Goal: Book appointment/travel/reservation

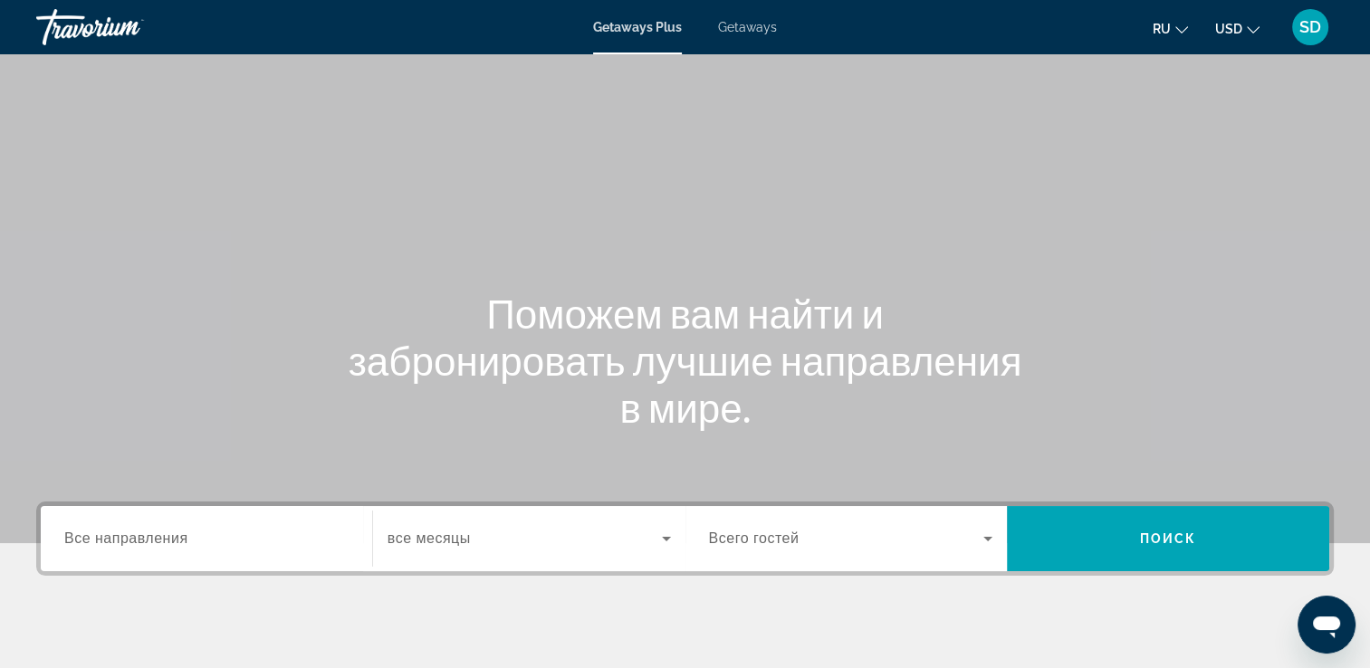
click at [754, 31] on span "Getaways" at bounding box center [747, 27] width 59 height 14
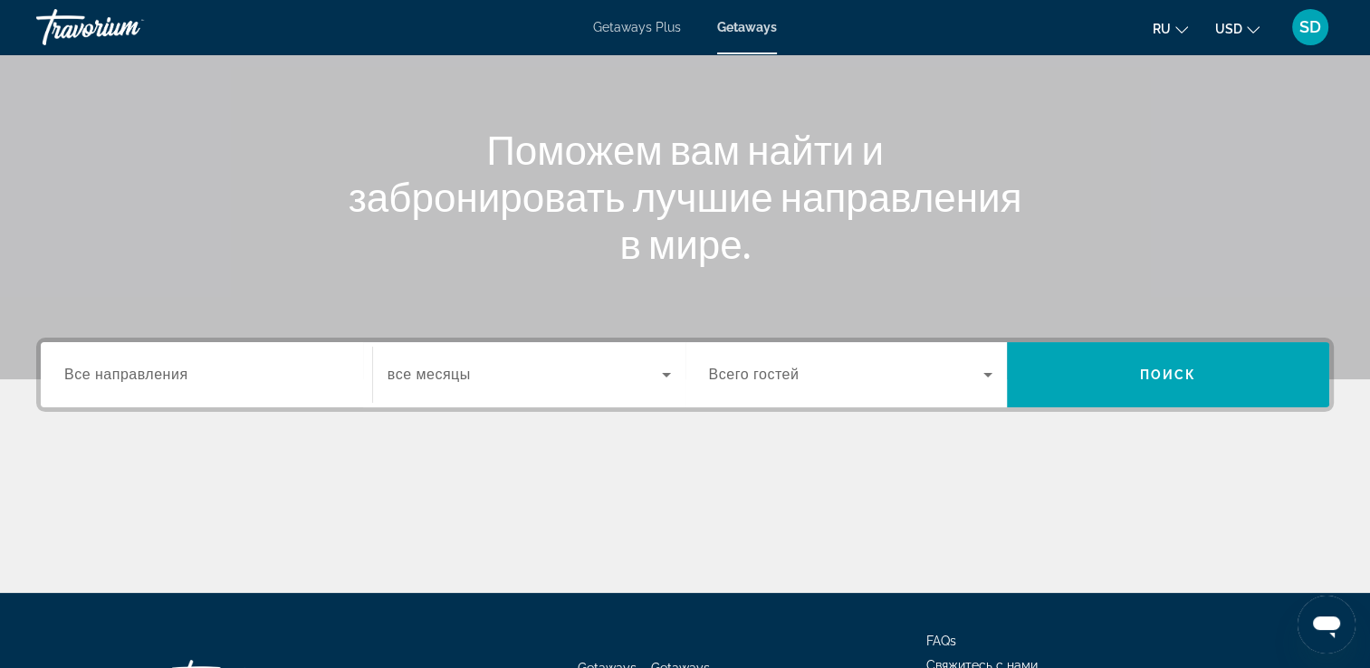
scroll to position [181, 0]
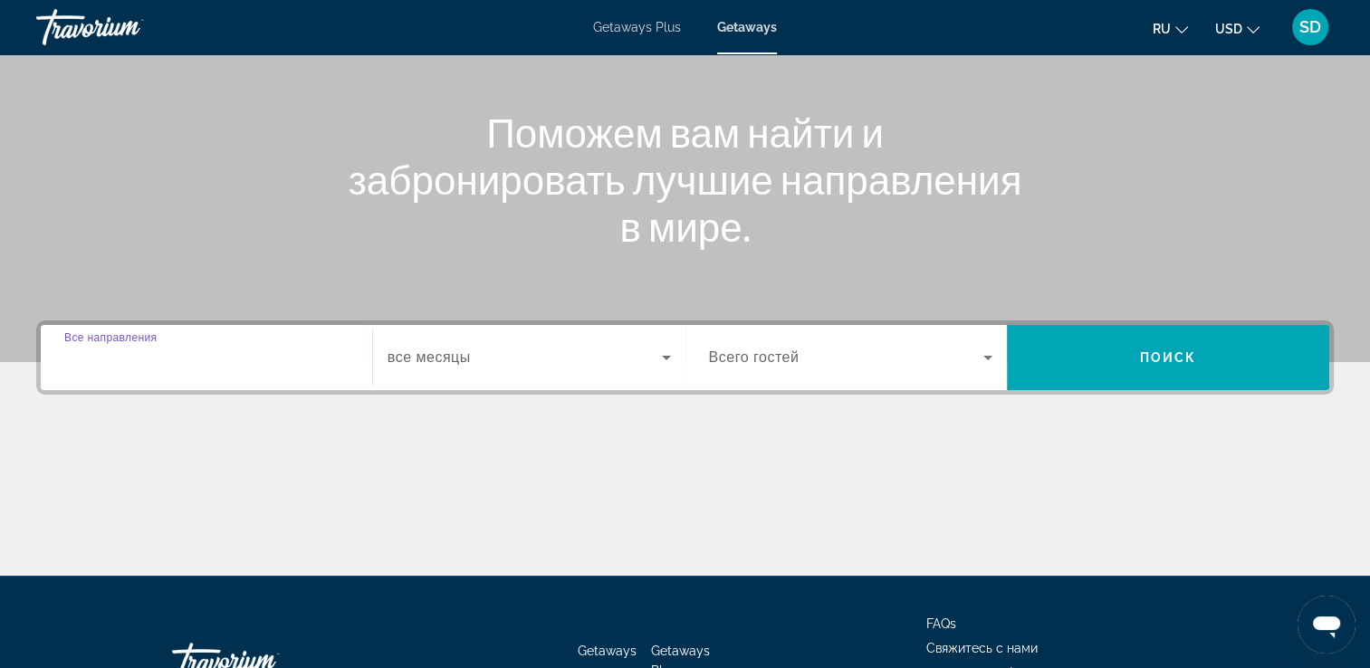
click at [226, 348] on input "Destination Все направления" at bounding box center [206, 359] width 284 height 22
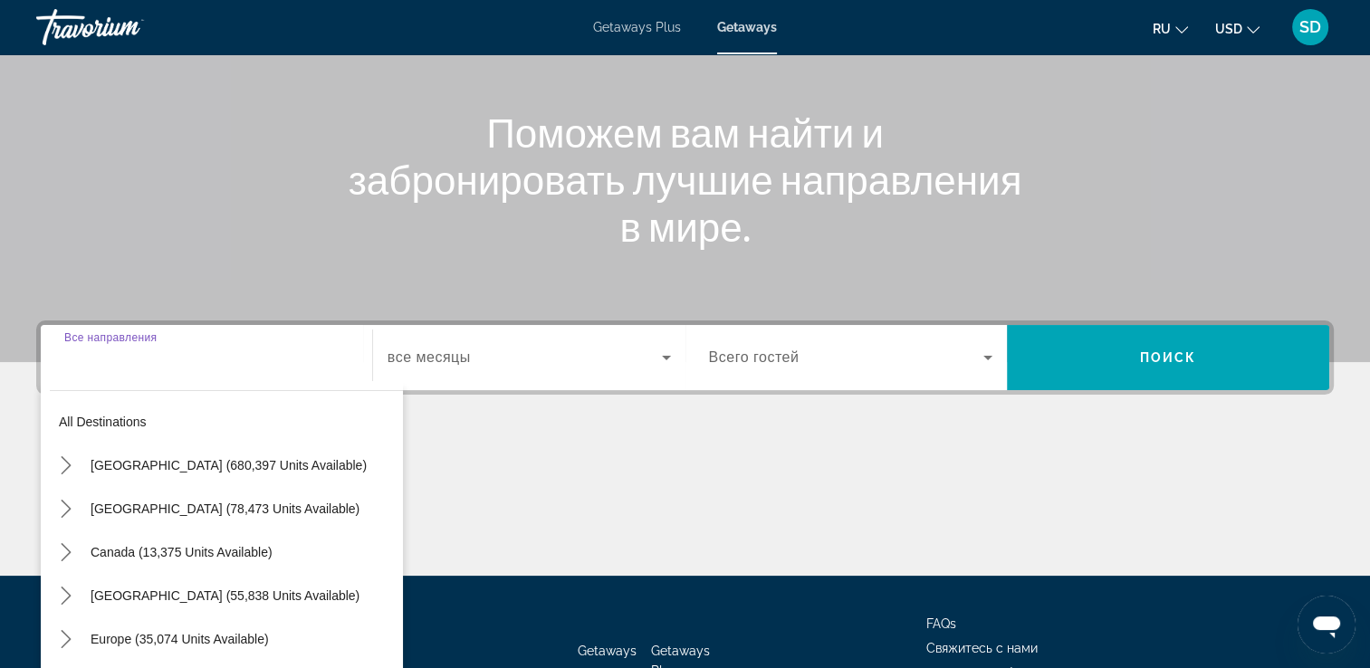
scroll to position [310, 0]
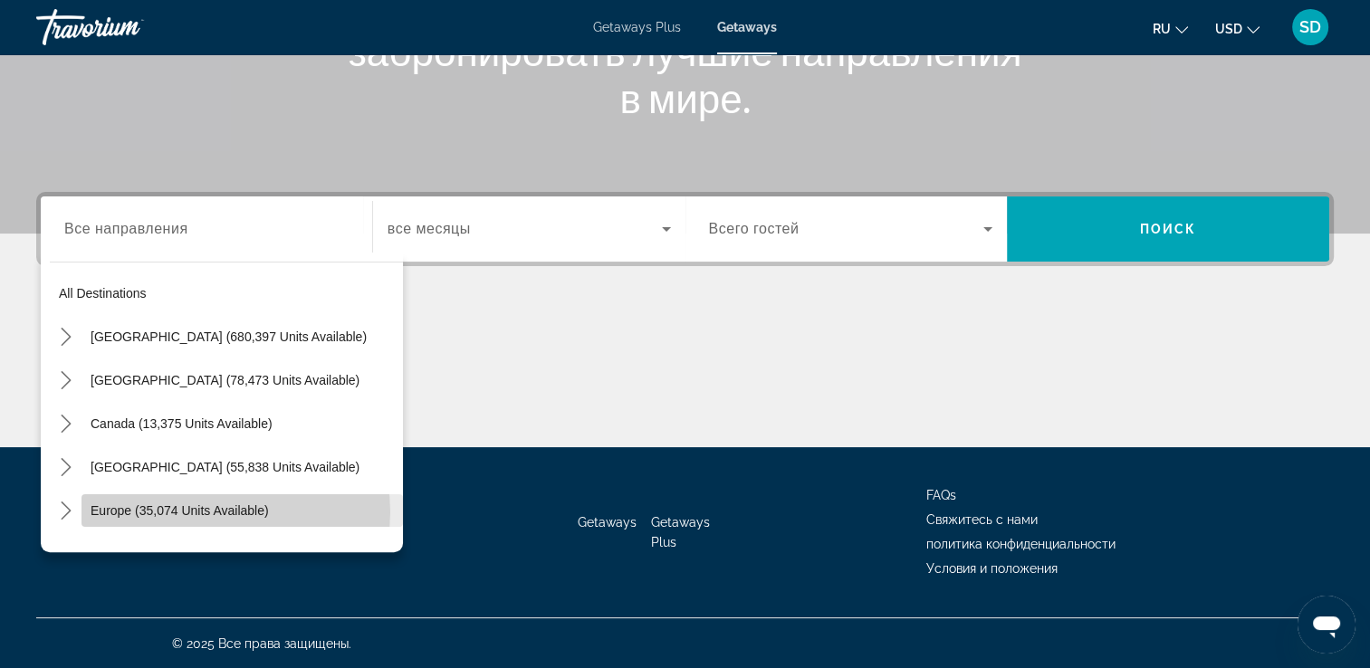
click at [225, 511] on span "Europe (35,074 units available)" at bounding box center [180, 510] width 178 height 14
type input "**********"
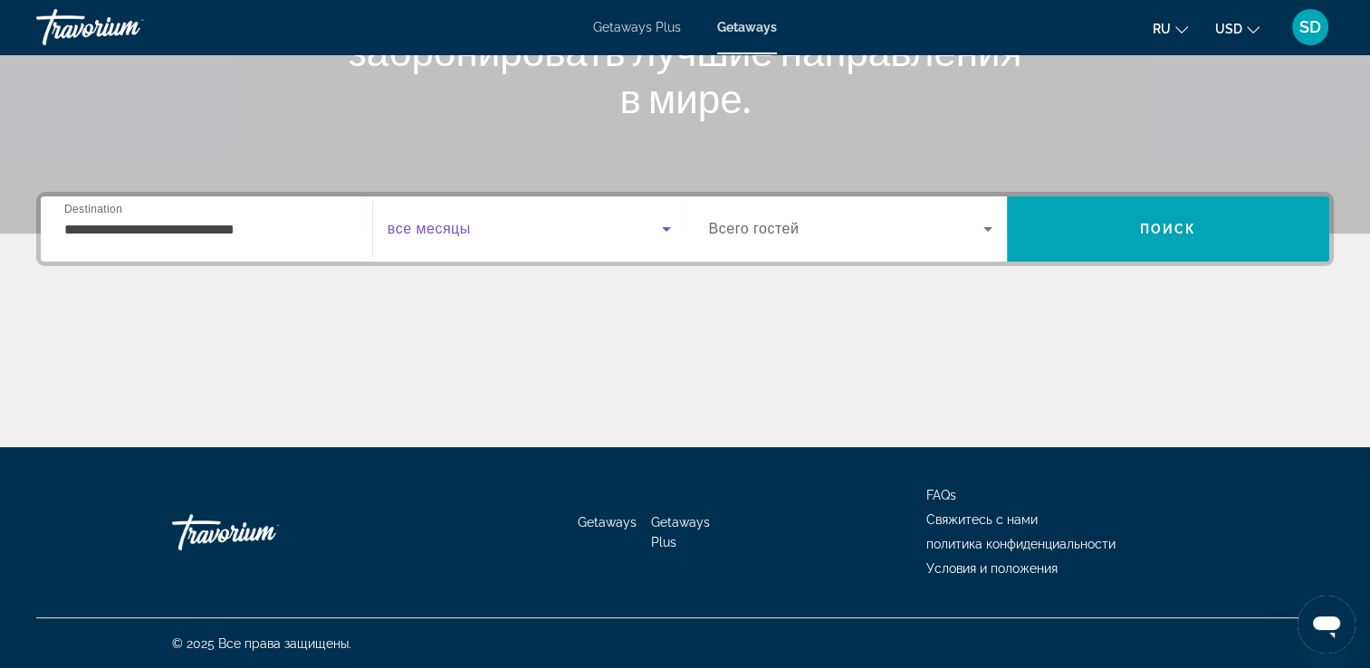
click at [568, 225] on span "Search widget" at bounding box center [524, 229] width 274 height 22
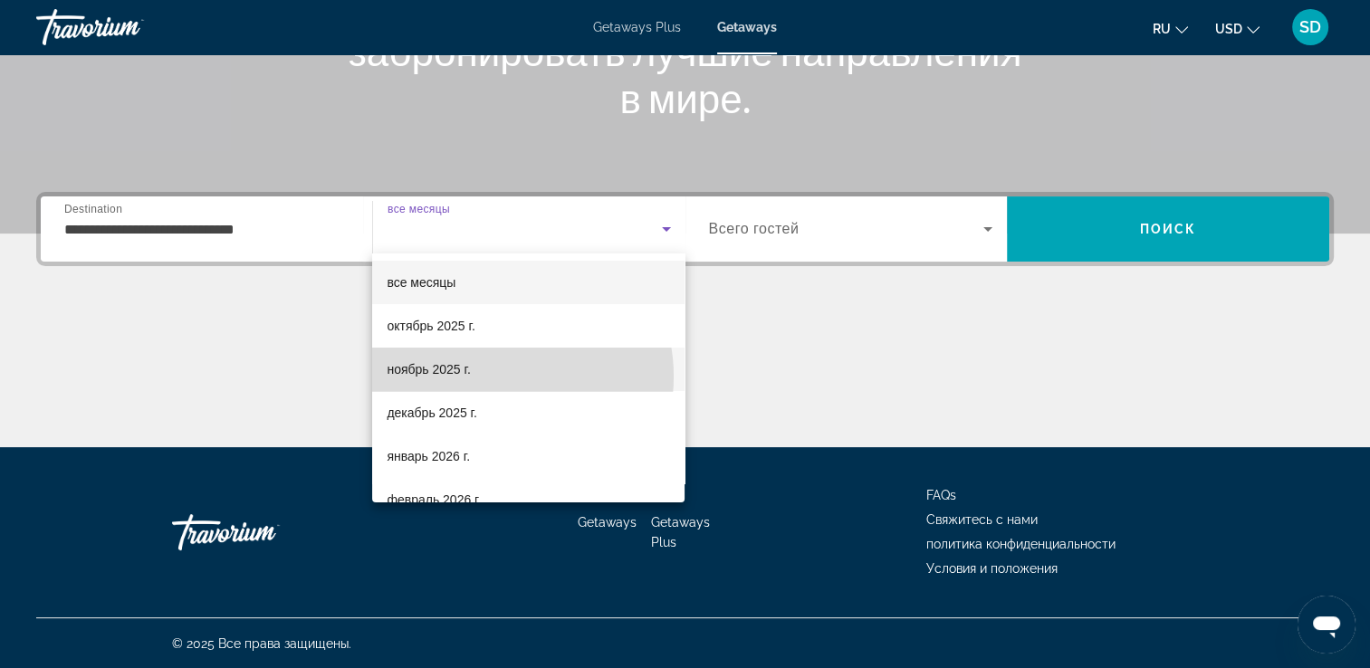
click at [496, 377] on mat-option "ноябрь 2025 г." at bounding box center [528, 369] width 312 height 43
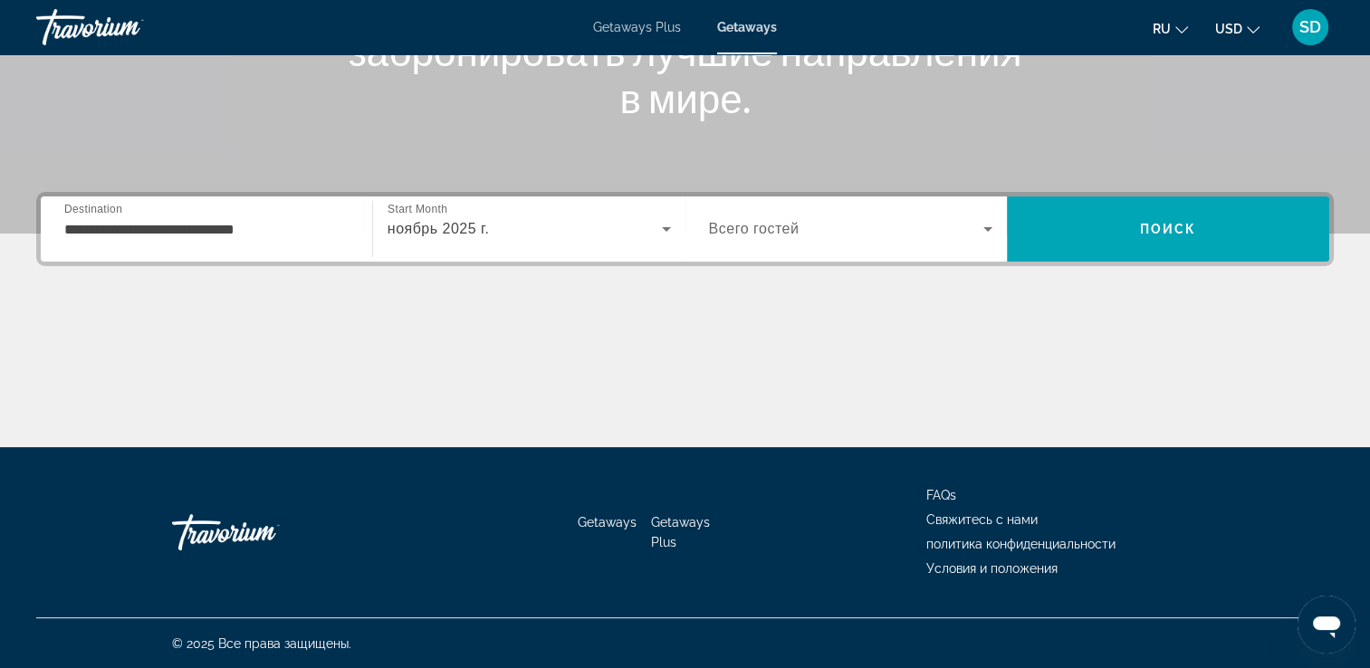
click at [766, 221] on span "Всего гостей" at bounding box center [754, 228] width 91 height 15
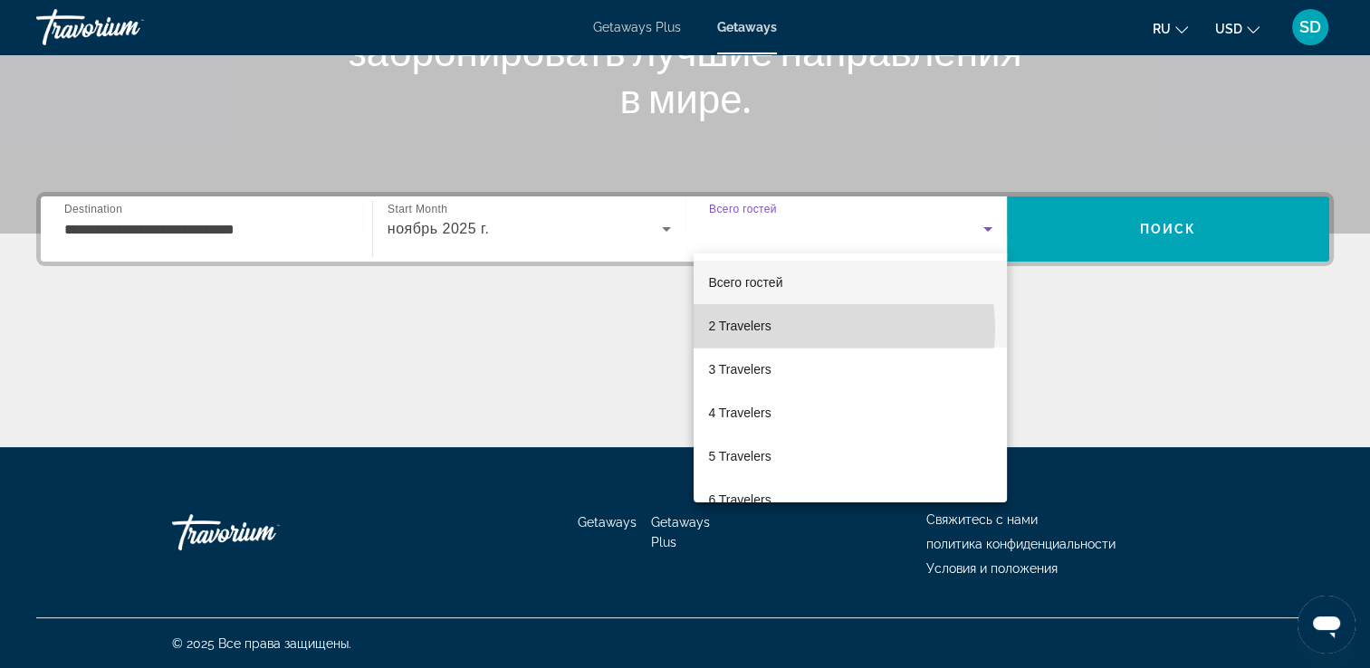
click at [823, 329] on mat-option "2 Travelers" at bounding box center [849, 325] width 313 height 43
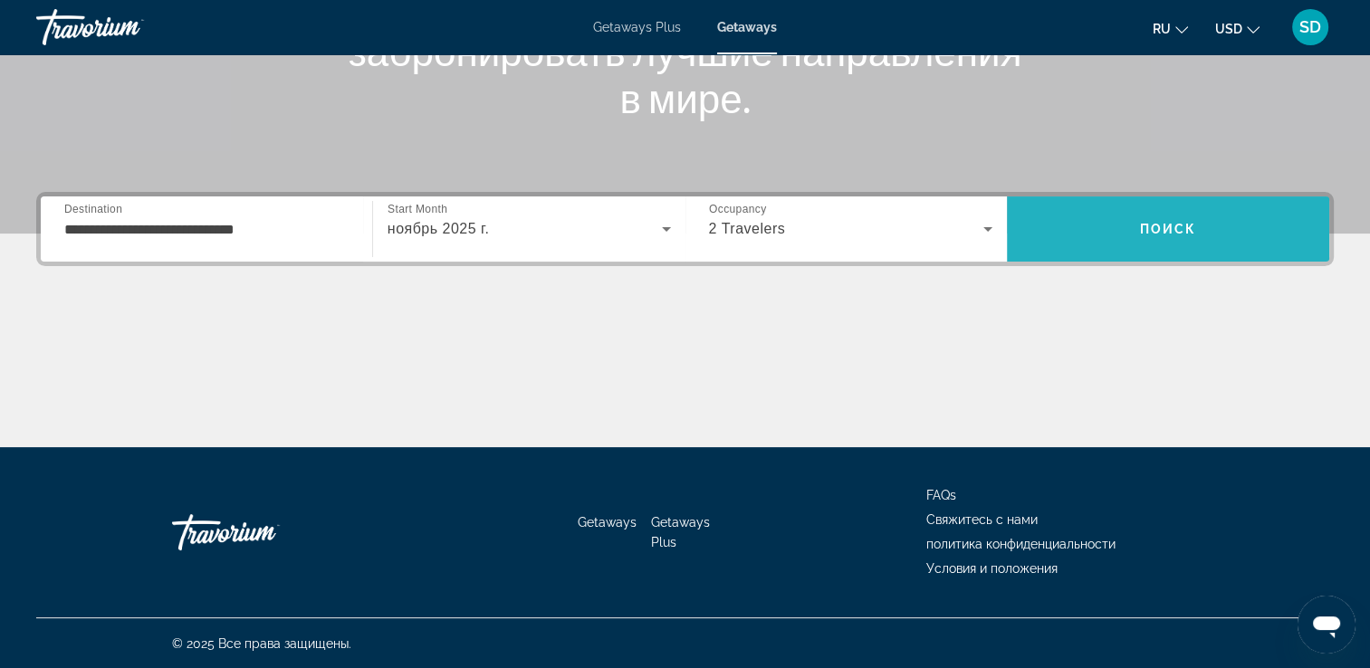
click at [1167, 232] on span "Поиск" at bounding box center [1168, 229] width 57 height 14
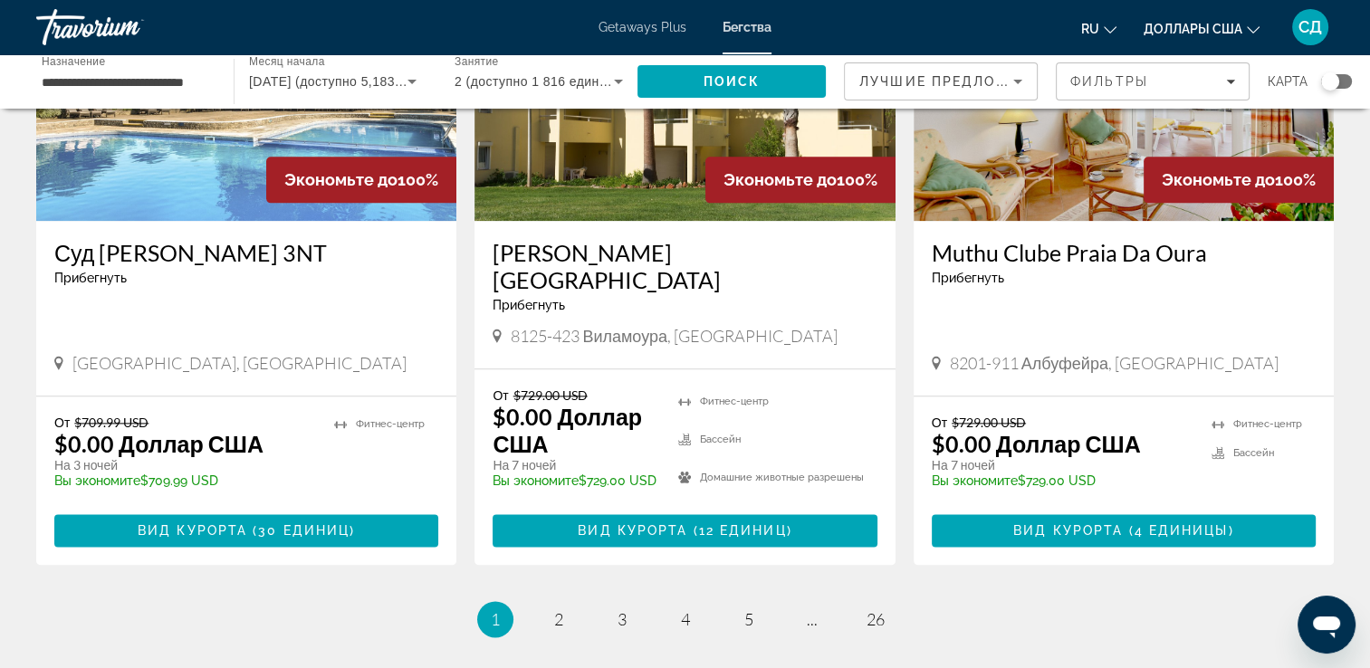
scroll to position [2354, 0]
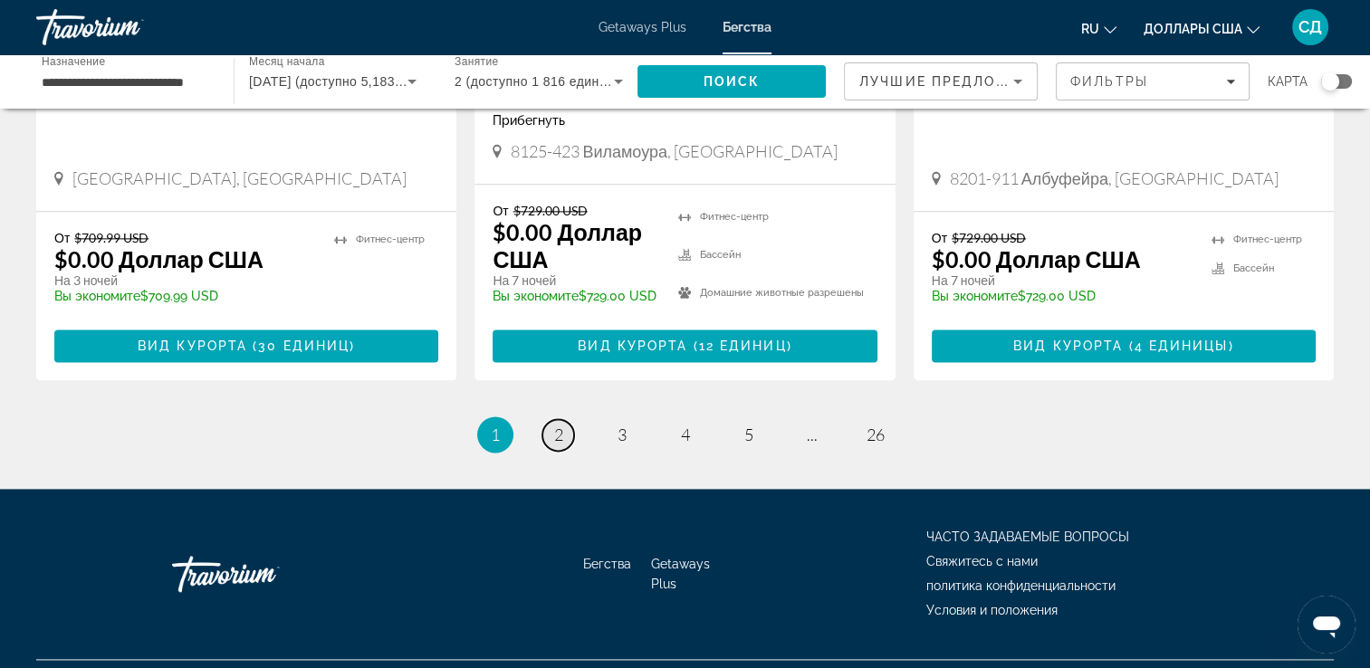
click at [560, 426] on span "2" at bounding box center [558, 435] width 9 height 20
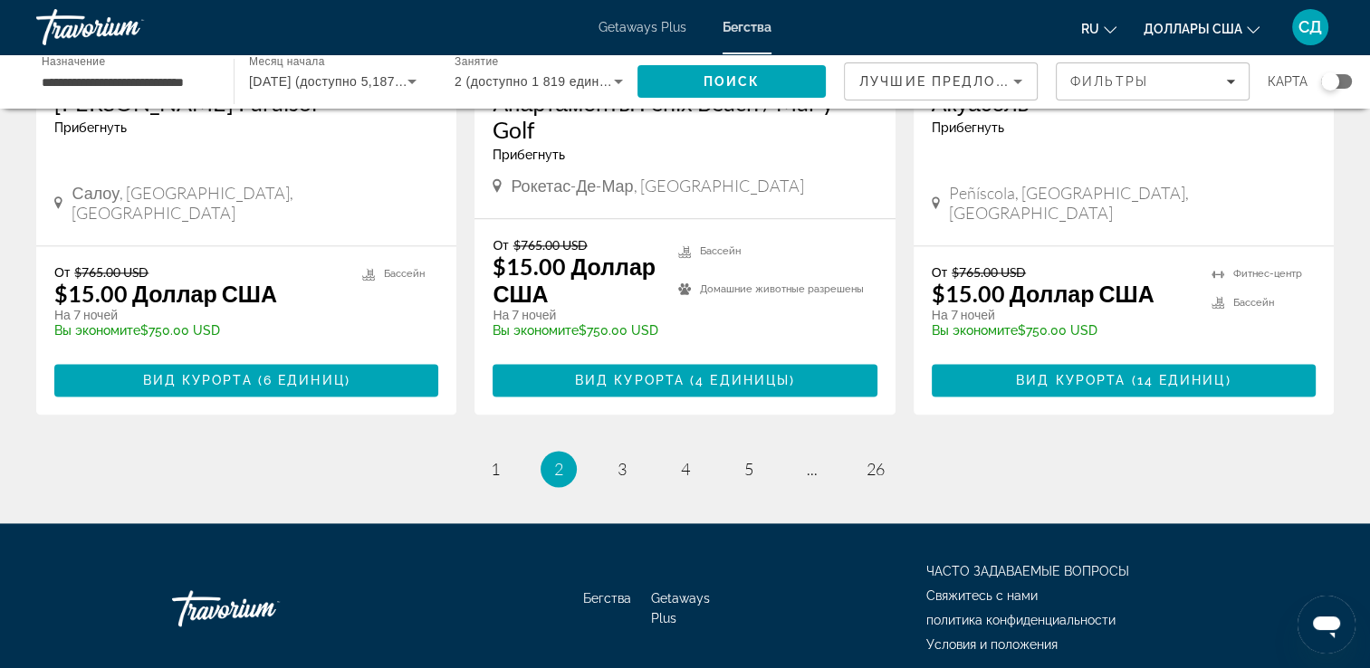
scroll to position [2354, 0]
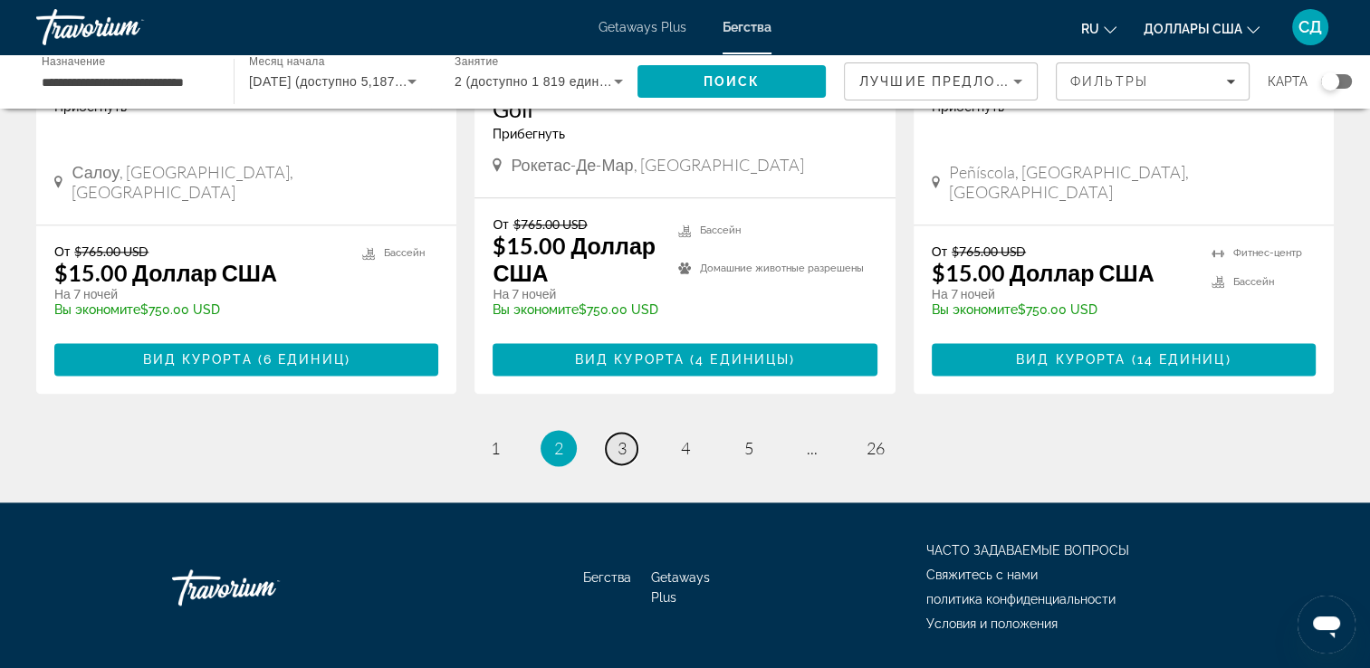
click at [624, 438] on span "3" at bounding box center [621, 448] width 9 height 20
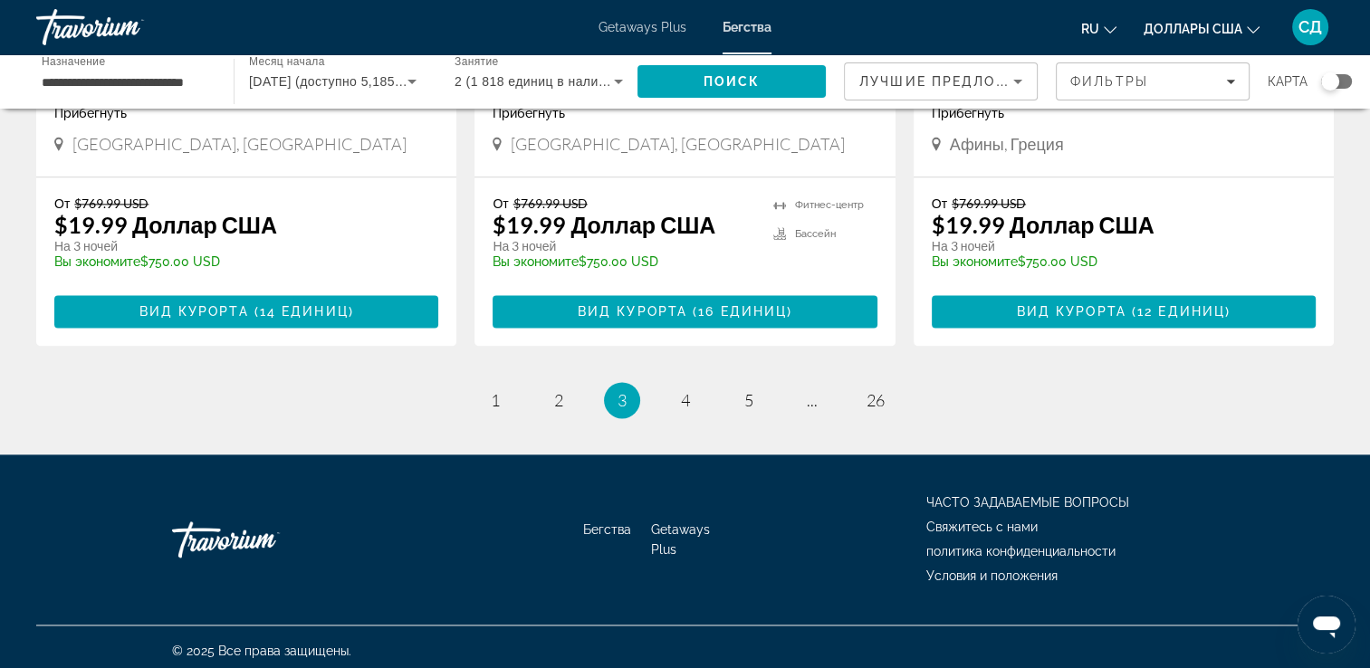
scroll to position [2314, 0]
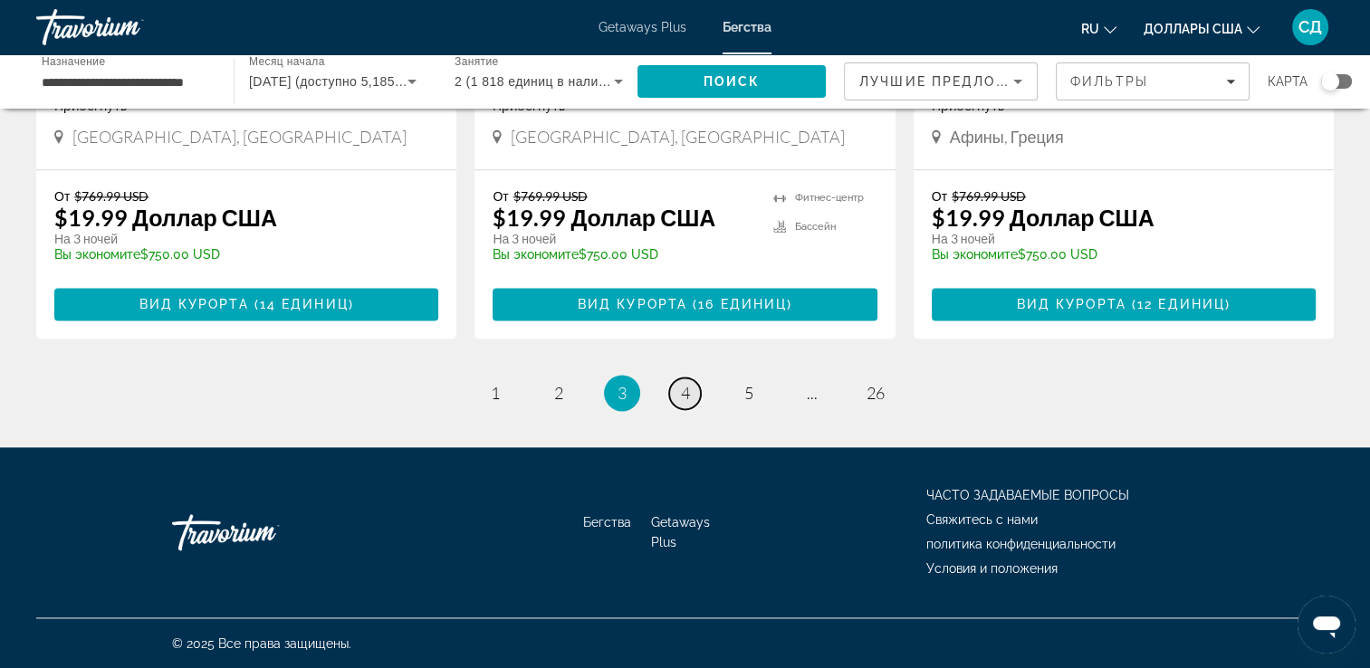
click at [688, 391] on span "4" at bounding box center [685, 393] width 9 height 20
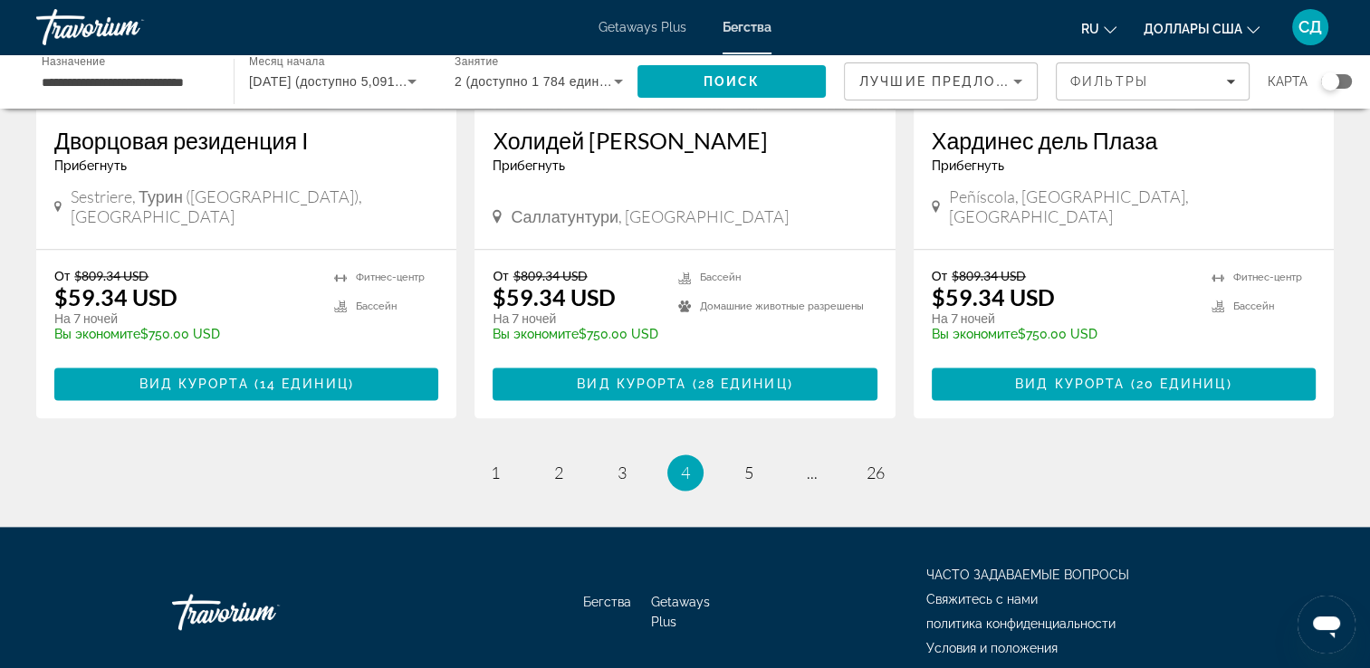
scroll to position [2340, 0]
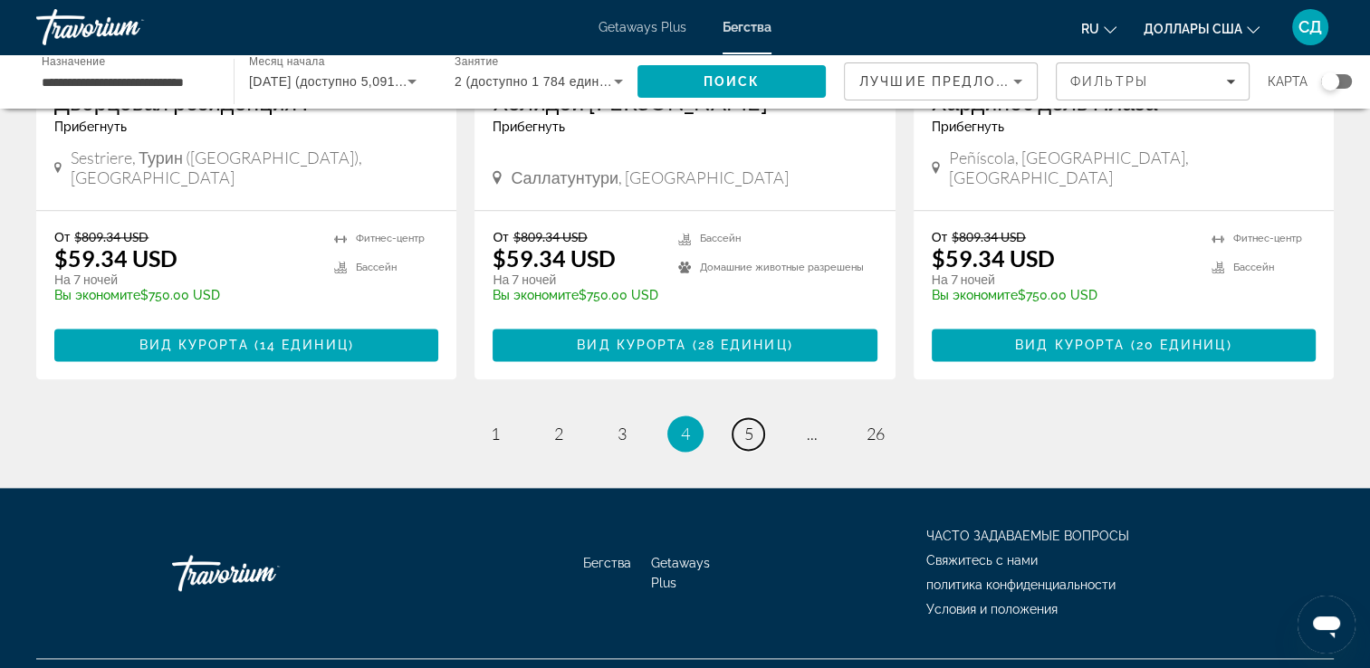
click at [750, 424] on span "5" at bounding box center [748, 434] width 9 height 20
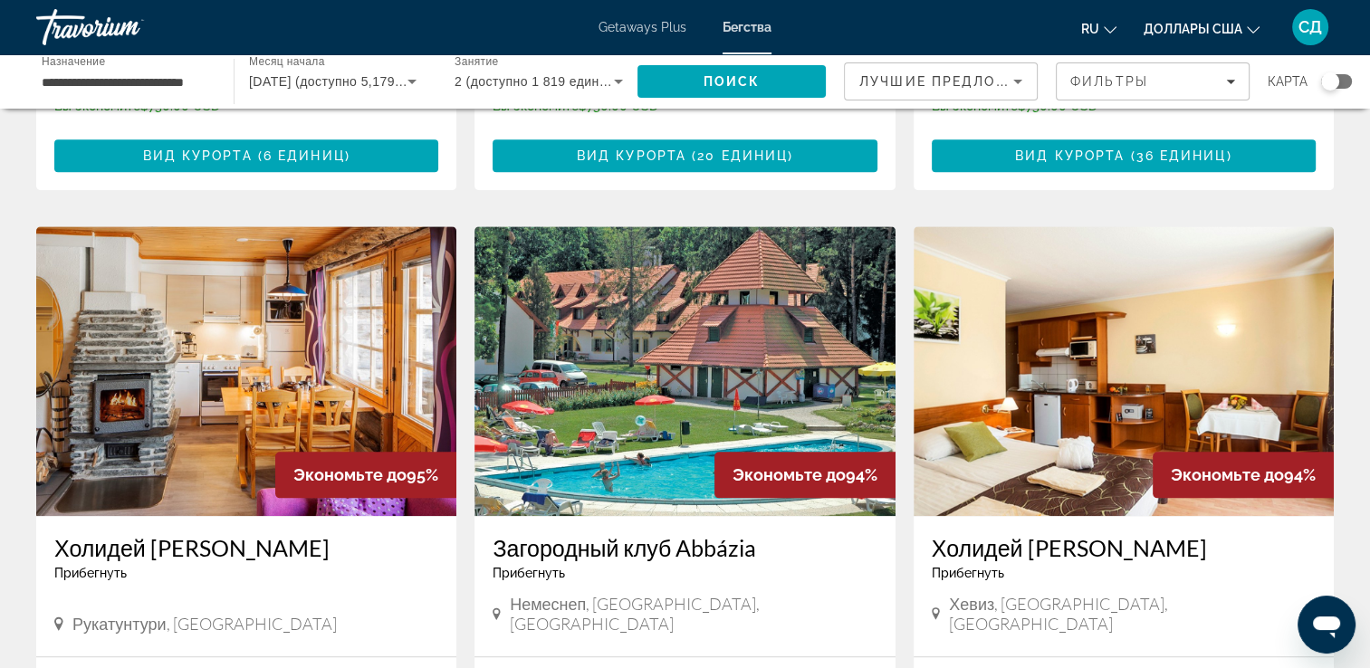
scroll to position [1992, 0]
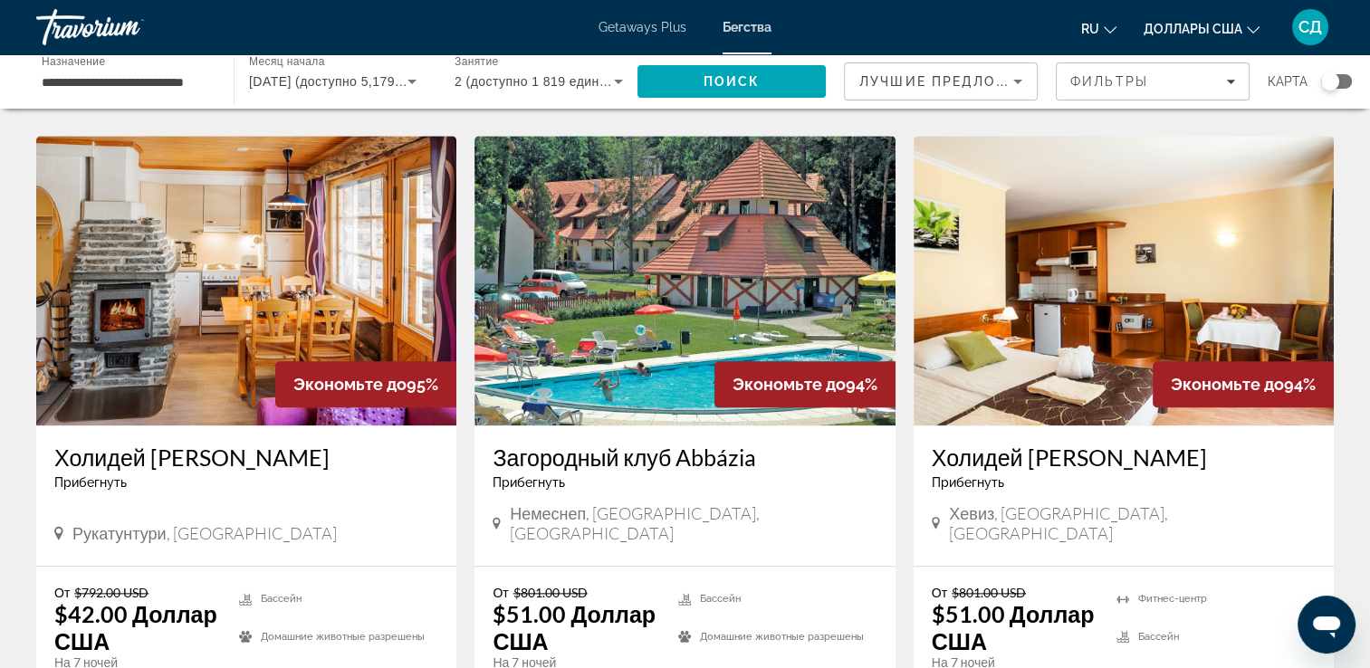
click at [1153, 210] on img "Основное содержание" at bounding box center [1123, 281] width 420 height 290
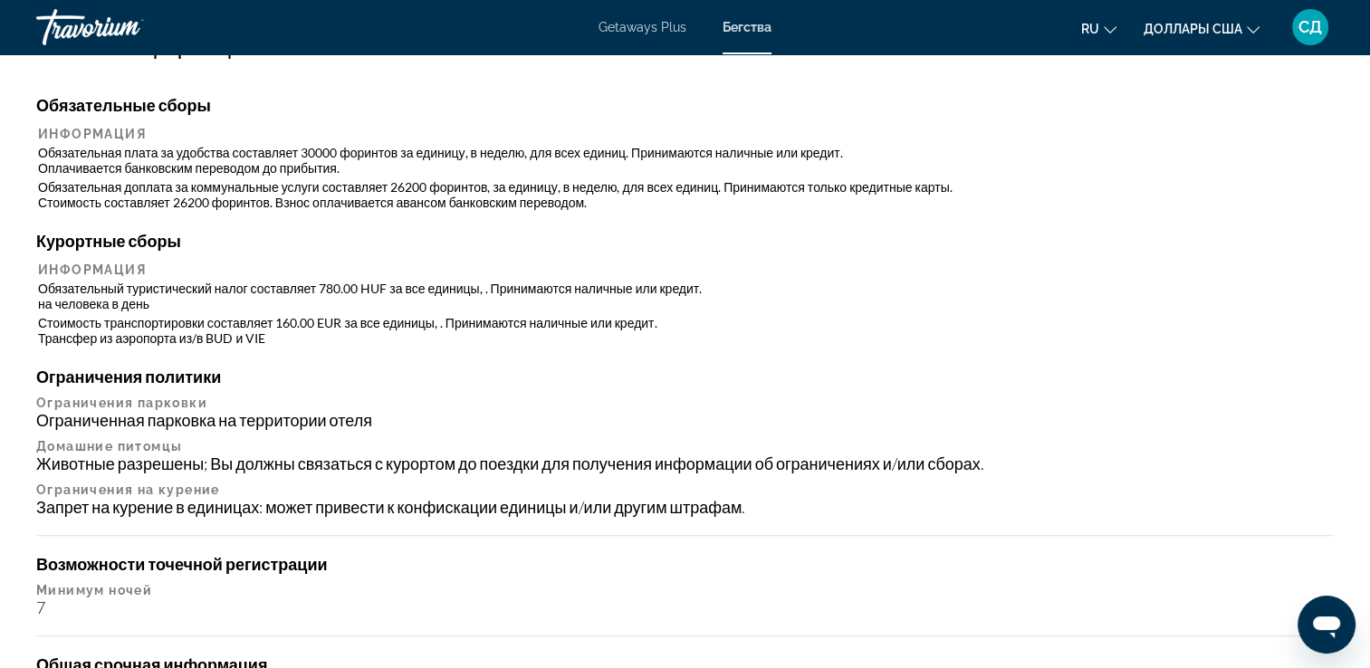
scroll to position [1810, 0]
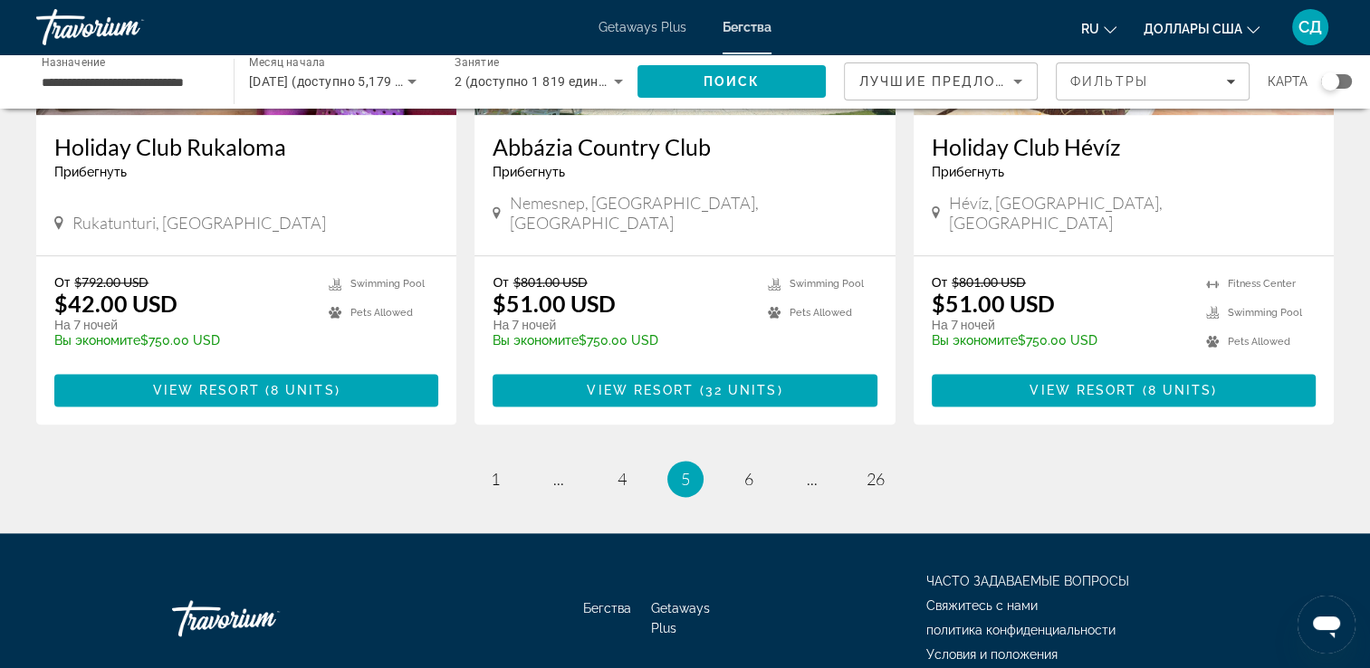
scroll to position [2259, 0]
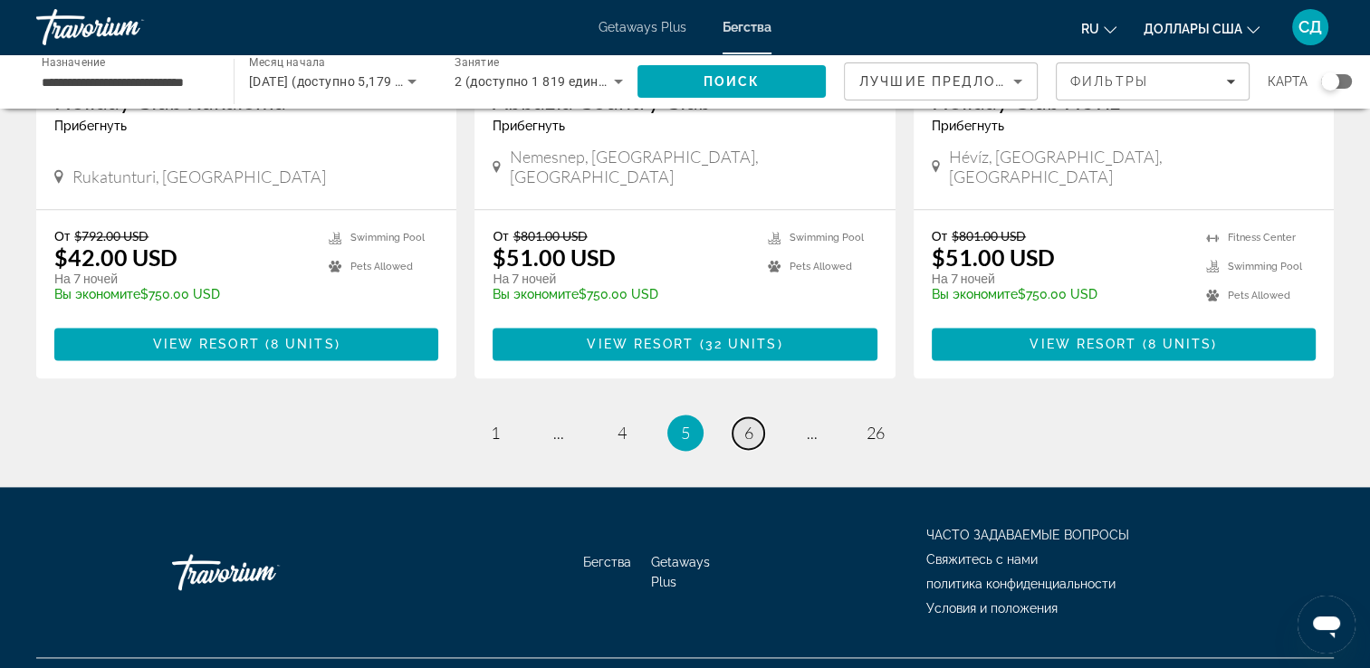
click at [746, 423] on span "6" at bounding box center [748, 433] width 9 height 20
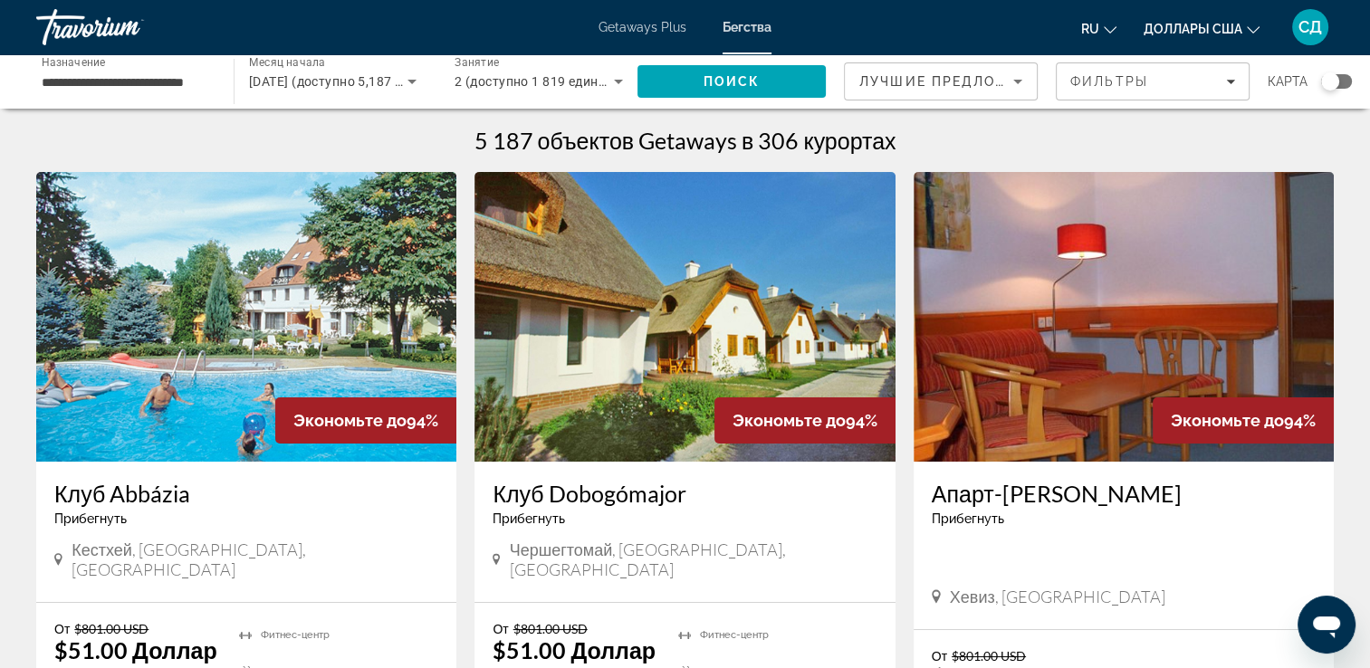
click at [1136, 316] on img "Основное содержание" at bounding box center [1123, 317] width 420 height 290
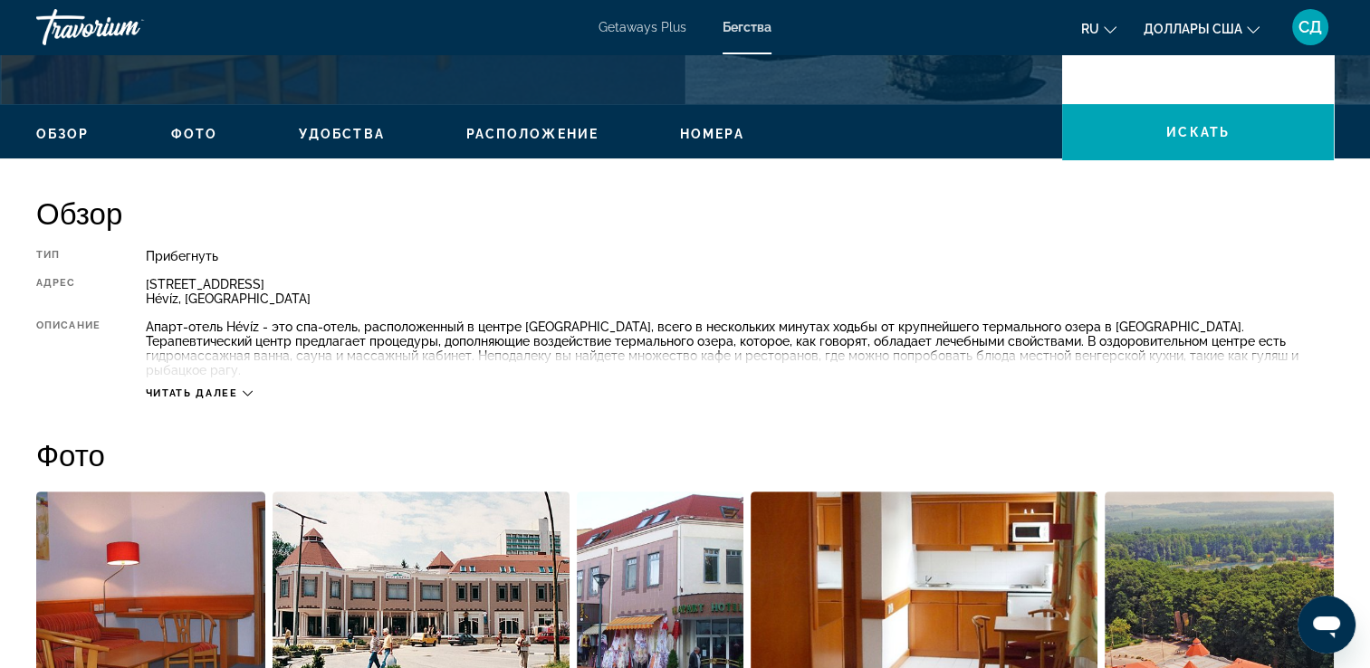
scroll to position [587, 0]
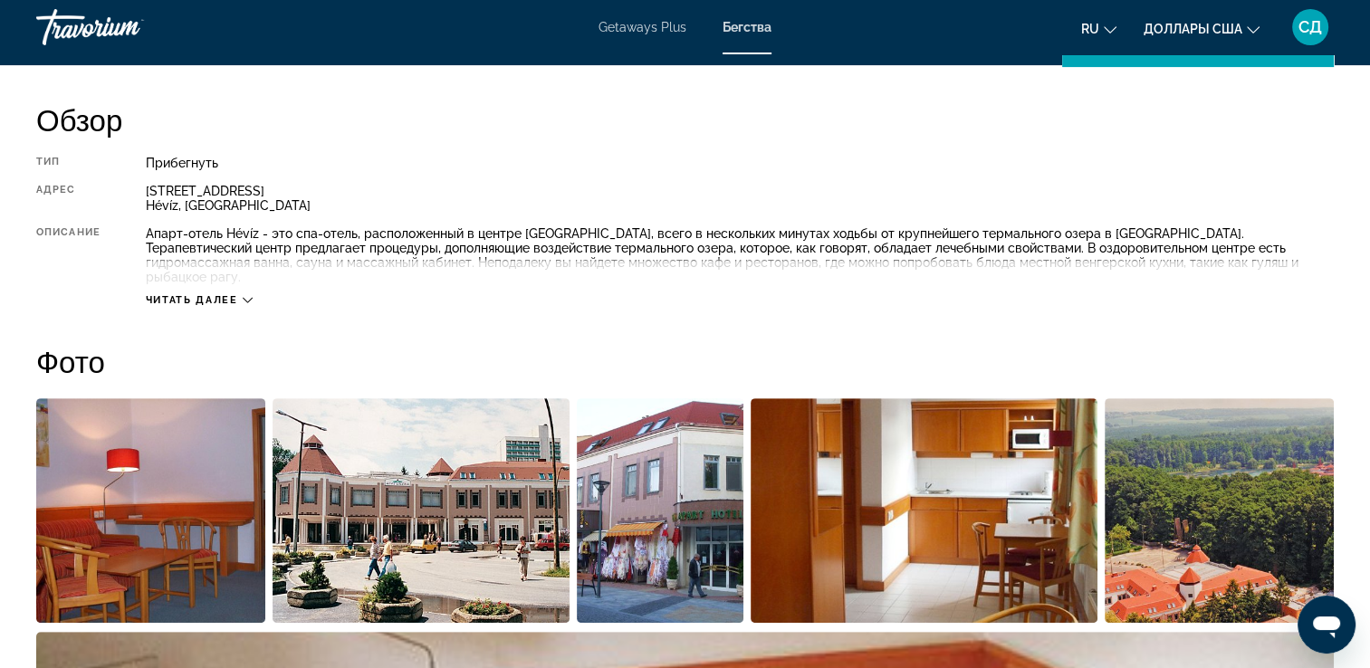
click at [829, 517] on img "Открыть полноэкранный слайдер изображений" at bounding box center [923, 510] width 347 height 225
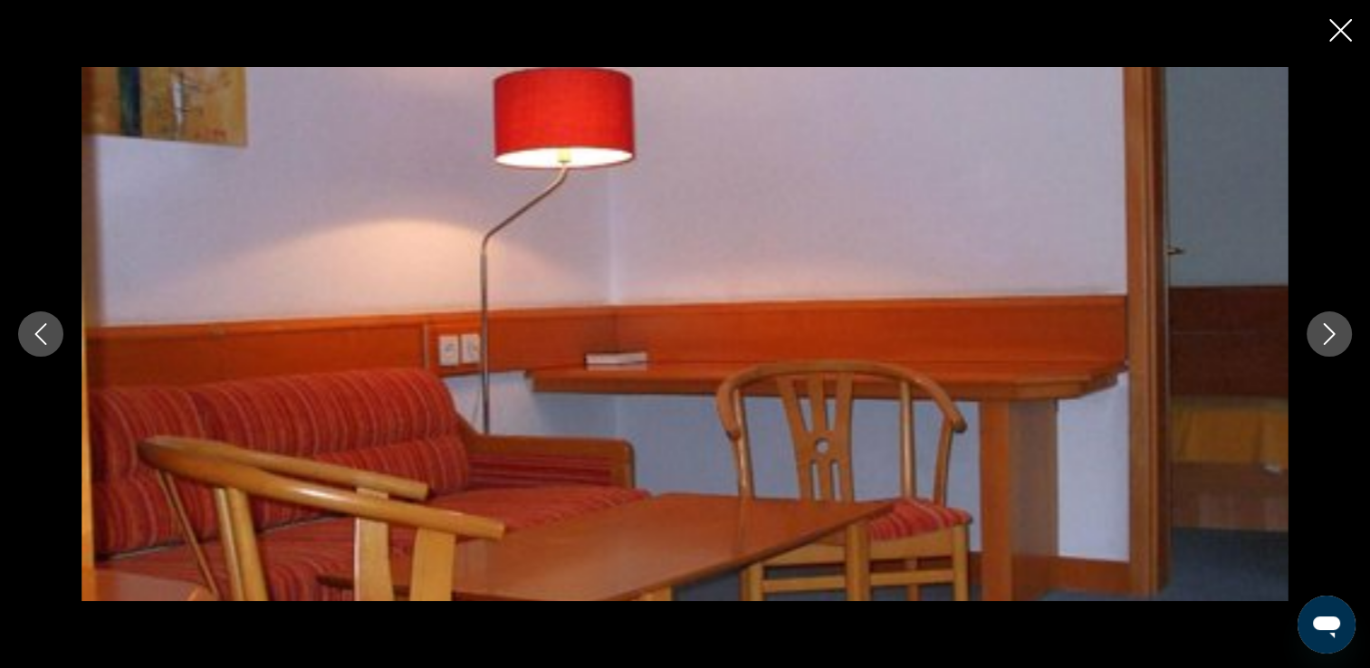
click at [1329, 323] on icon "Следующее изображение" at bounding box center [1329, 334] width 22 height 22
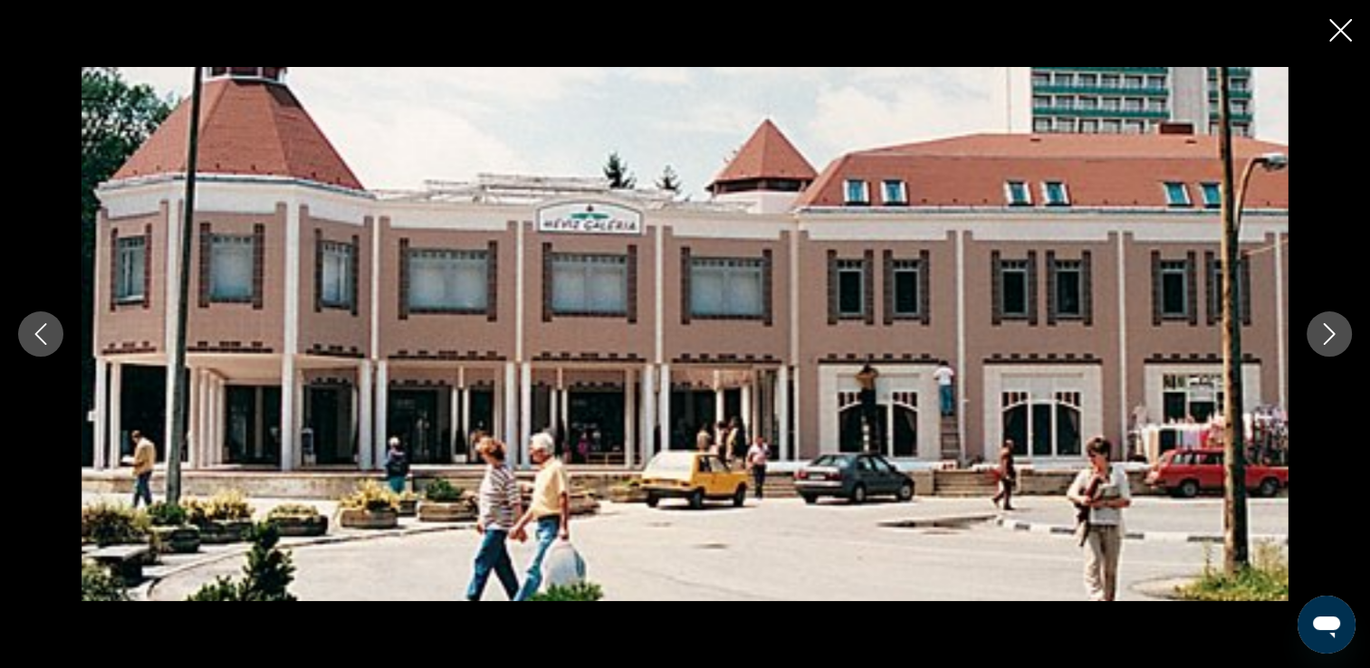
click at [1325, 331] on icon "Следующее изображение" at bounding box center [1329, 334] width 22 height 22
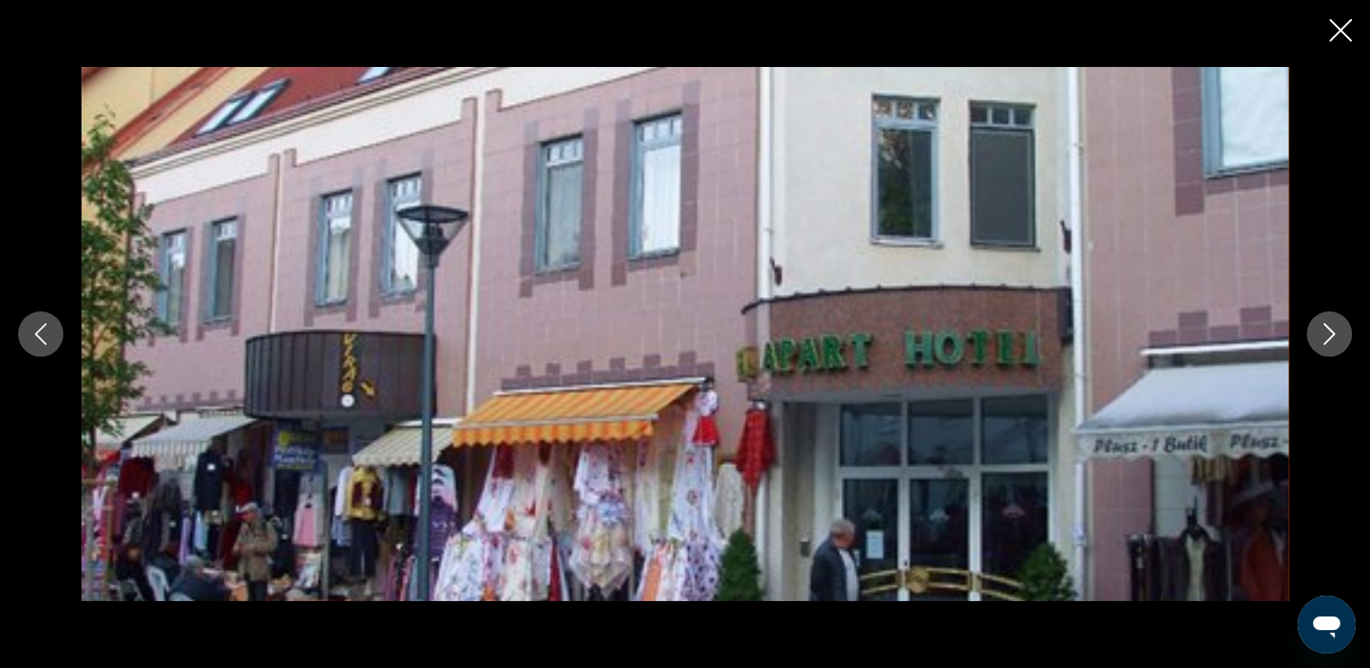
click at [1325, 331] on icon "Следующее изображение" at bounding box center [1329, 334] width 22 height 22
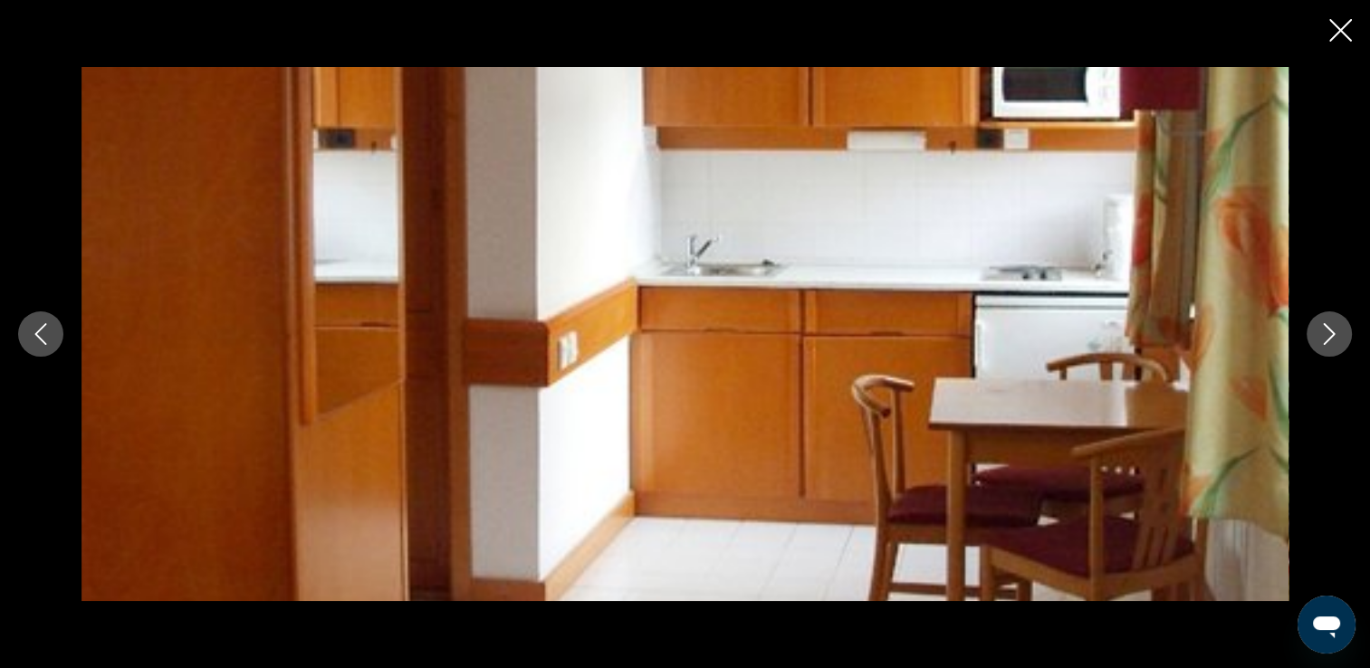
click at [1325, 331] on icon "Следующее изображение" at bounding box center [1329, 334] width 22 height 22
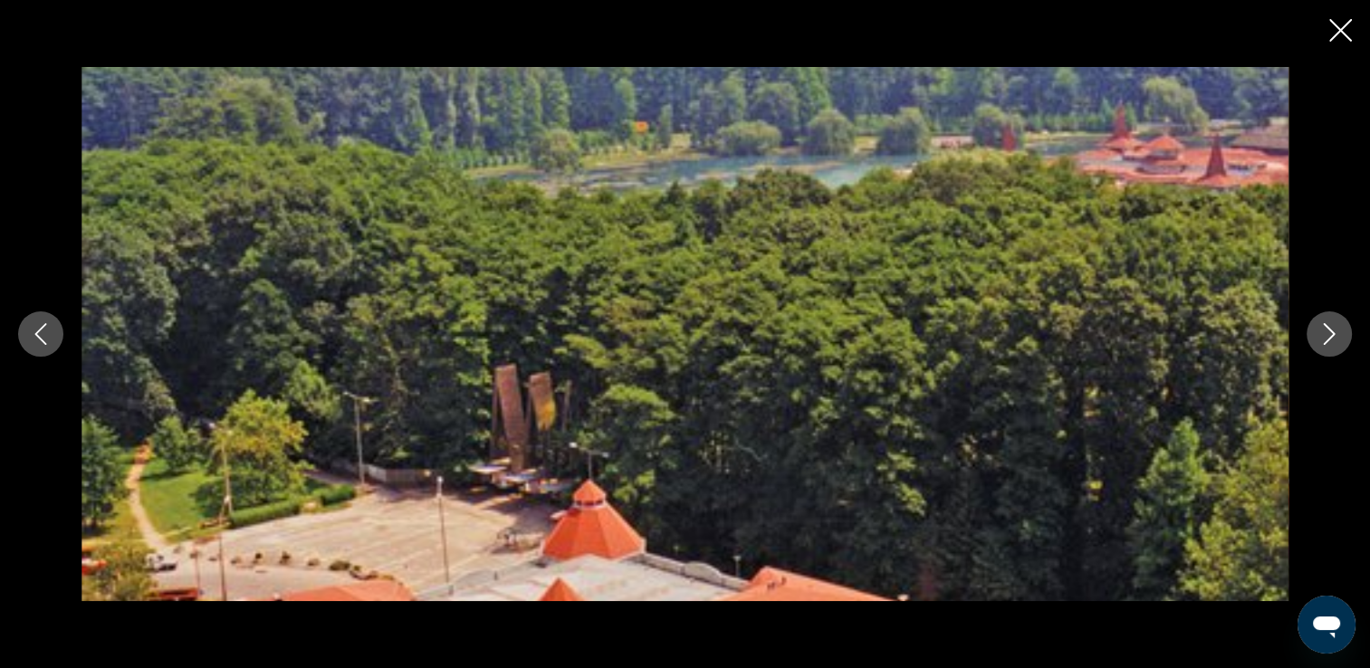
click at [1325, 331] on icon "Следующее изображение" at bounding box center [1329, 334] width 22 height 22
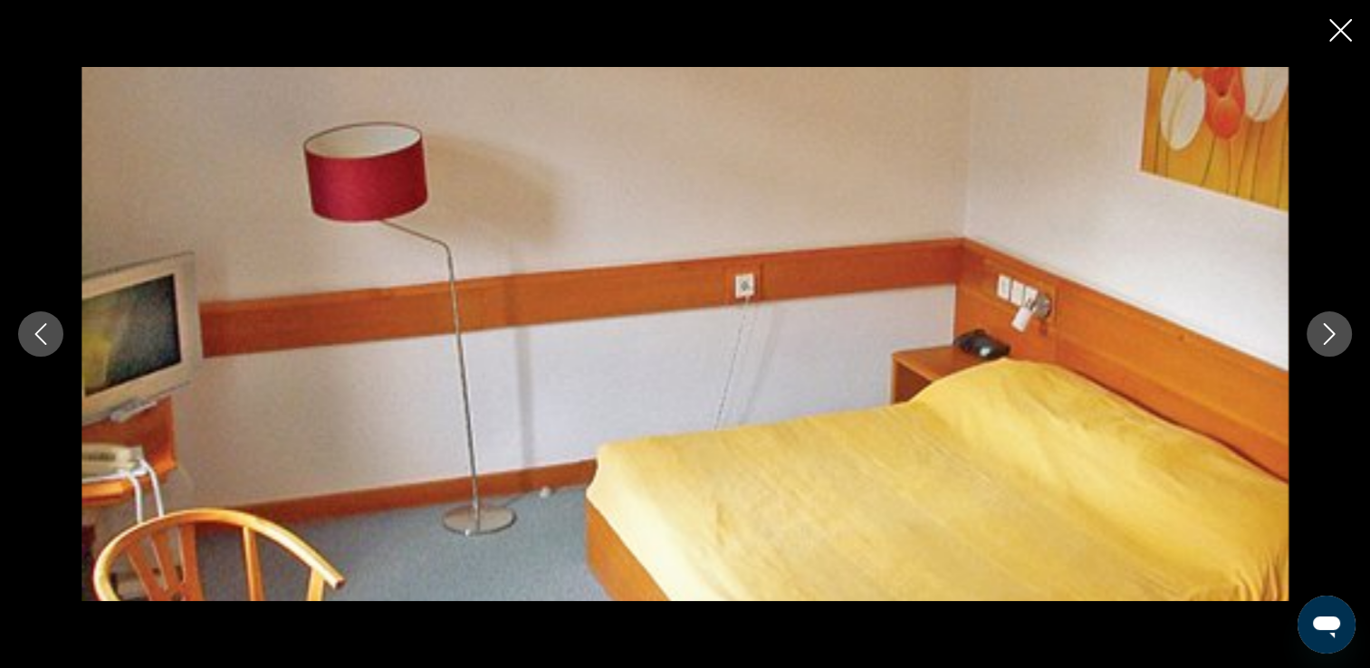
click at [1325, 331] on icon "Следующее изображение" at bounding box center [1329, 334] width 22 height 22
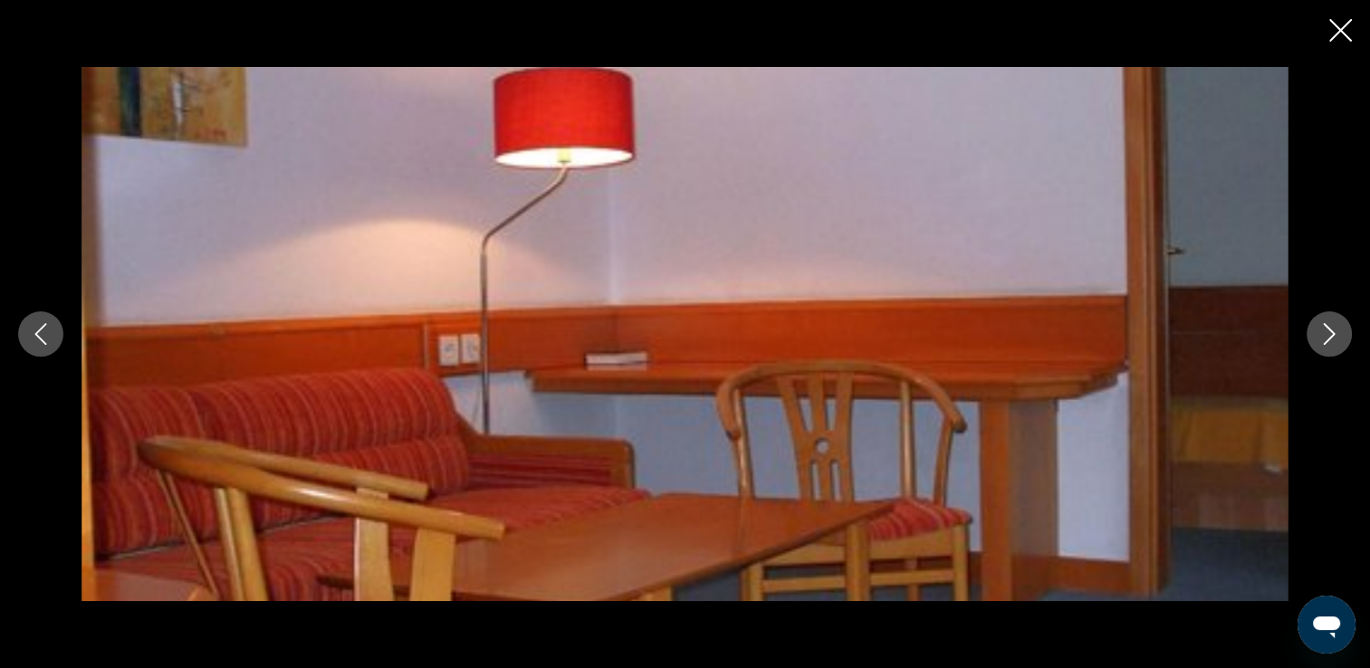
click at [1325, 331] on icon "Следующее изображение" at bounding box center [1329, 334] width 22 height 22
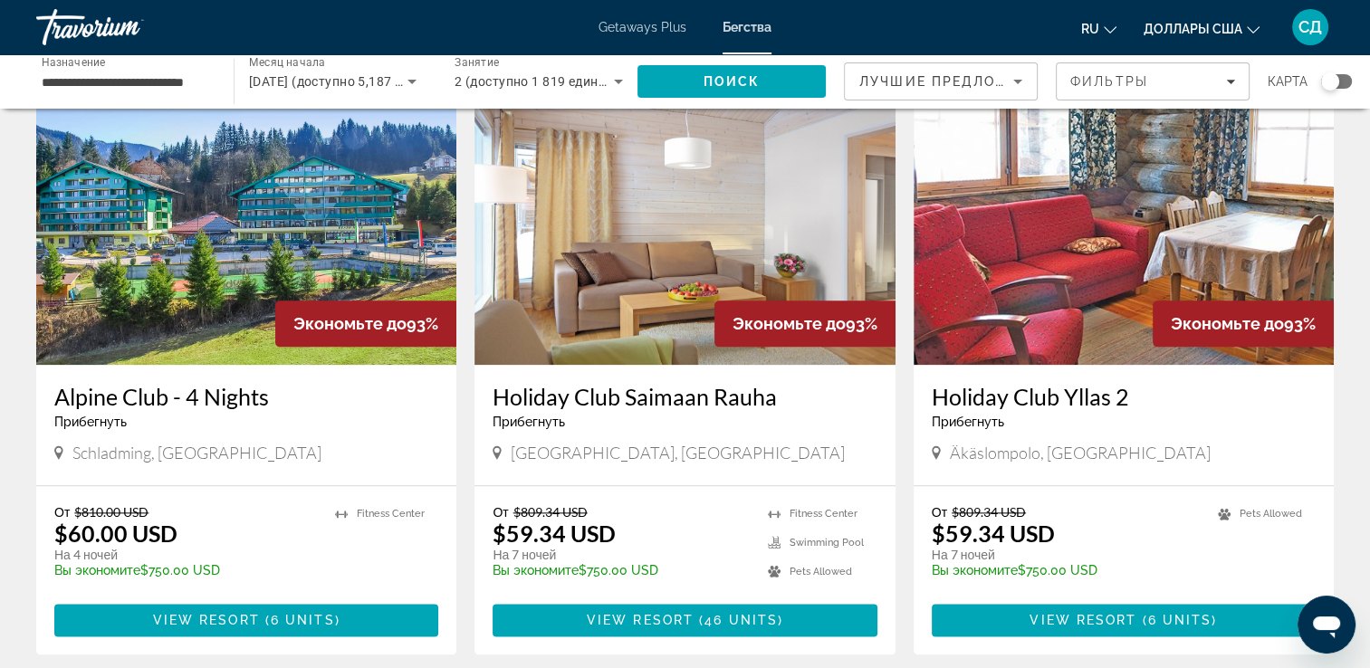
scroll to position [2259, 0]
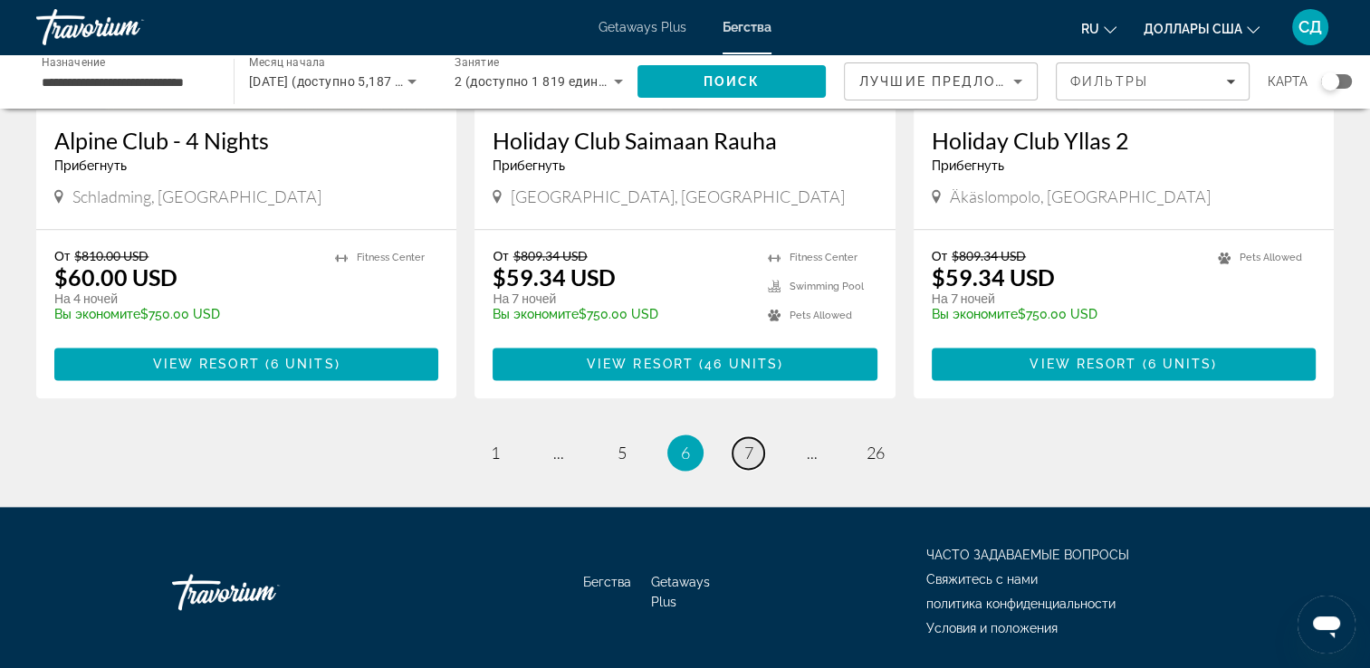
click at [750, 443] on span "7" at bounding box center [748, 453] width 9 height 20
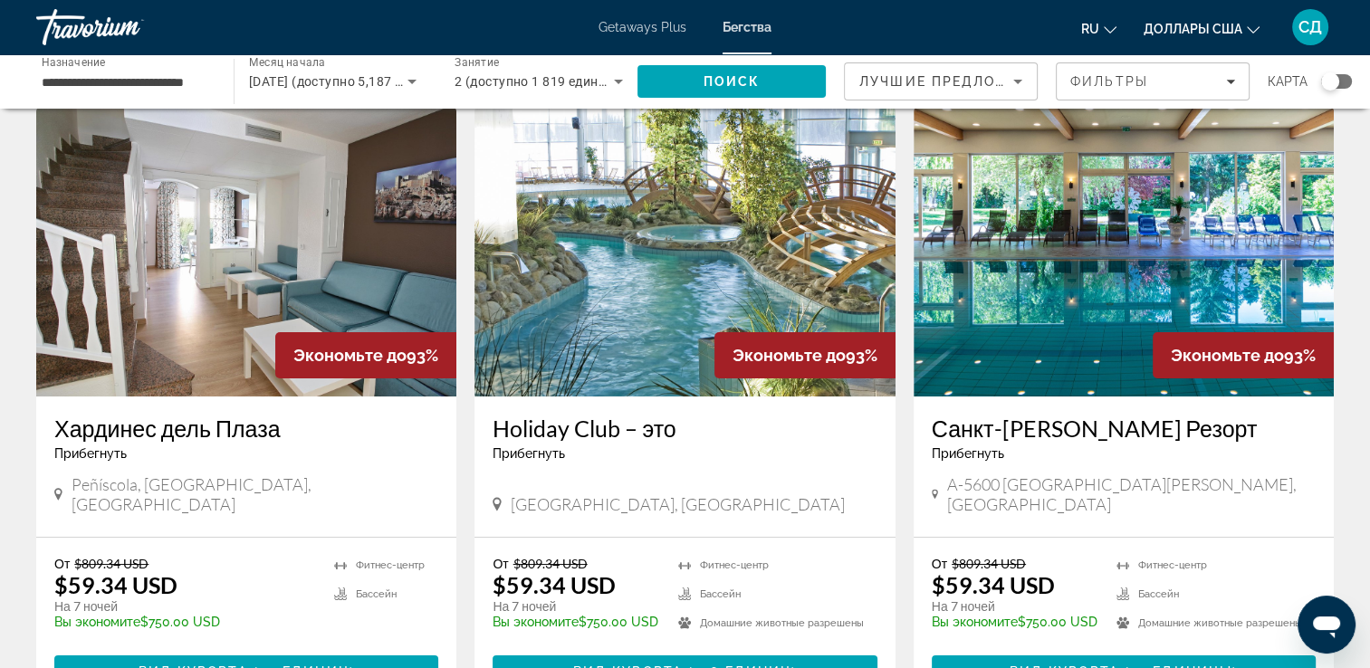
scroll to position [91, 0]
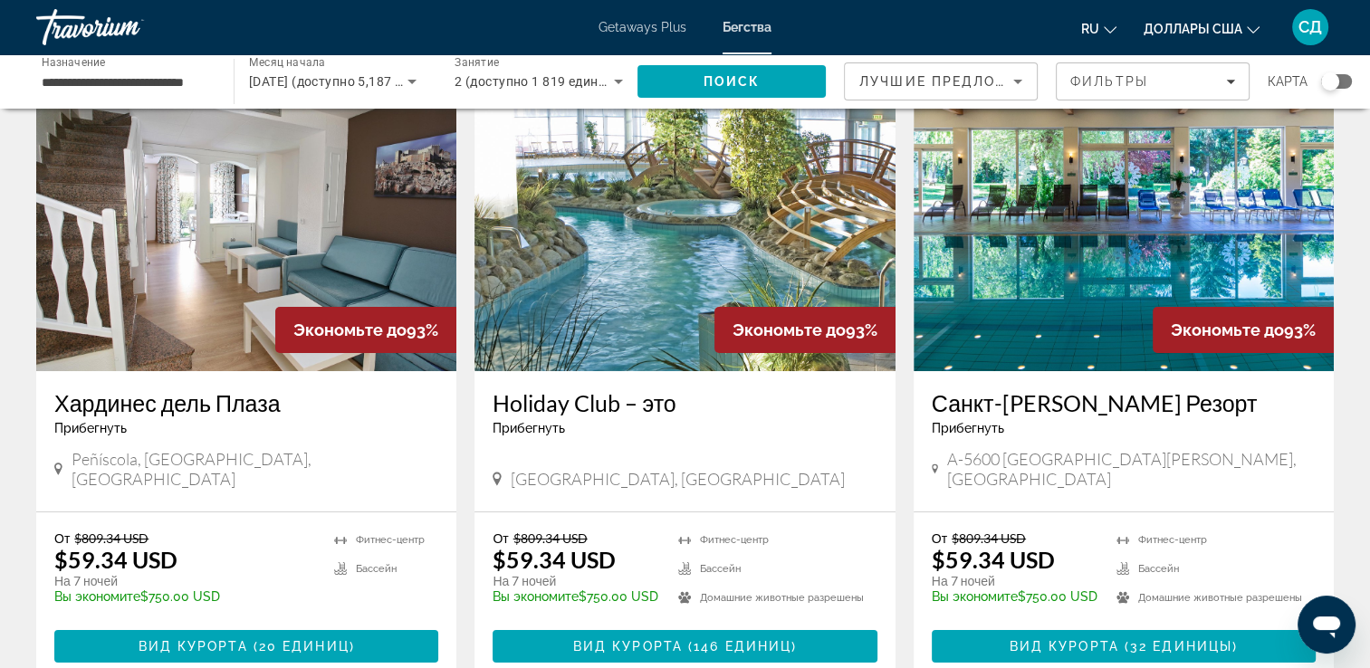
click at [1231, 206] on img "Основное содержание" at bounding box center [1123, 226] width 420 height 290
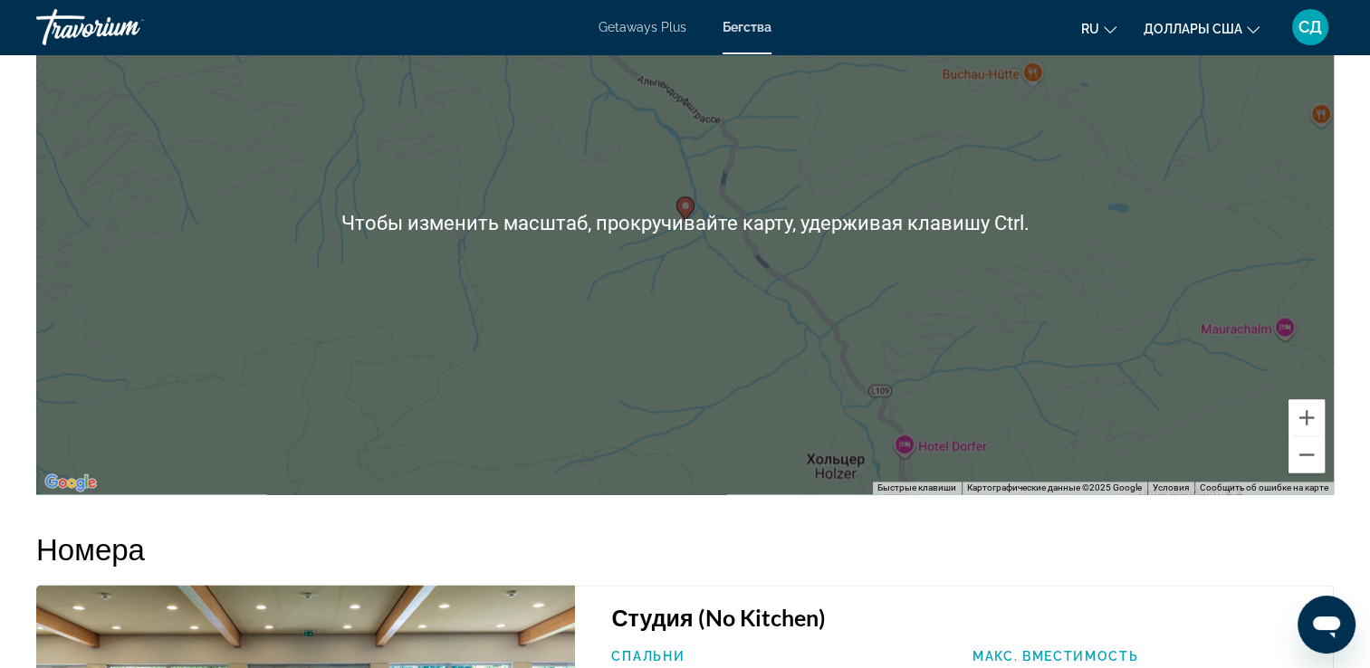
scroll to position [2625, 0]
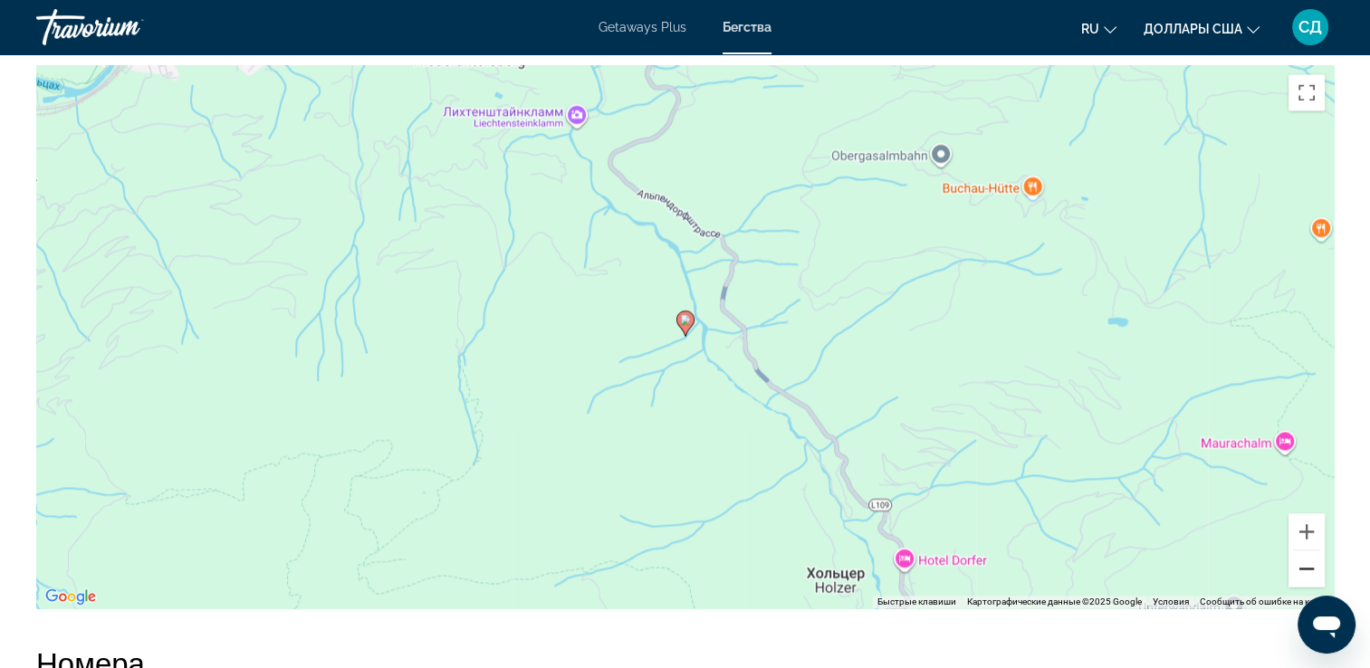
click at [1311, 578] on button "Уменьшить" at bounding box center [1306, 568] width 36 height 36
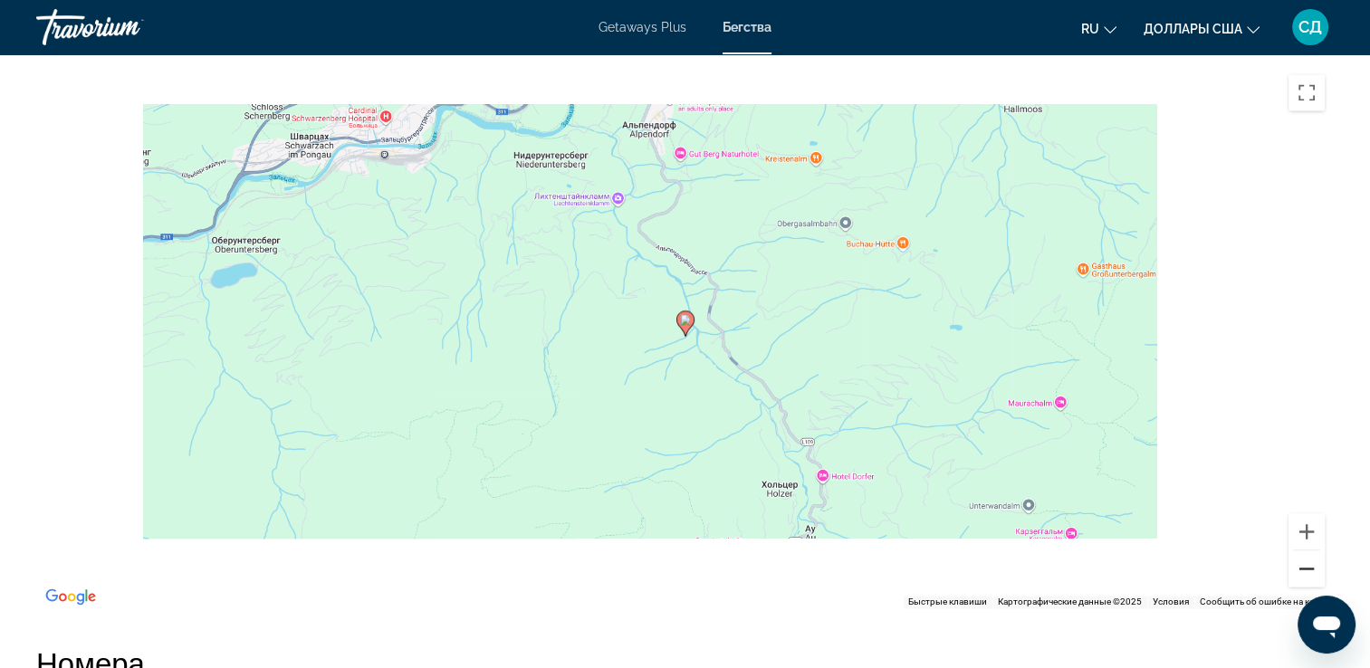
click at [1311, 578] on button "Уменьшить" at bounding box center [1306, 568] width 36 height 36
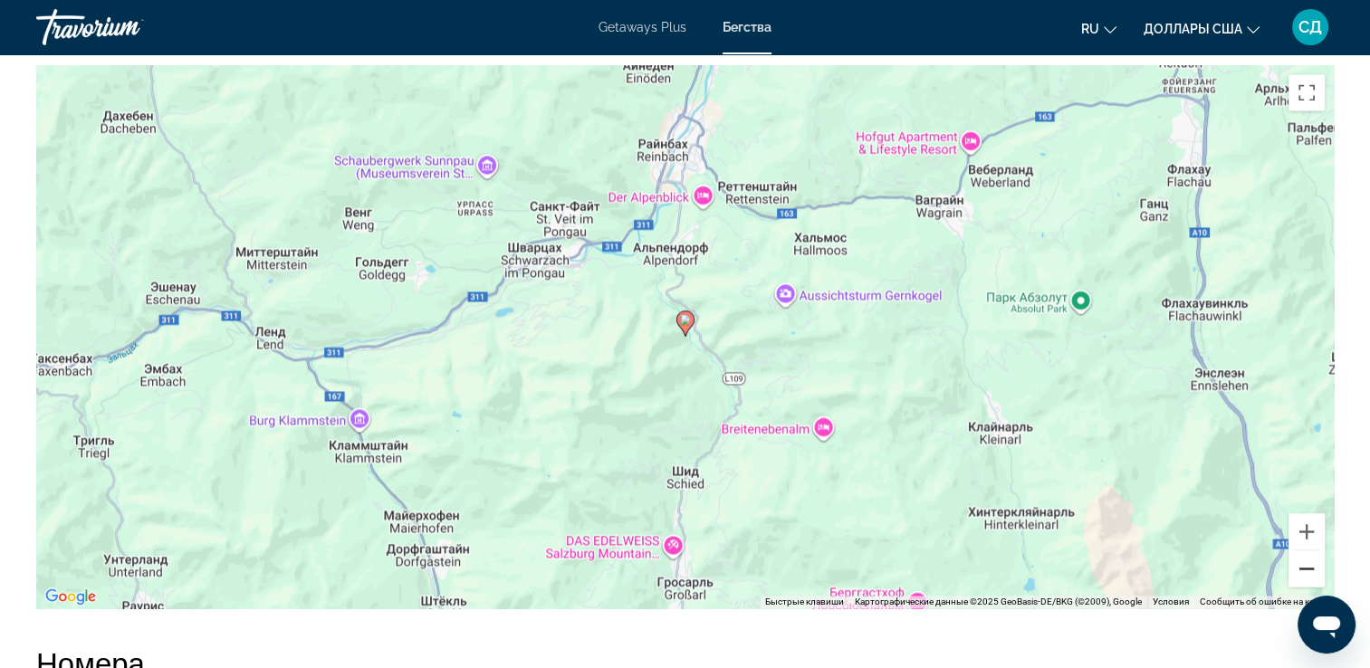
click at [1311, 578] on button "Уменьшить" at bounding box center [1306, 568] width 36 height 36
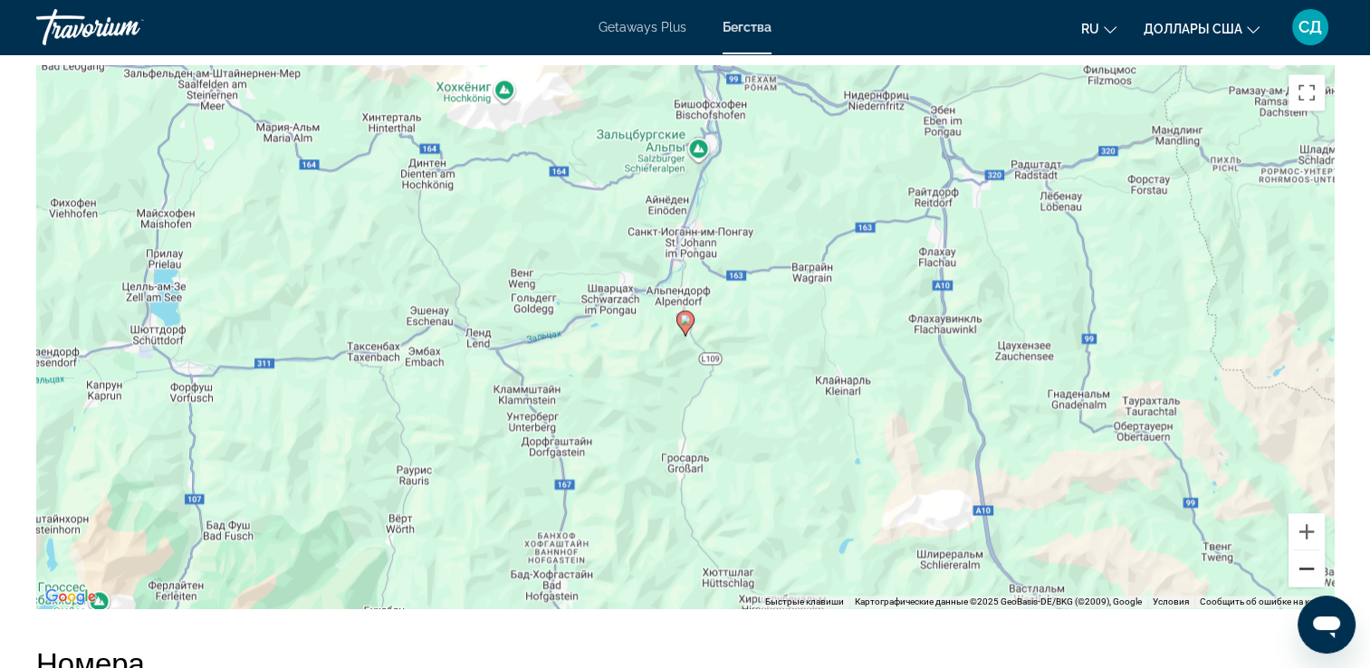
click at [1311, 578] on button "Уменьшить" at bounding box center [1306, 568] width 36 height 36
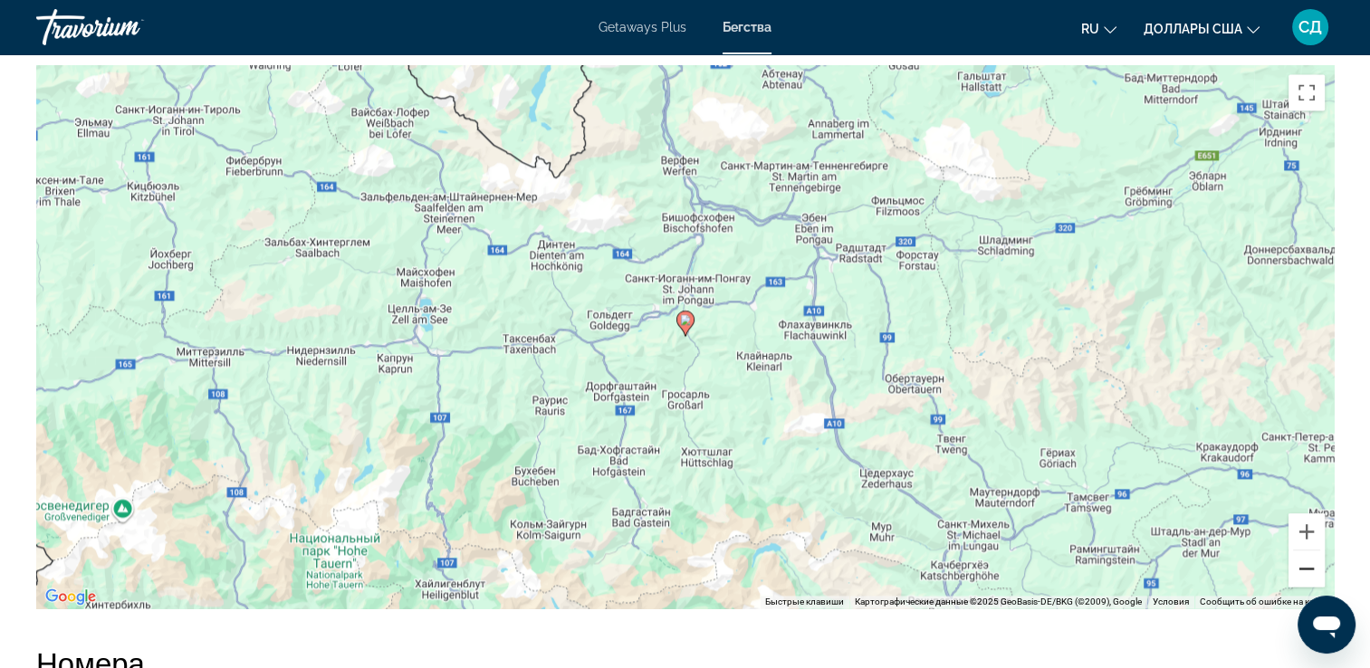
click at [1311, 578] on button "Уменьшить" at bounding box center [1306, 568] width 36 height 36
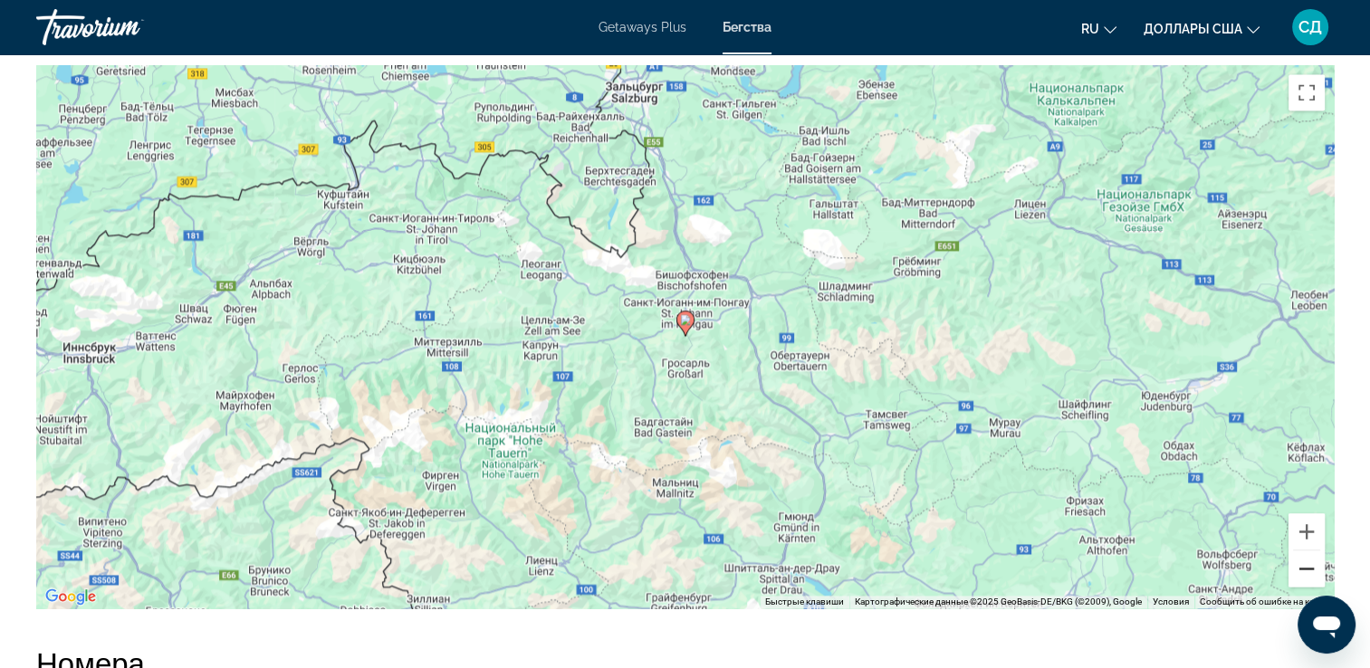
click at [1311, 578] on button "Уменьшить" at bounding box center [1306, 568] width 36 height 36
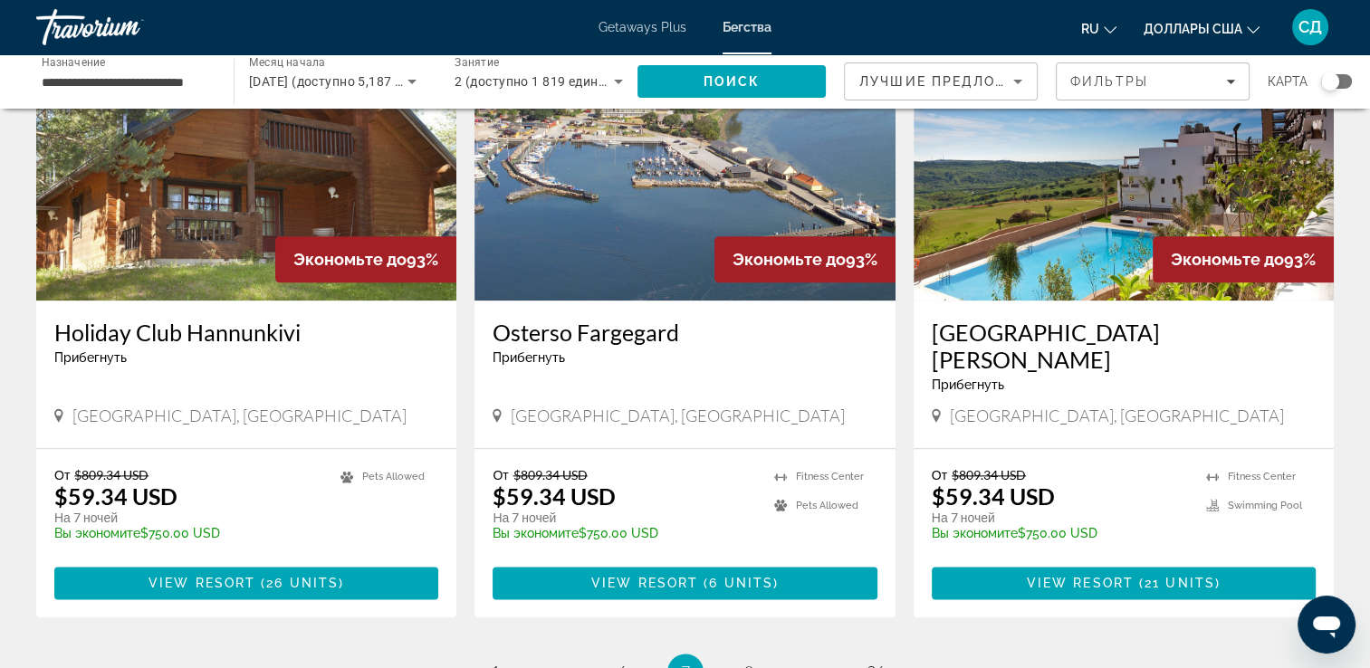
scroll to position [2259, 0]
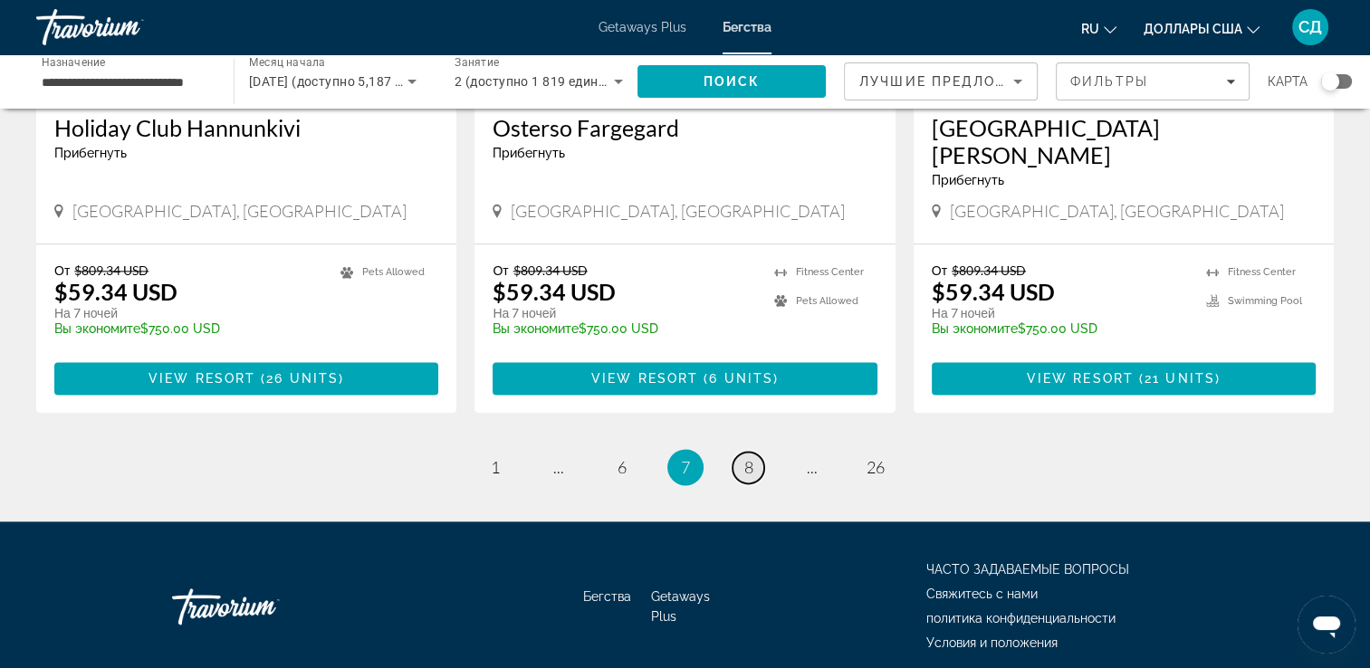
click at [750, 457] on span "8" at bounding box center [748, 467] width 9 height 20
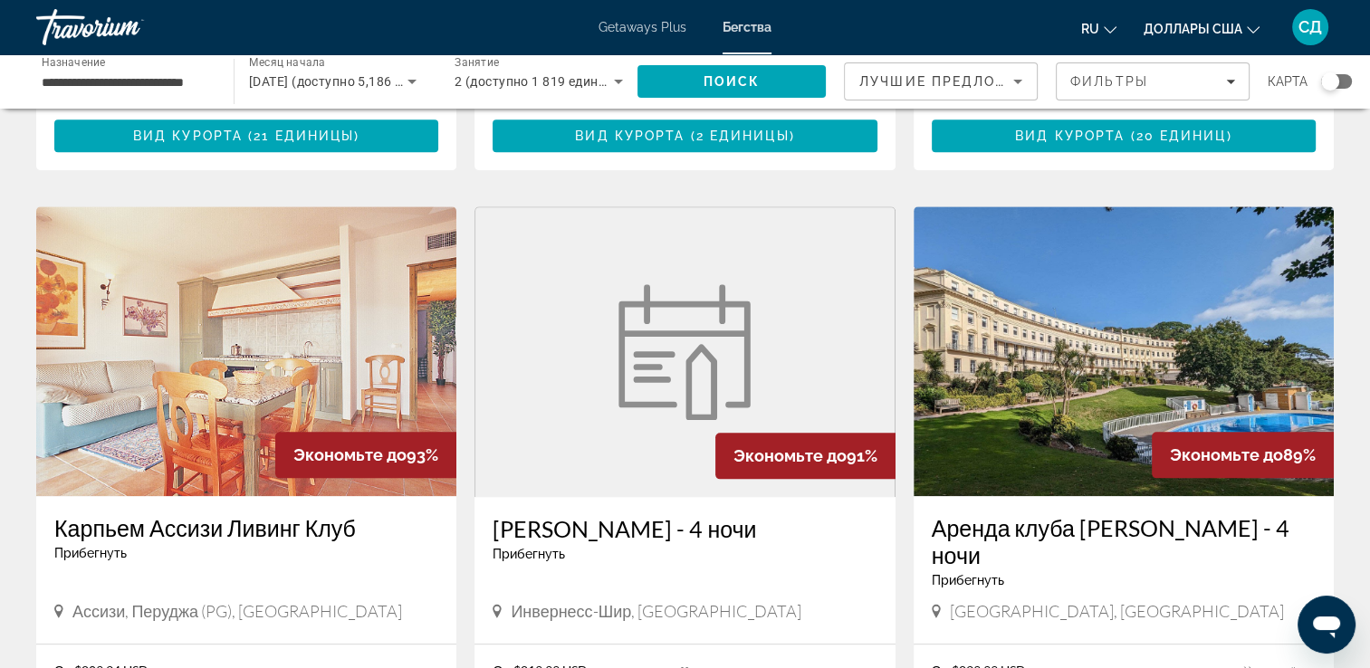
scroll to position [1901, 0]
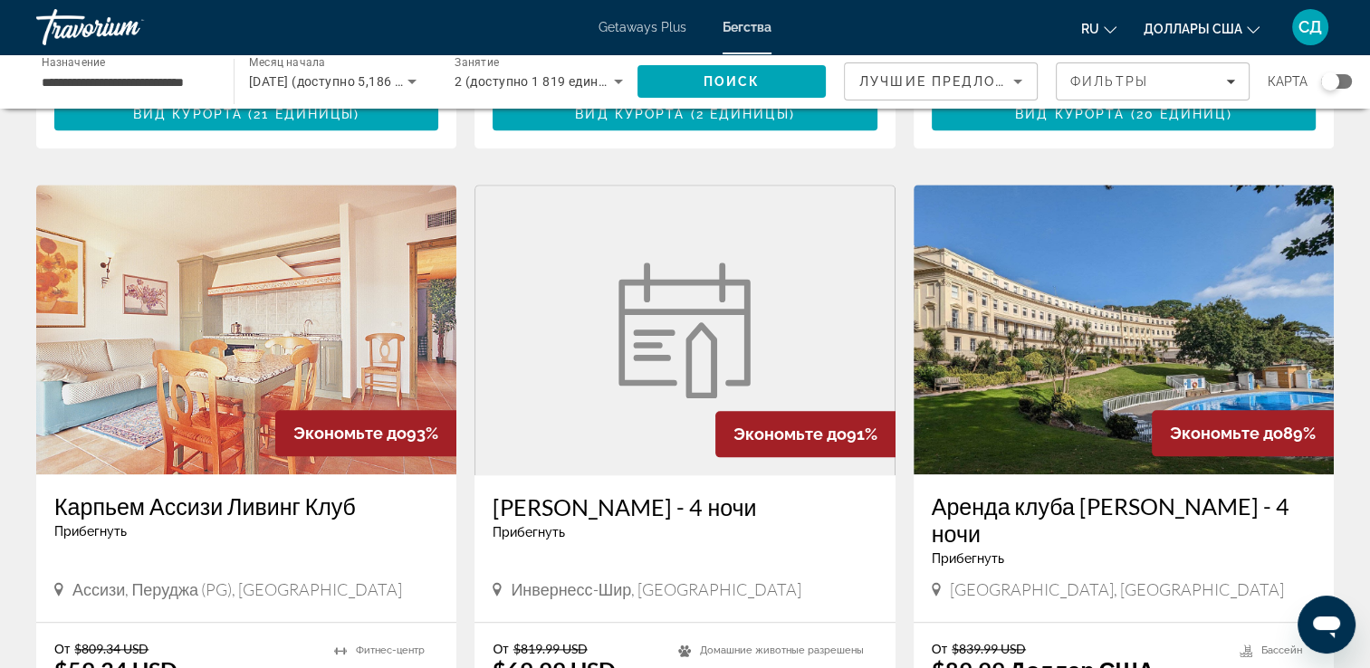
click at [330, 280] on img "Основное содержание" at bounding box center [246, 330] width 420 height 290
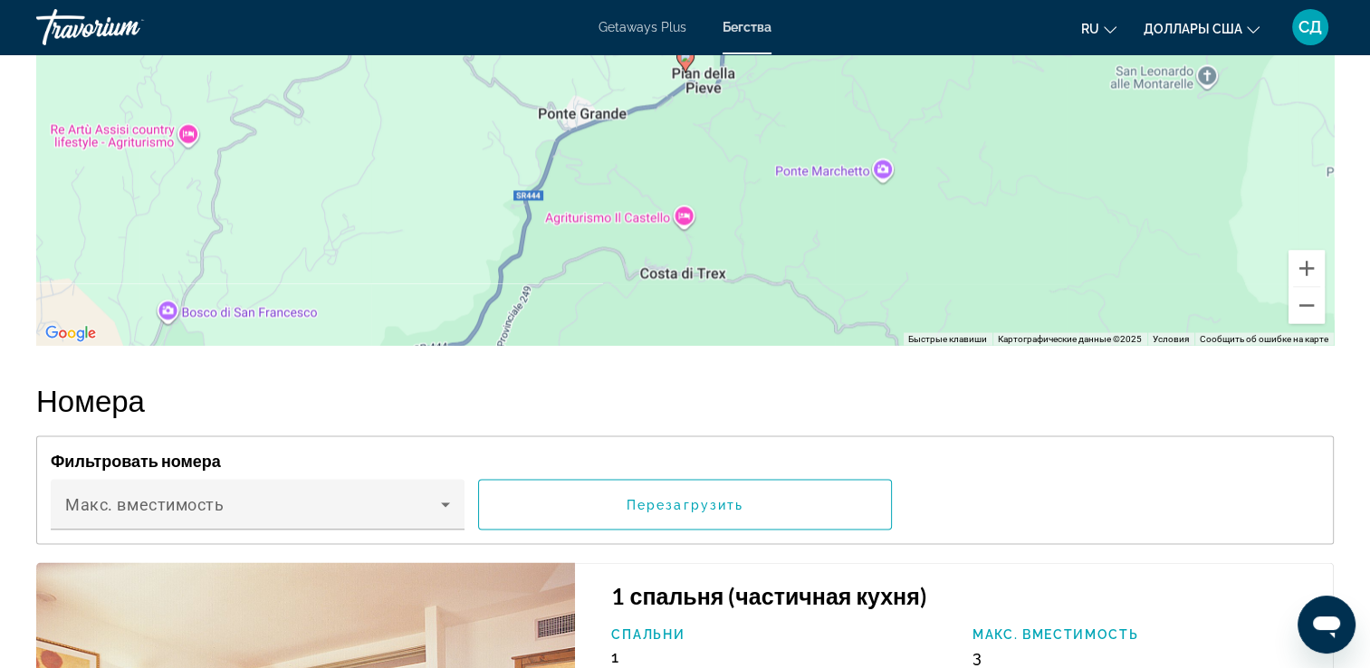
scroll to position [3259, 0]
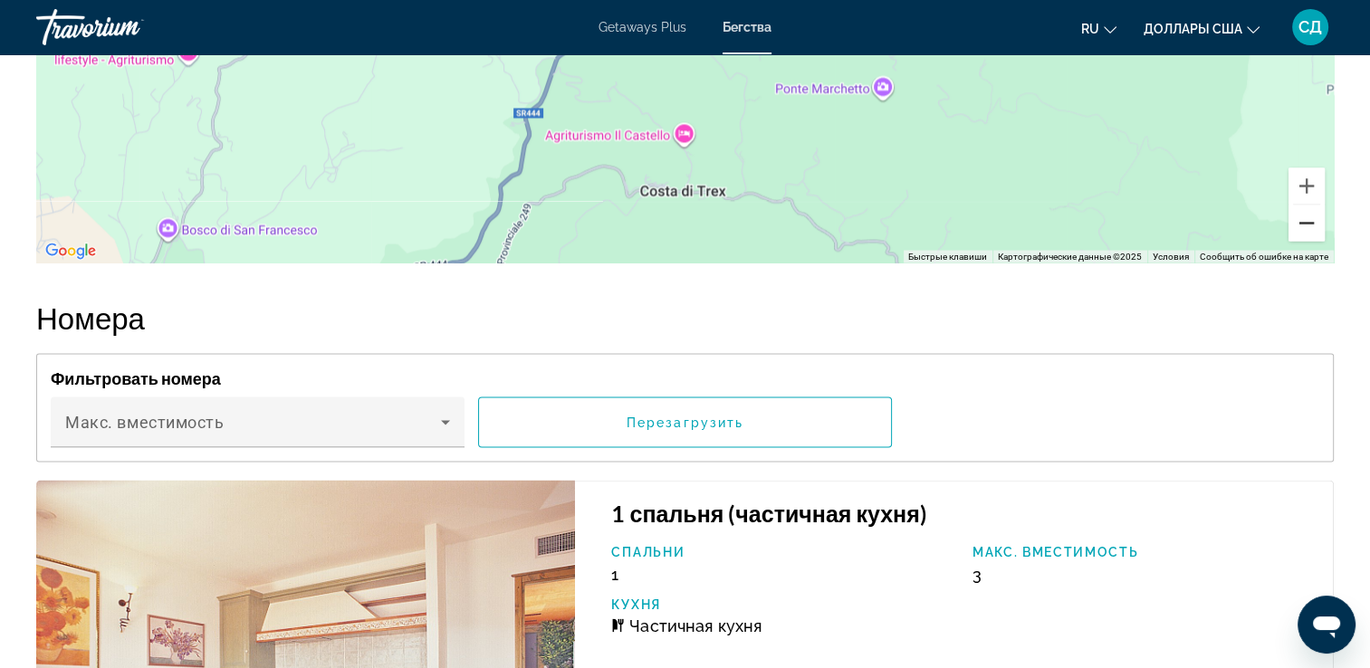
click at [1304, 237] on button "Уменьшить" at bounding box center [1306, 223] width 36 height 36
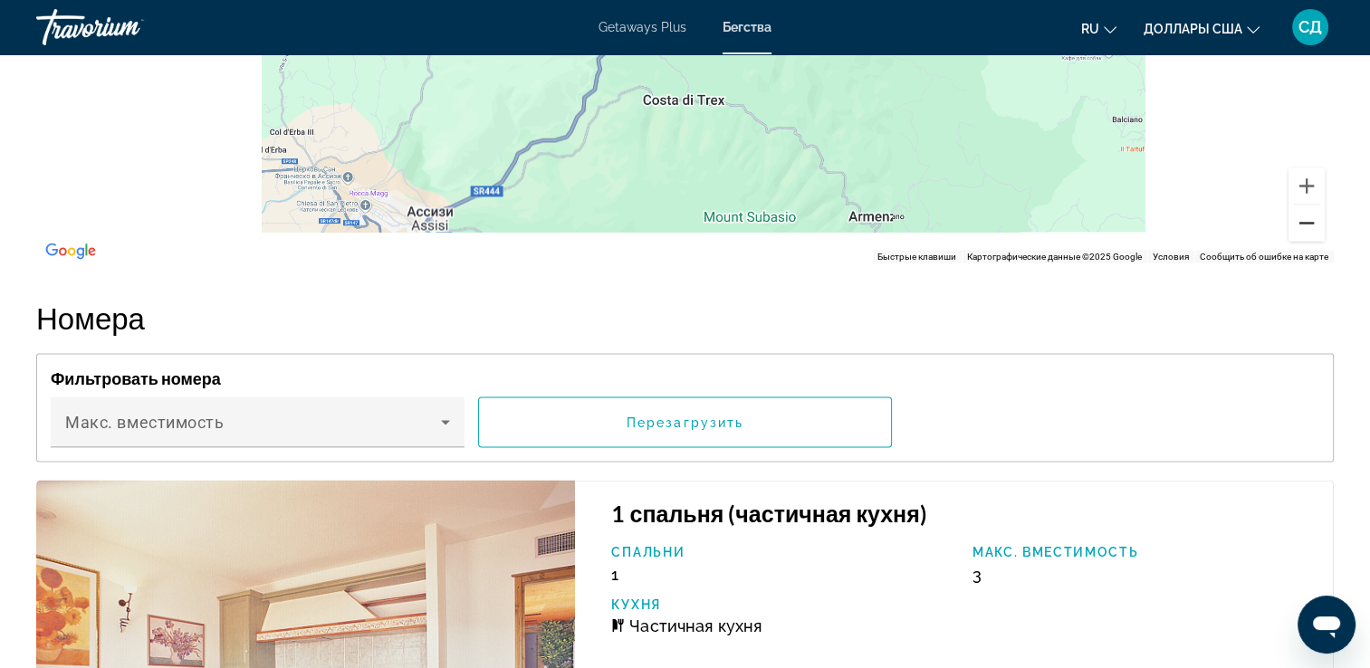
click at [1304, 237] on button "Уменьшить" at bounding box center [1306, 223] width 36 height 36
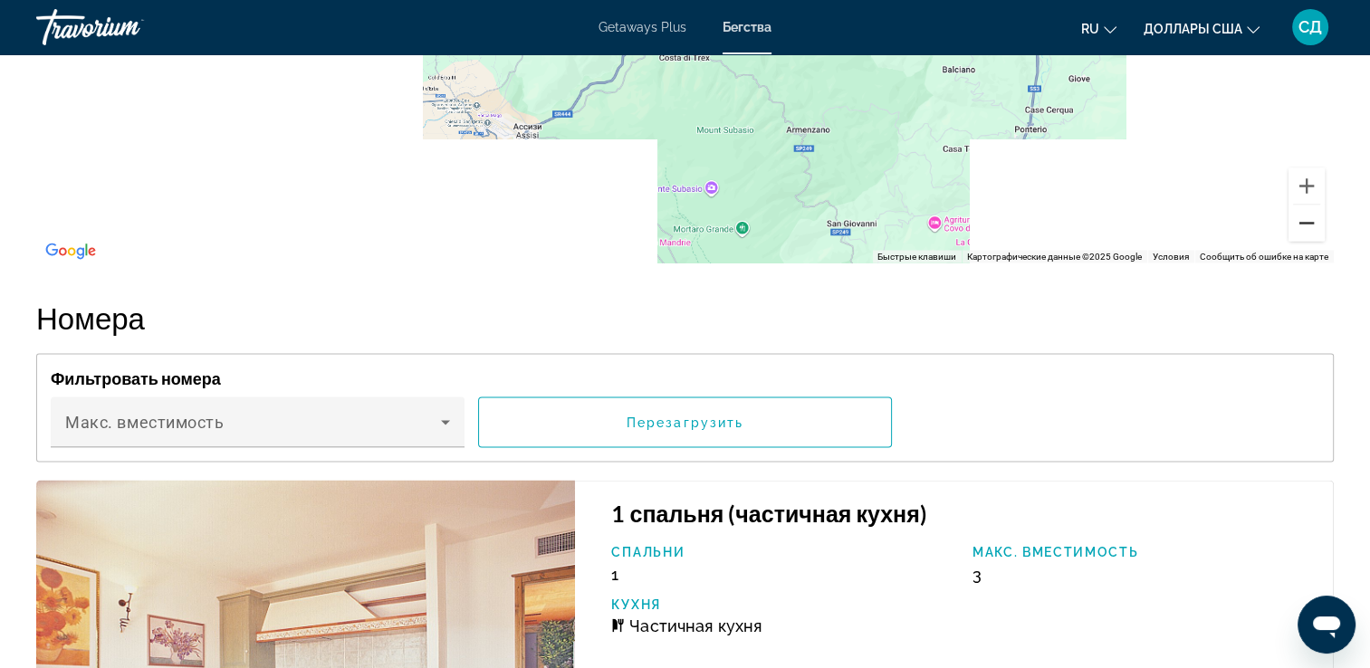
click at [1304, 237] on button "Уменьшить" at bounding box center [1306, 223] width 36 height 36
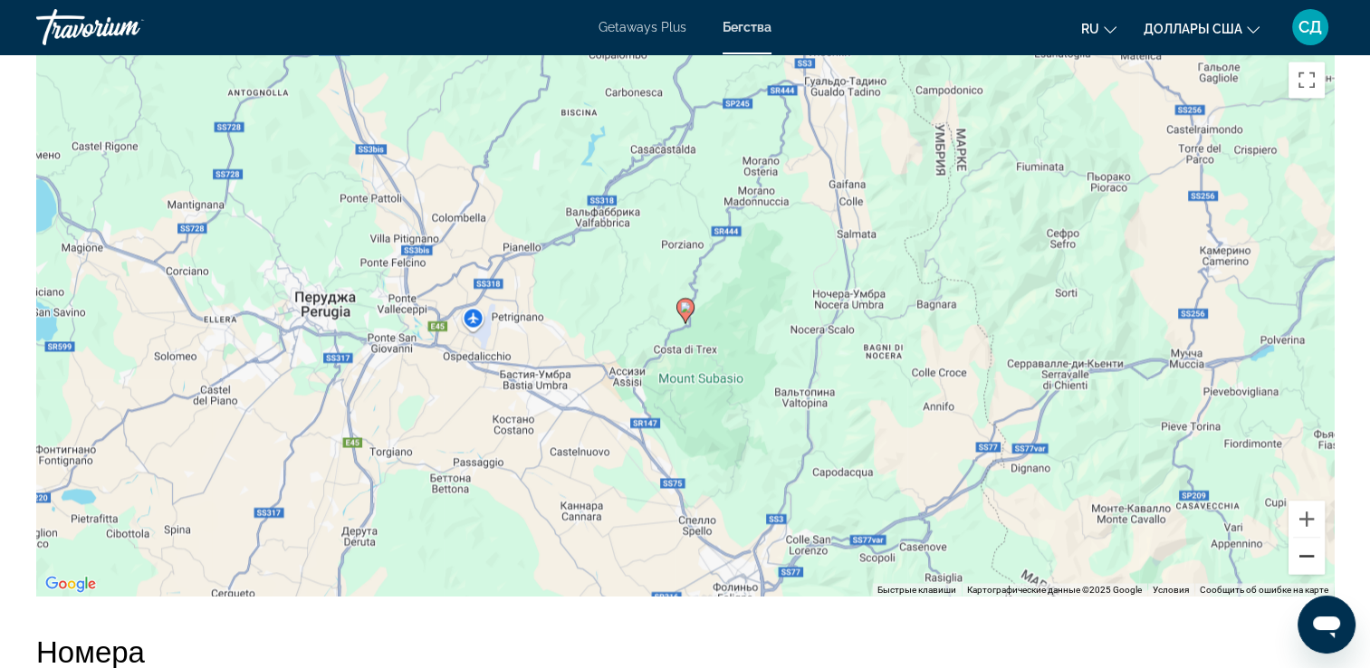
scroll to position [2897, 0]
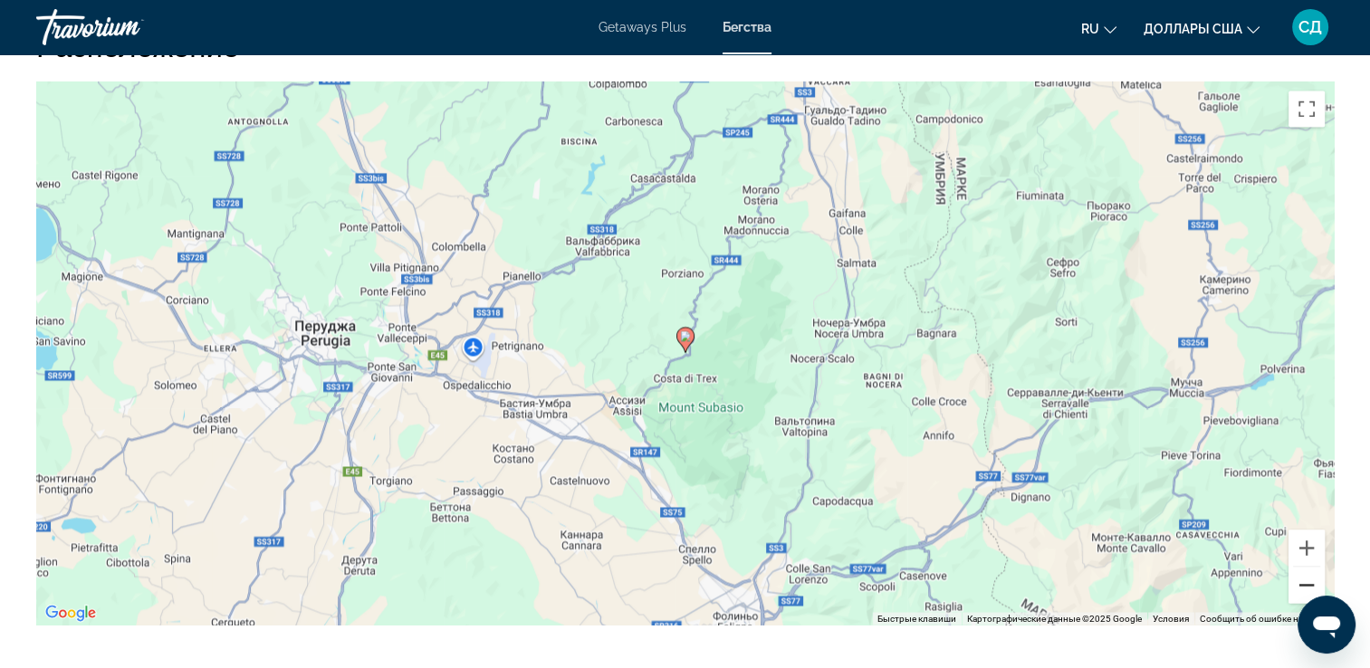
click at [1300, 596] on button "Уменьшить" at bounding box center [1306, 585] width 36 height 36
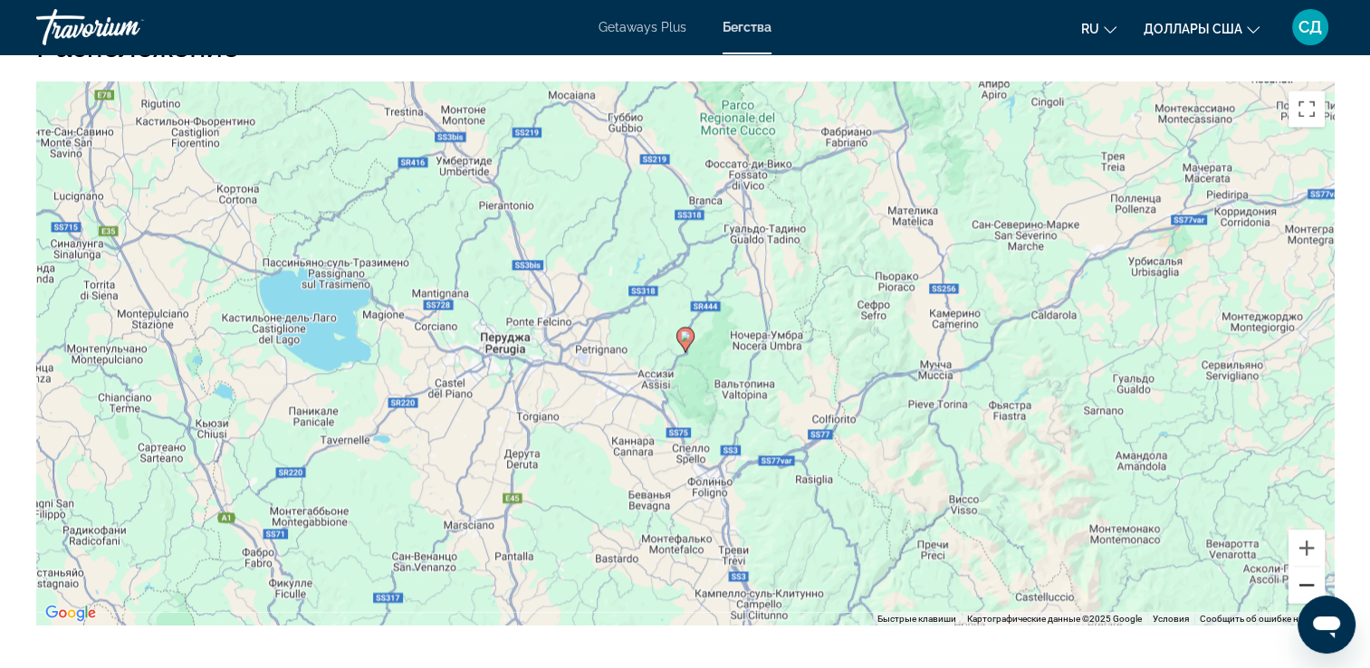
click at [1300, 596] on button "Уменьшить" at bounding box center [1306, 585] width 36 height 36
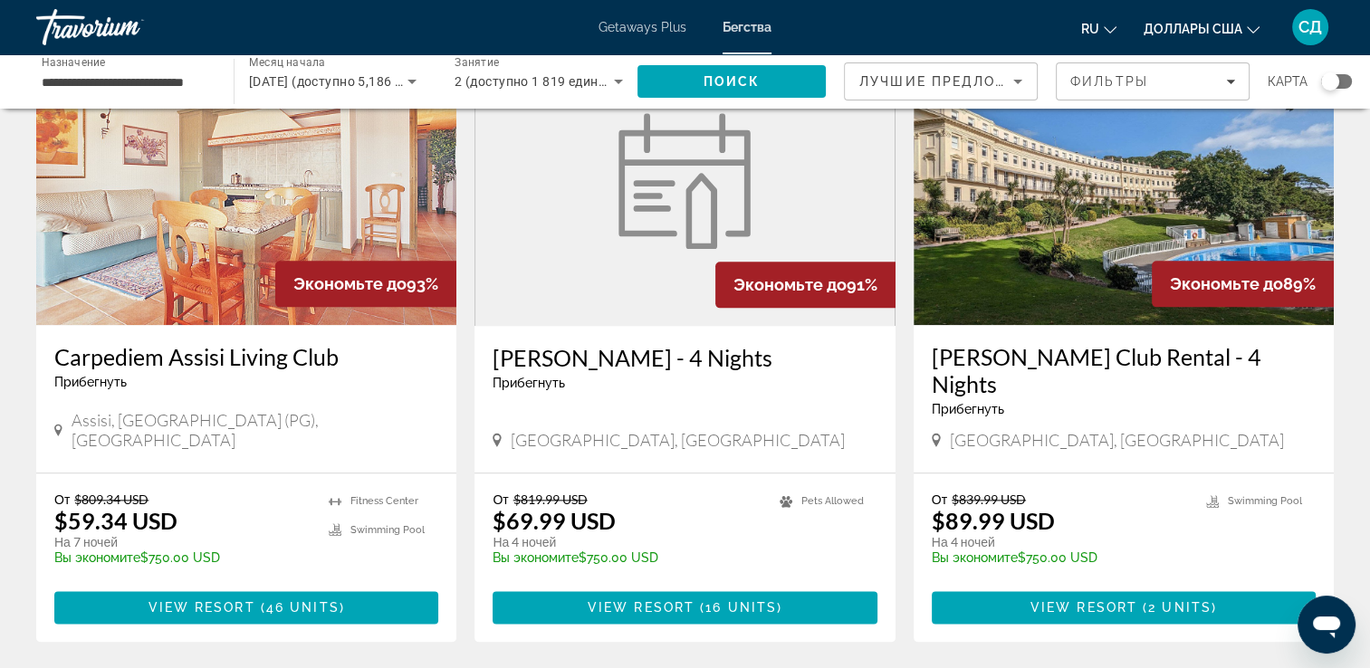
scroll to position [2082, 0]
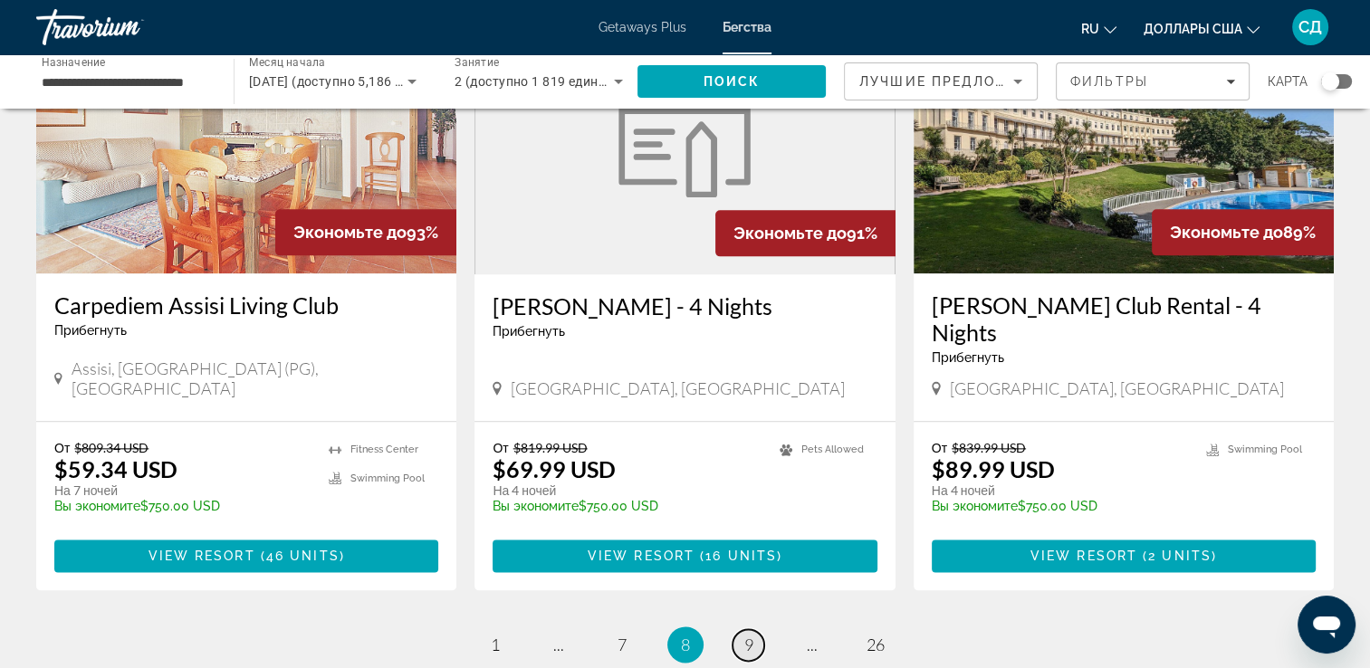
click at [744, 635] on span "9" at bounding box center [748, 645] width 9 height 20
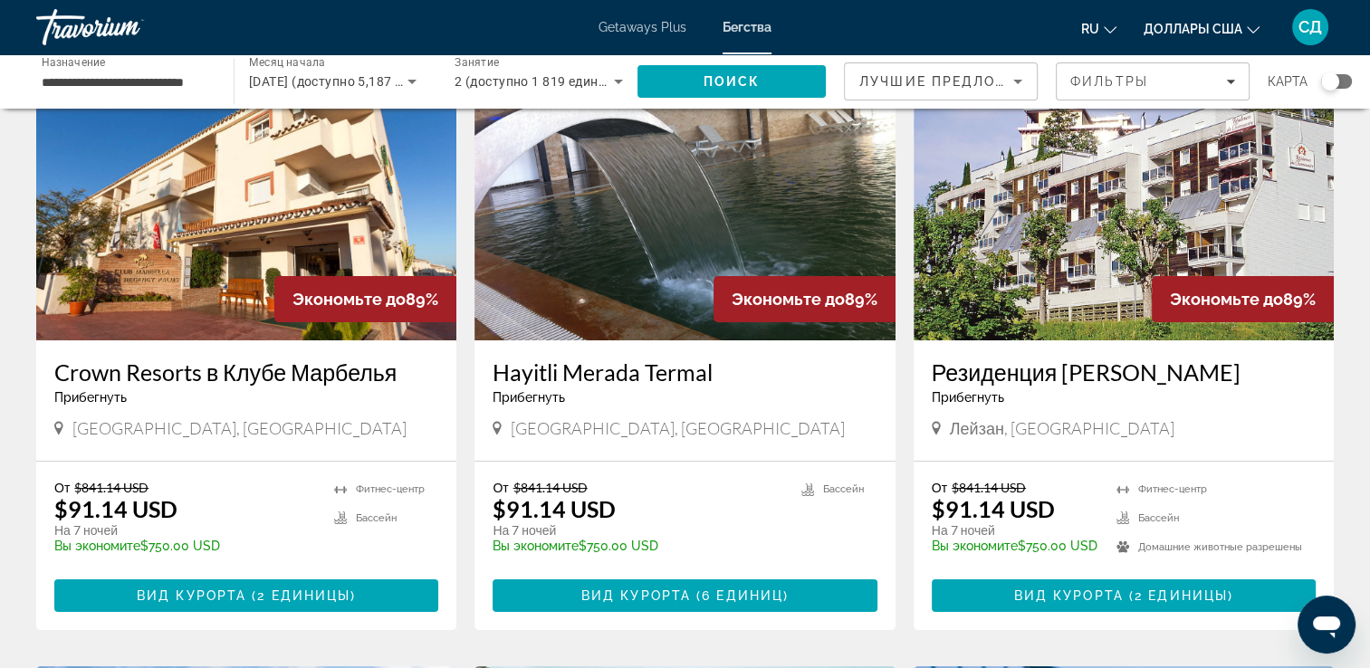
scroll to position [91, 0]
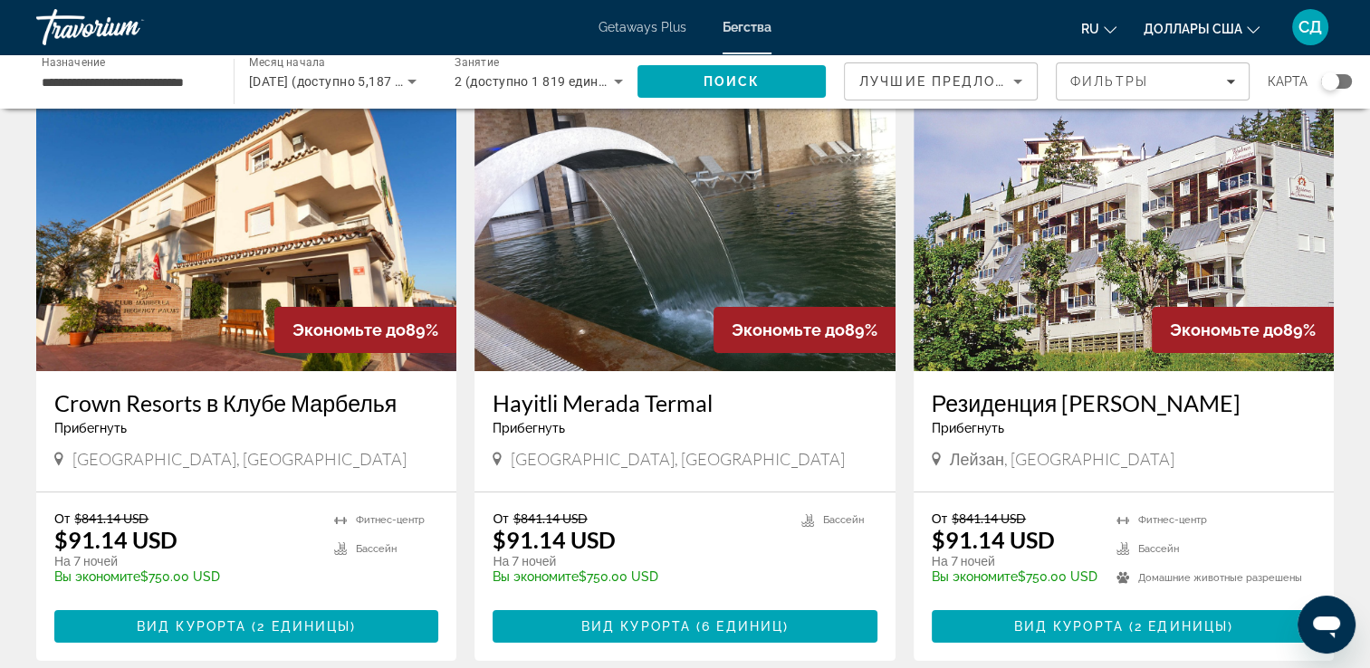
click at [1038, 183] on img "Основное содержание" at bounding box center [1123, 226] width 420 height 290
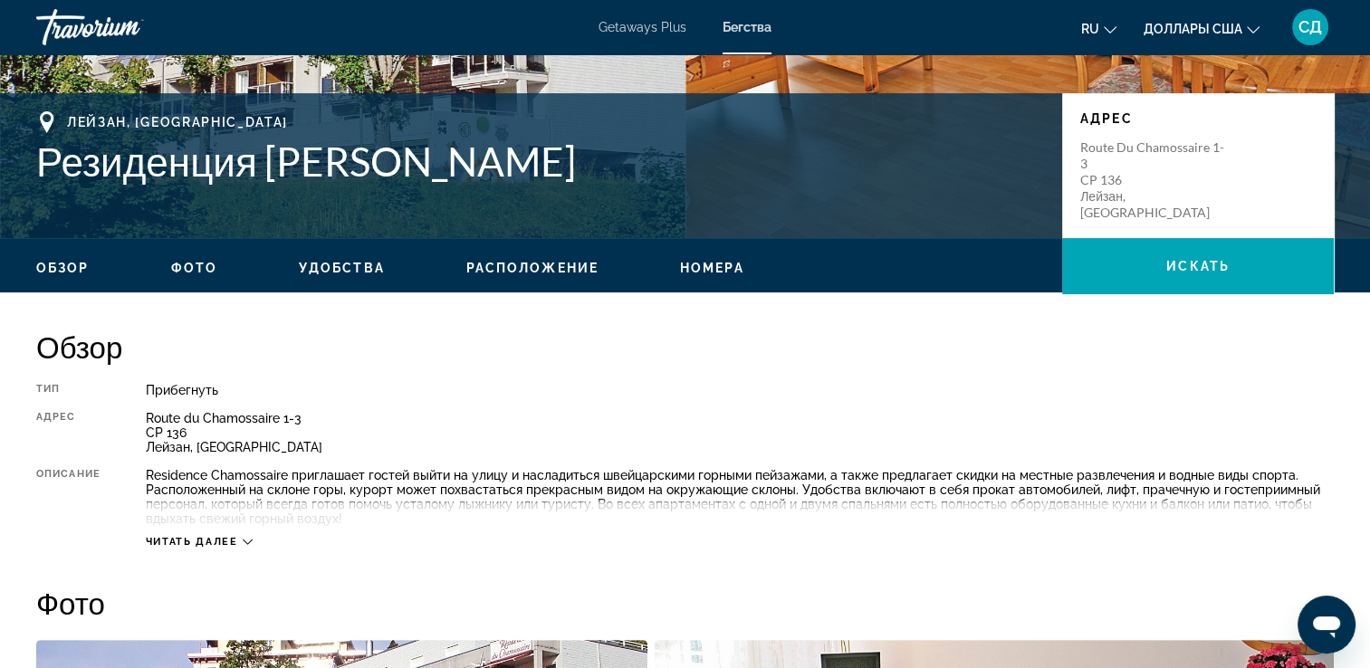
scroll to position [362, 0]
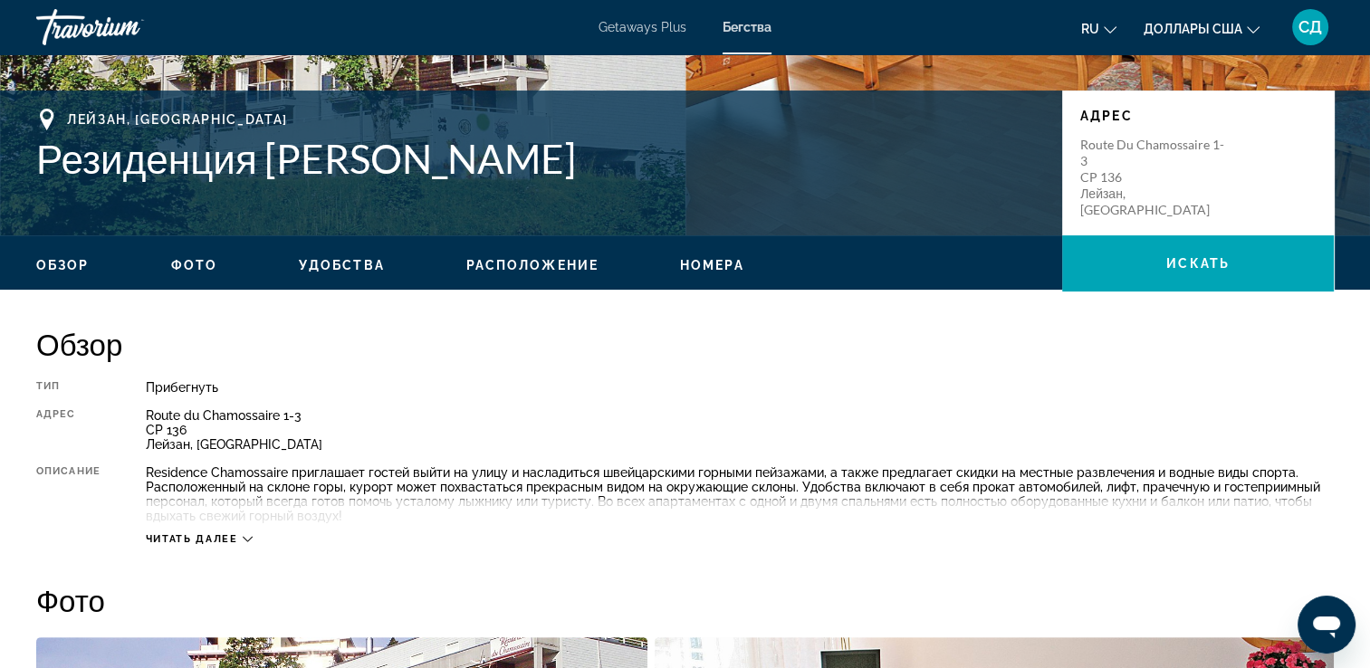
click at [244, 539] on icon "Основное содержание" at bounding box center [248, 539] width 10 height 10
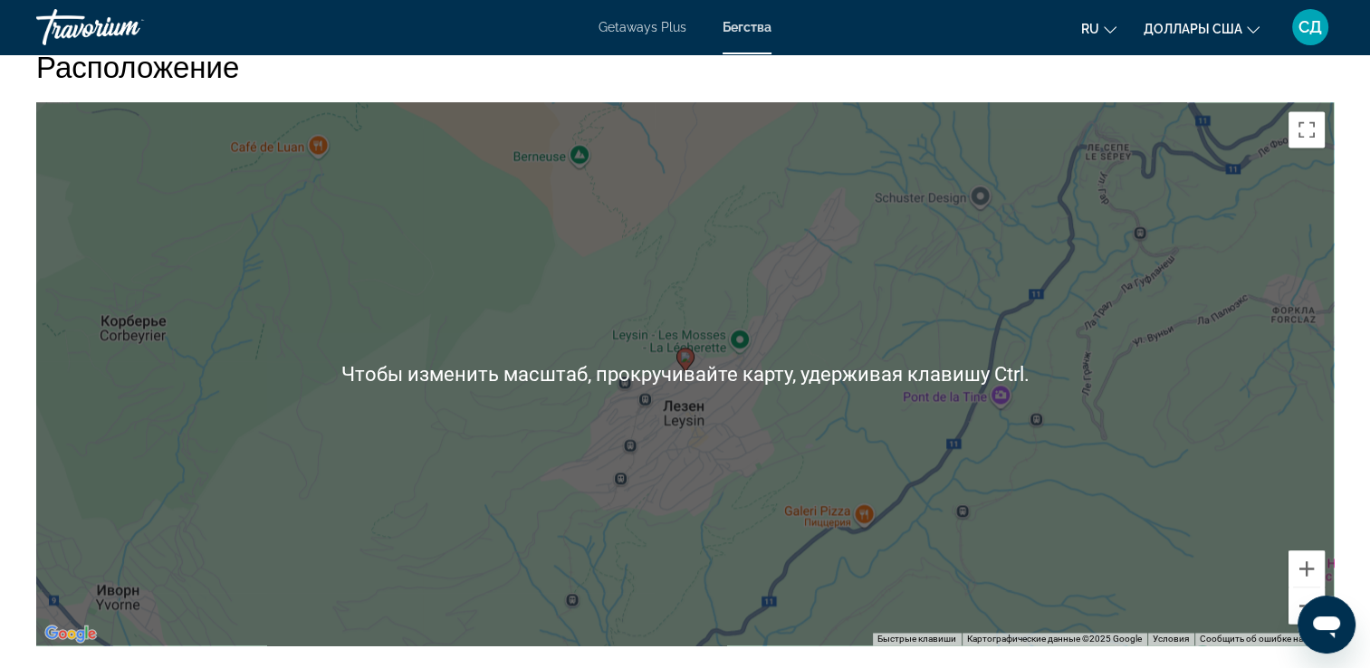
scroll to position [2806, 0]
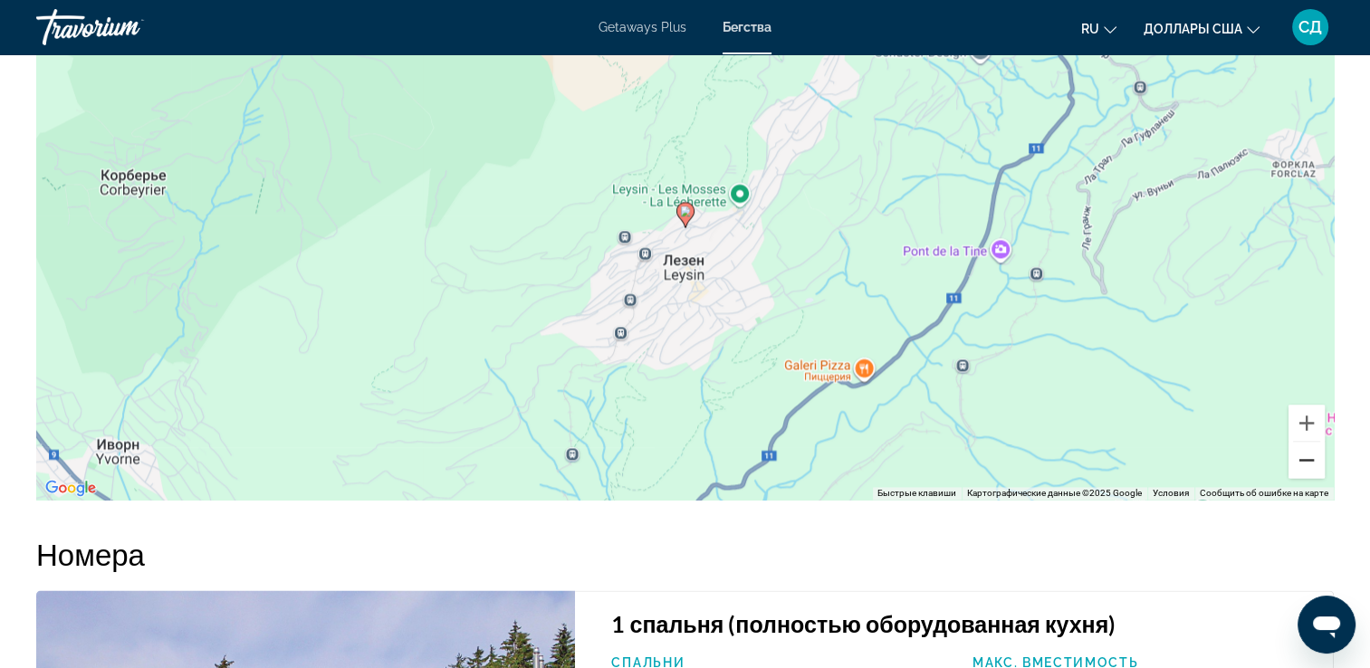
click at [1310, 451] on button "Уменьшить" at bounding box center [1306, 460] width 36 height 36
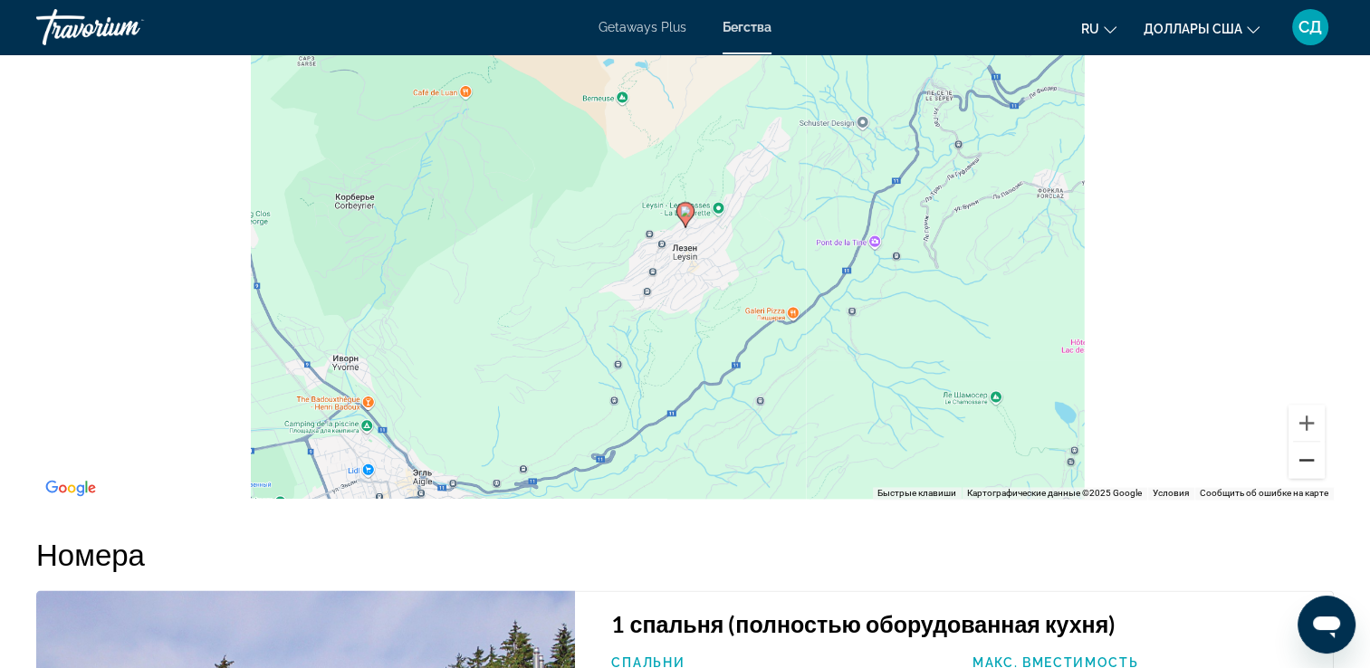
click at [1309, 451] on button "Уменьшить" at bounding box center [1306, 460] width 36 height 36
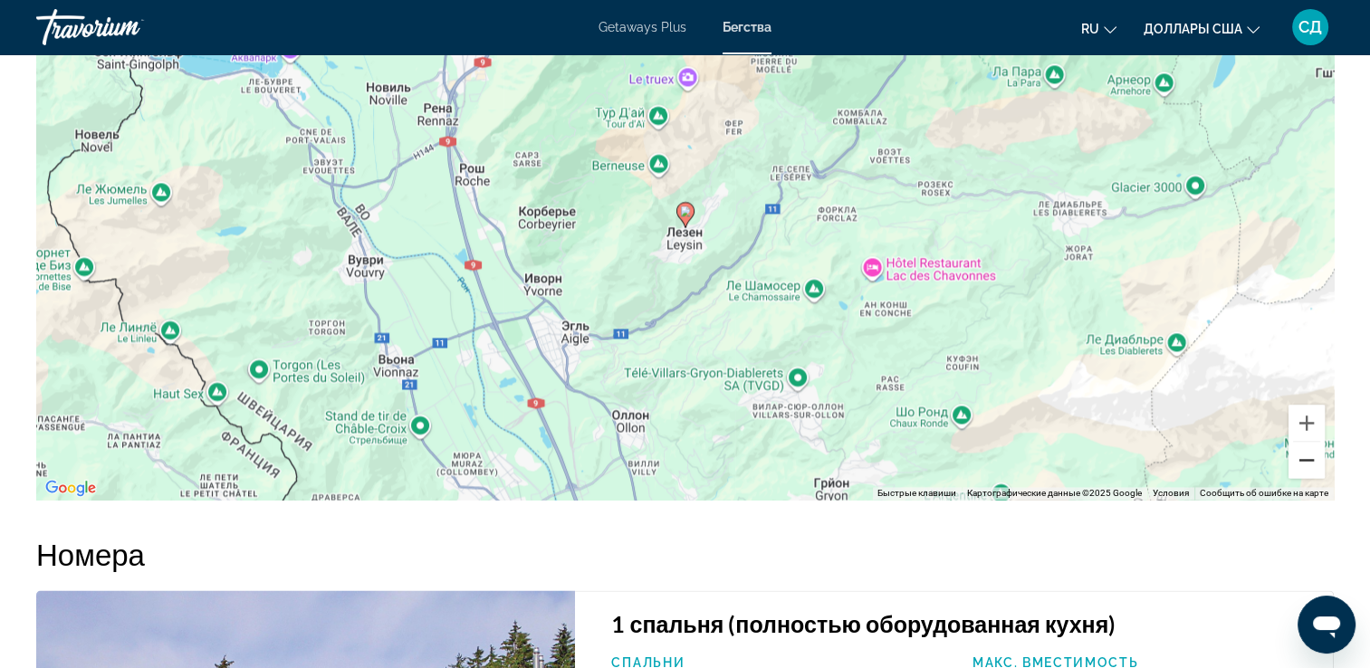
click at [1309, 451] on button "Уменьшить" at bounding box center [1306, 460] width 36 height 36
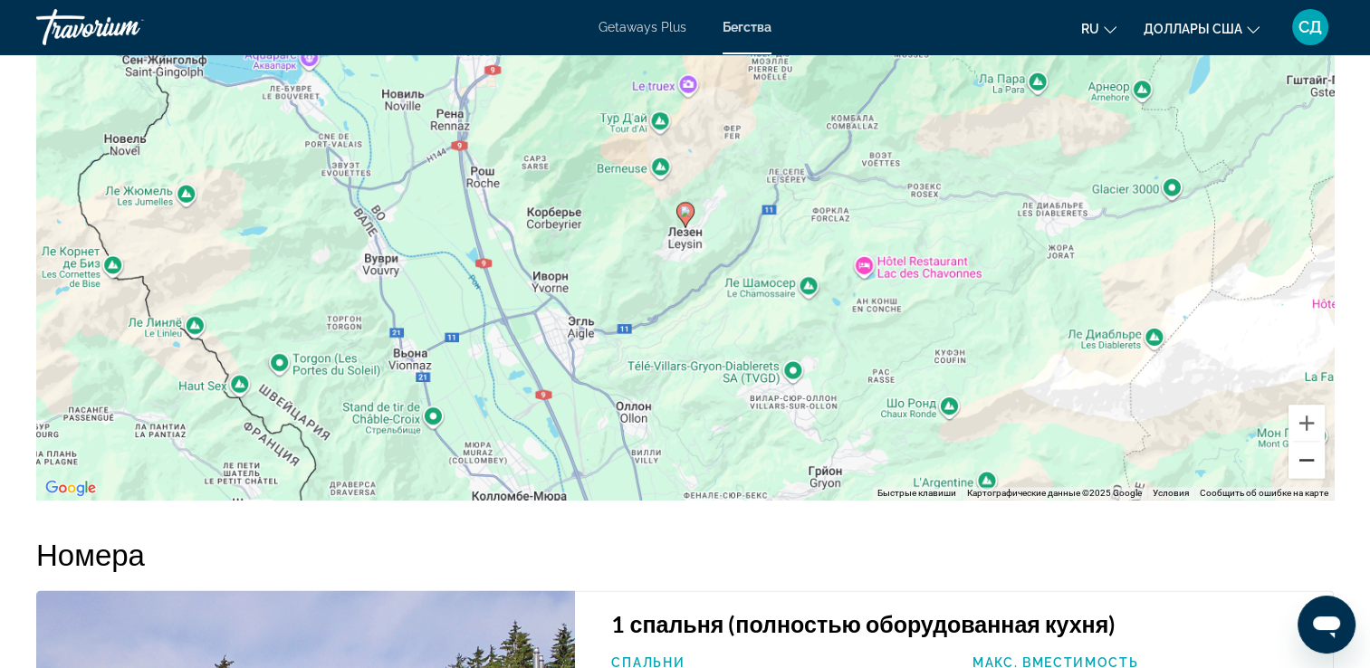
click at [1309, 451] on button "Уменьшить" at bounding box center [1306, 460] width 36 height 36
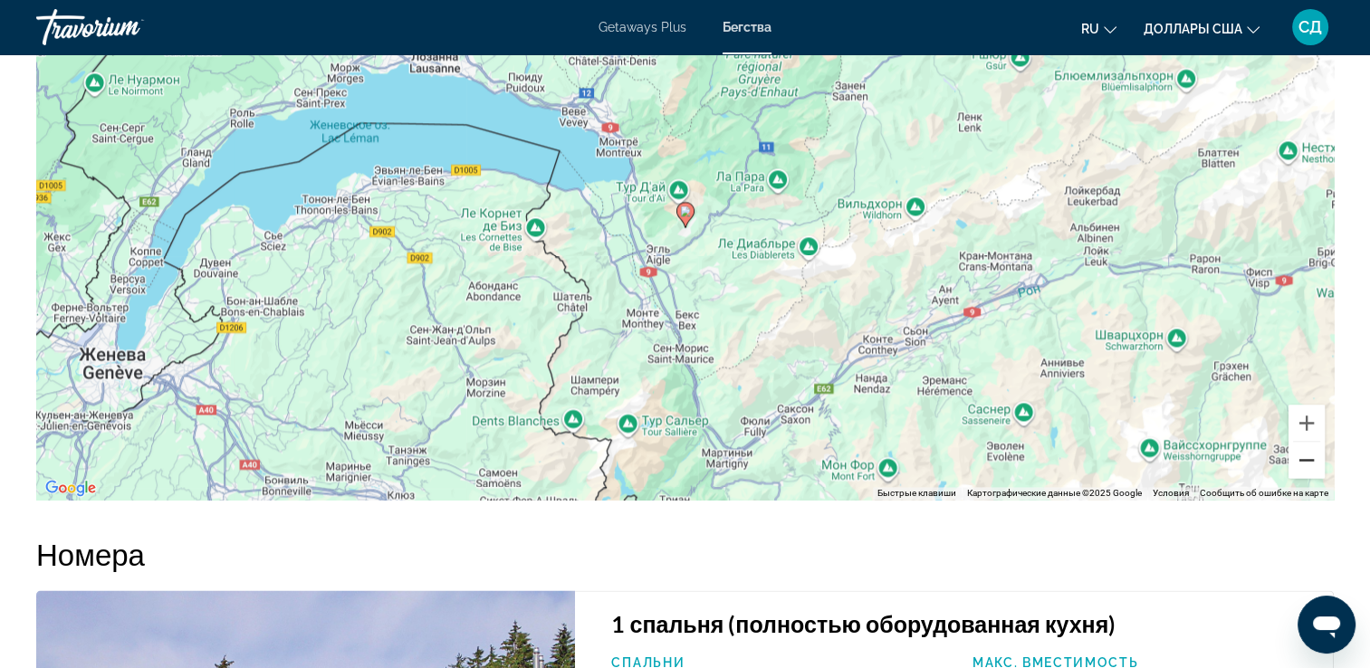
click at [1309, 451] on button "Уменьшить" at bounding box center [1306, 460] width 36 height 36
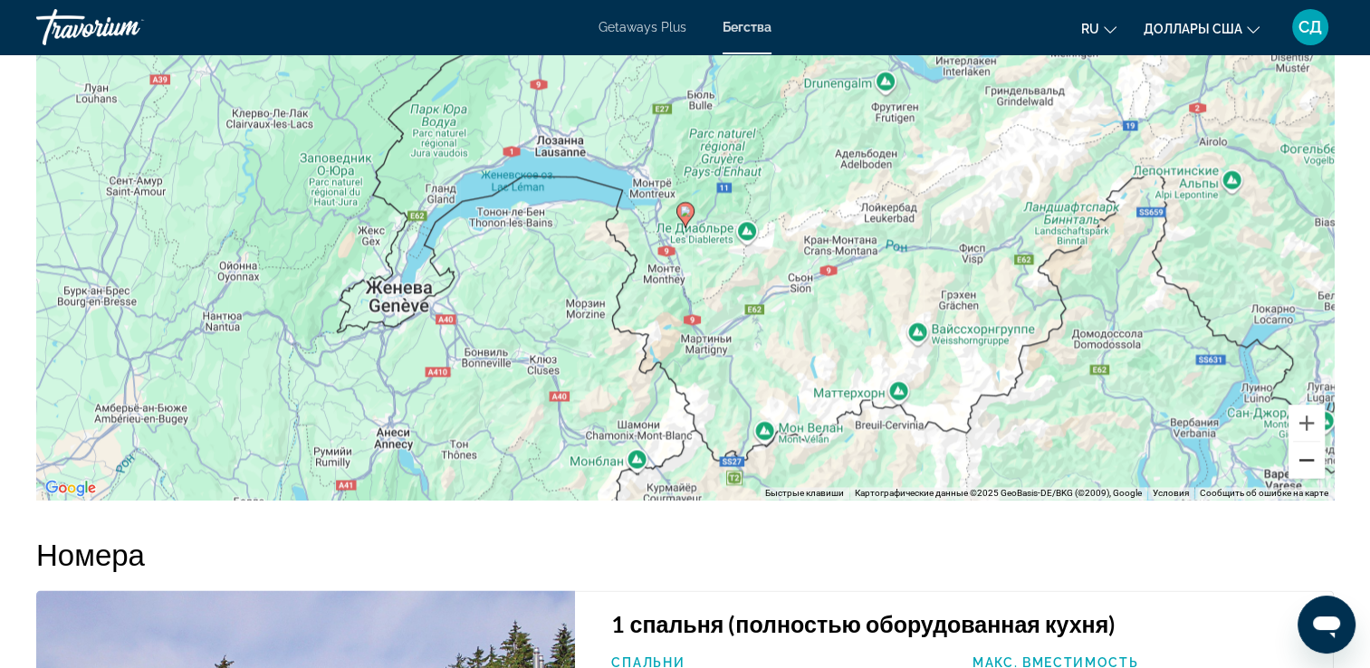
click at [1309, 451] on button "Уменьшить" at bounding box center [1306, 460] width 36 height 36
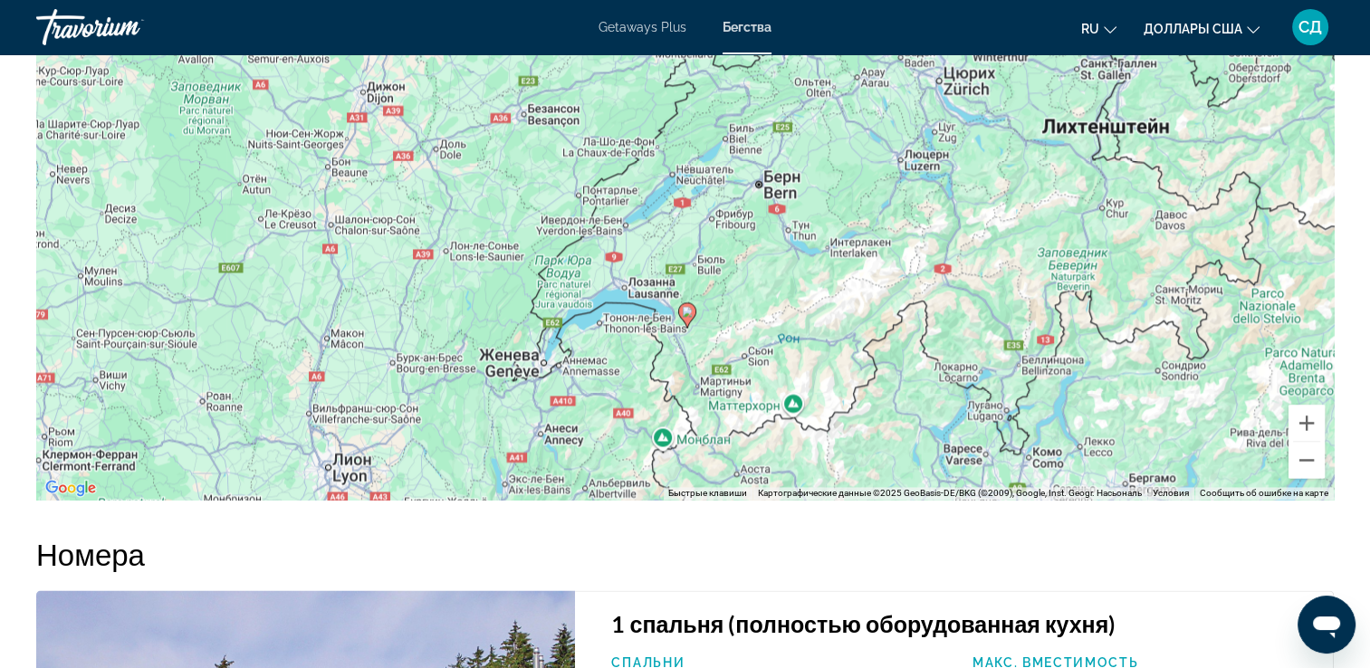
drag, startPoint x: 1024, startPoint y: 281, endPoint x: 1027, endPoint y: 388, distance: 107.8
click at [1027, 388] on div "Чтобы активировать перетаскивание с помощью клавиатуры, нажмите Alt + Ввод. Пос…" at bounding box center [684, 228] width 1297 height 543
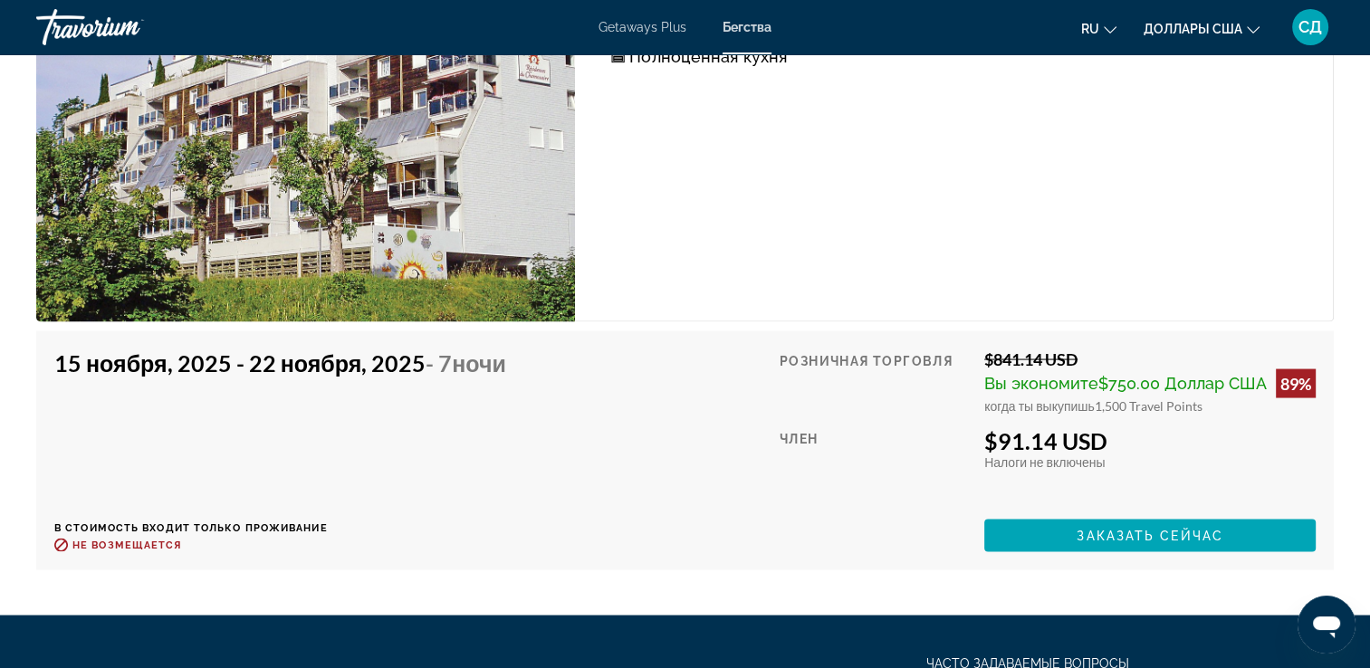
scroll to position [3530, 0]
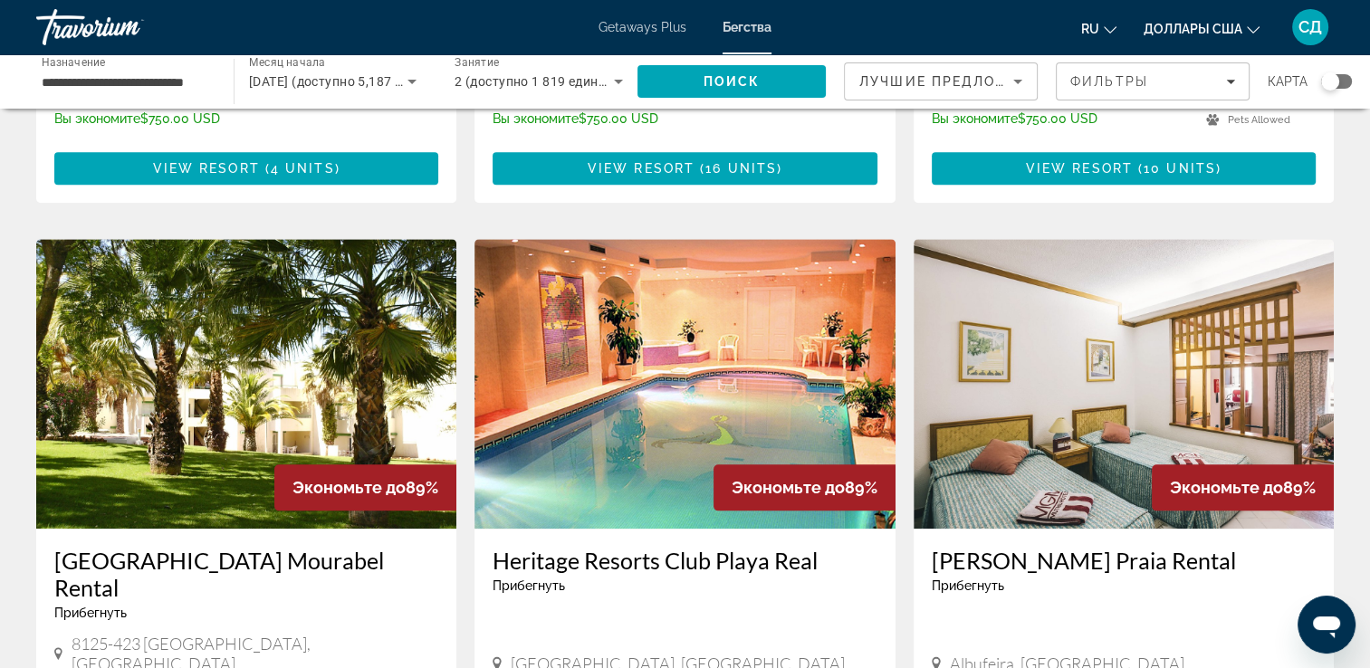
scroll to position [1810, 0]
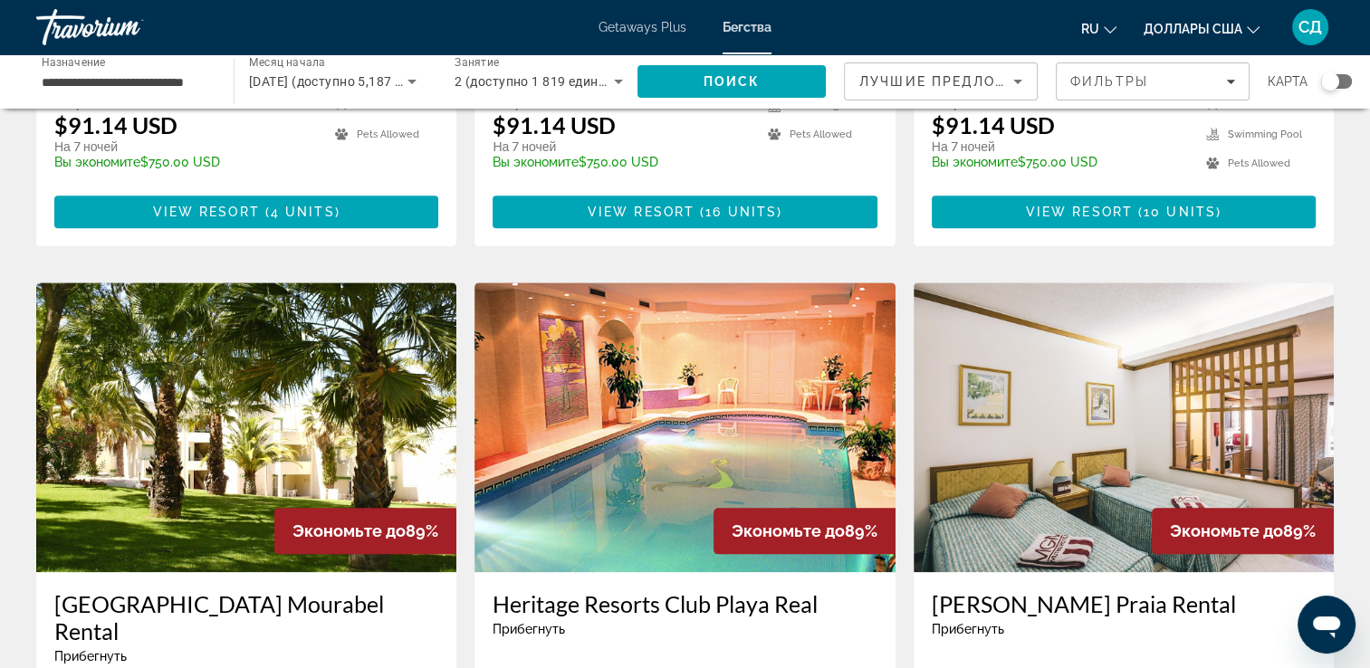
click at [690, 330] on img "Основное содержание" at bounding box center [684, 427] width 420 height 290
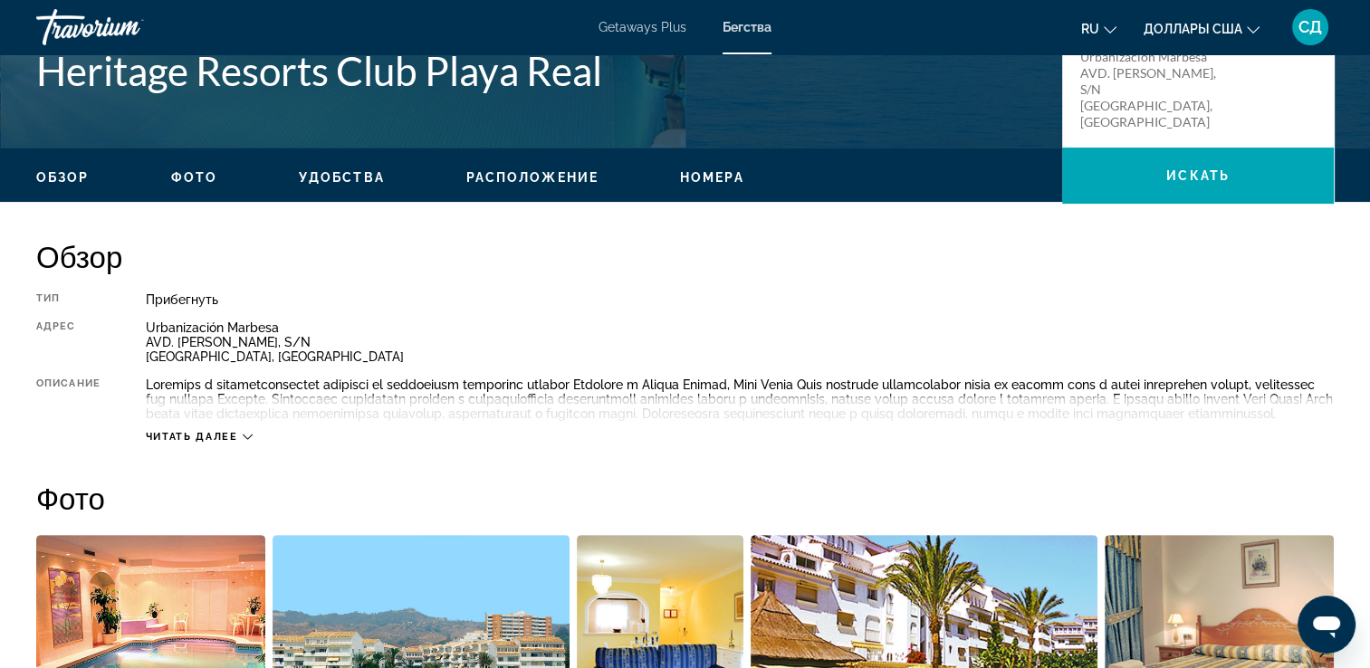
scroll to position [453, 0]
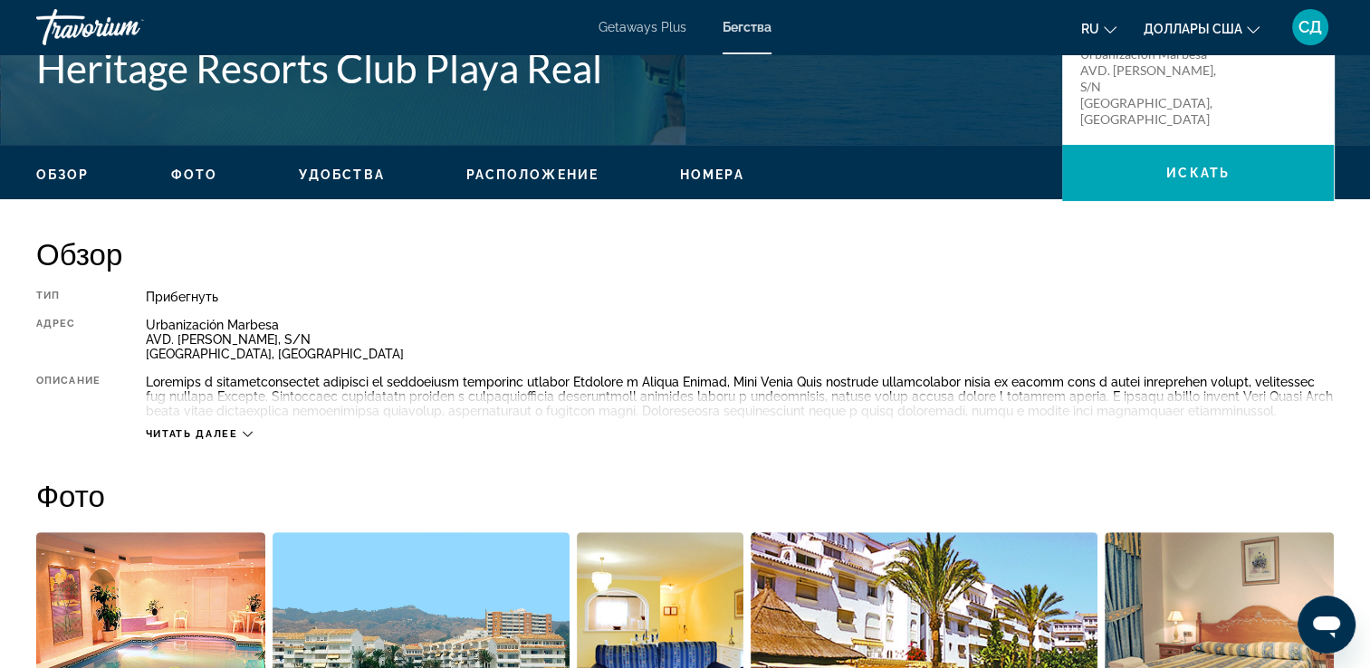
click at [241, 440] on div "Читать далее" at bounding box center [199, 434] width 107 height 12
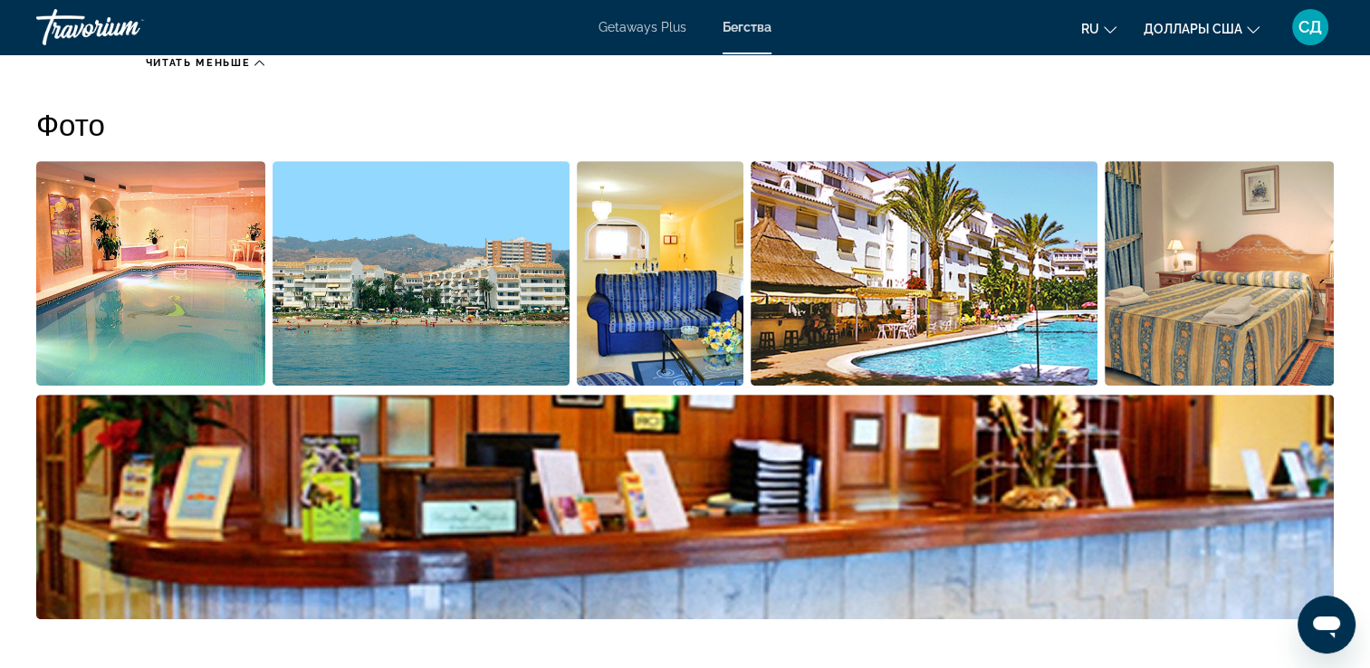
scroll to position [815, 0]
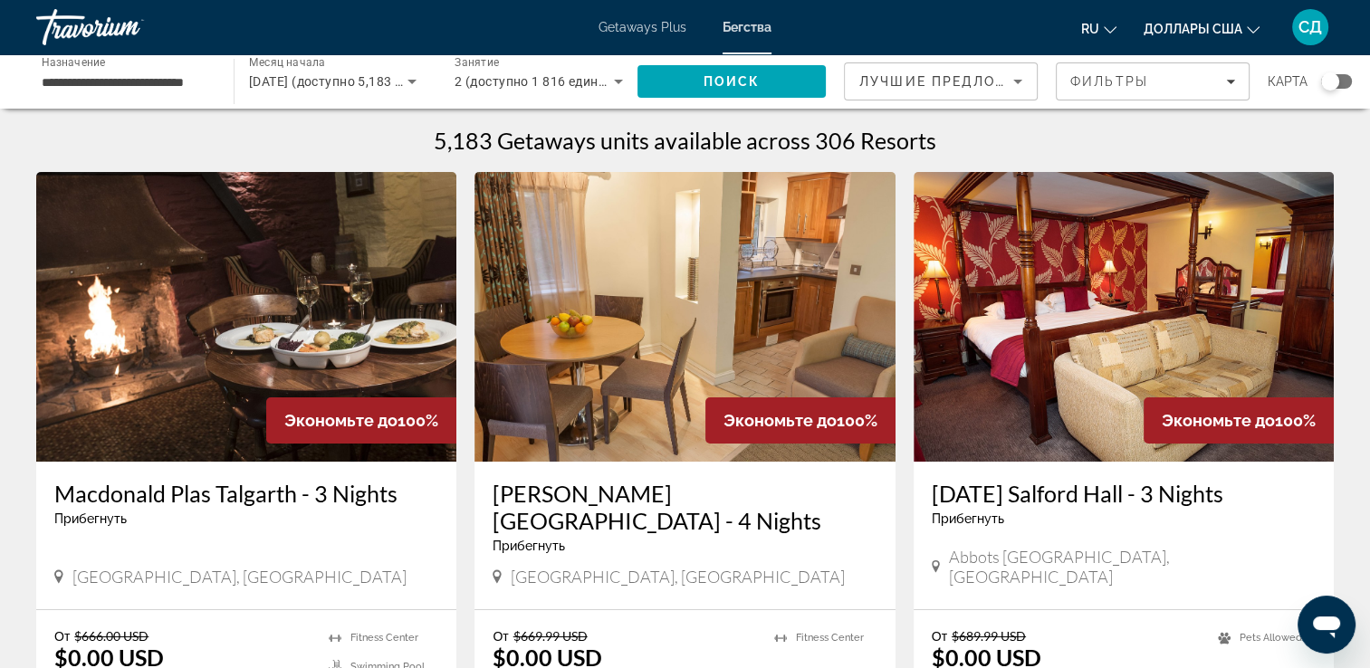
click at [62, 31] on div "Травориум" at bounding box center [126, 27] width 181 height 47
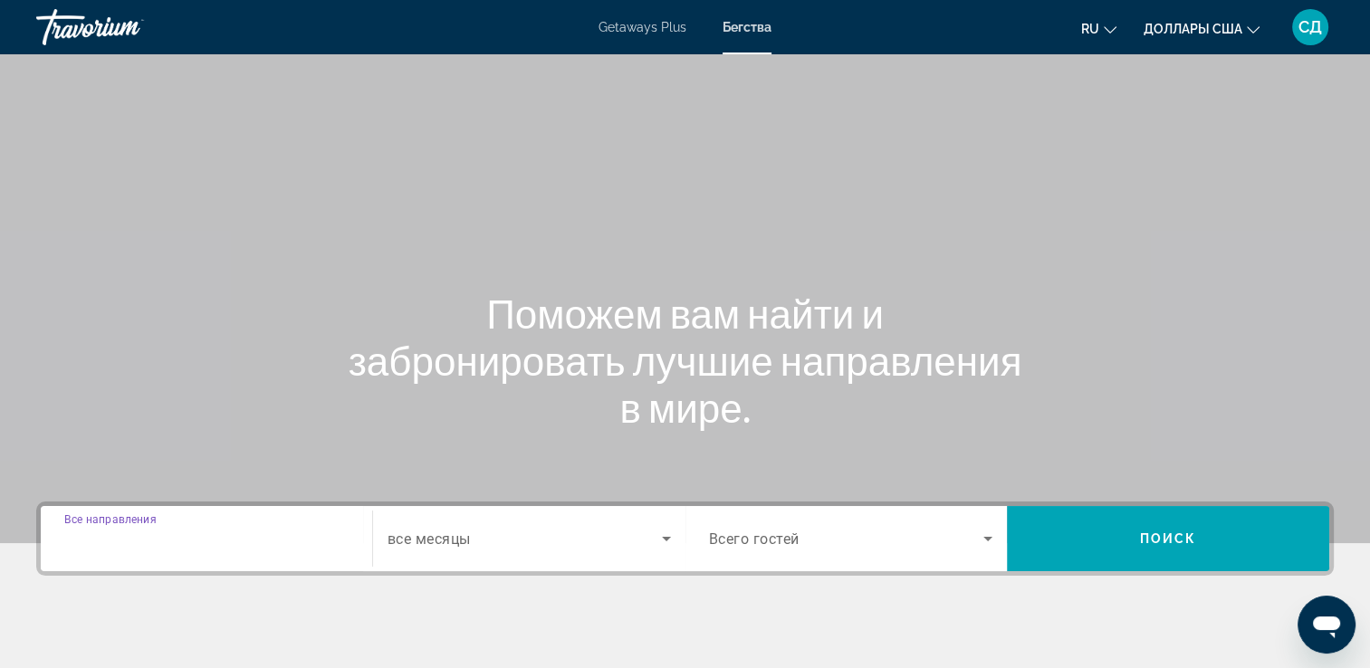
click at [234, 540] on input "Destination Все направления" at bounding box center [206, 540] width 284 height 22
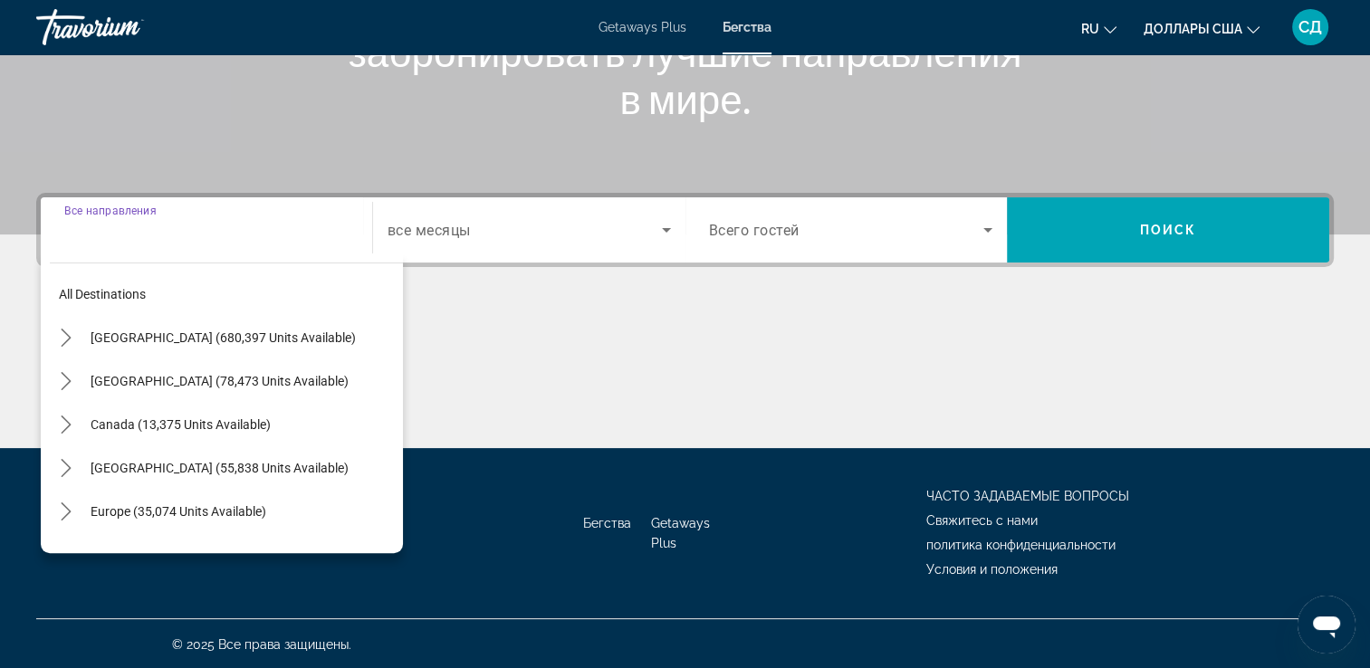
scroll to position [310, 0]
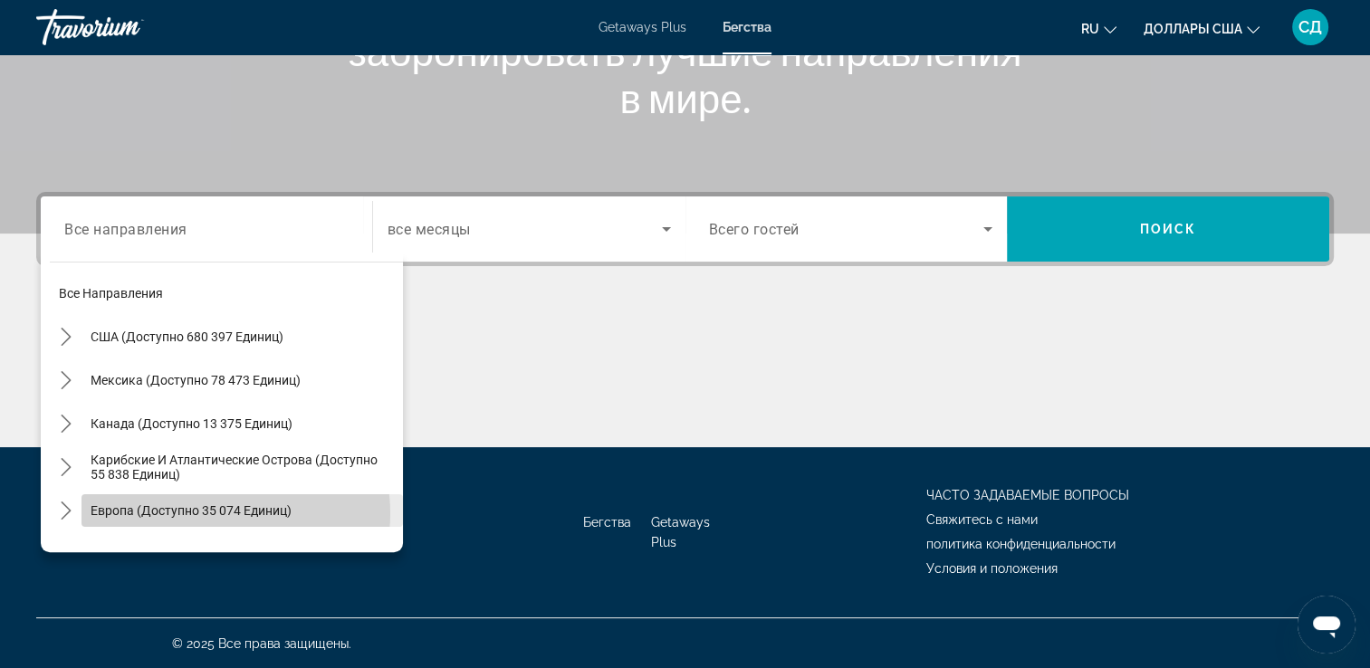
click at [217, 512] on span "Европа (доступно 35 074 единиц)" at bounding box center [191, 510] width 201 height 14
type input "**********"
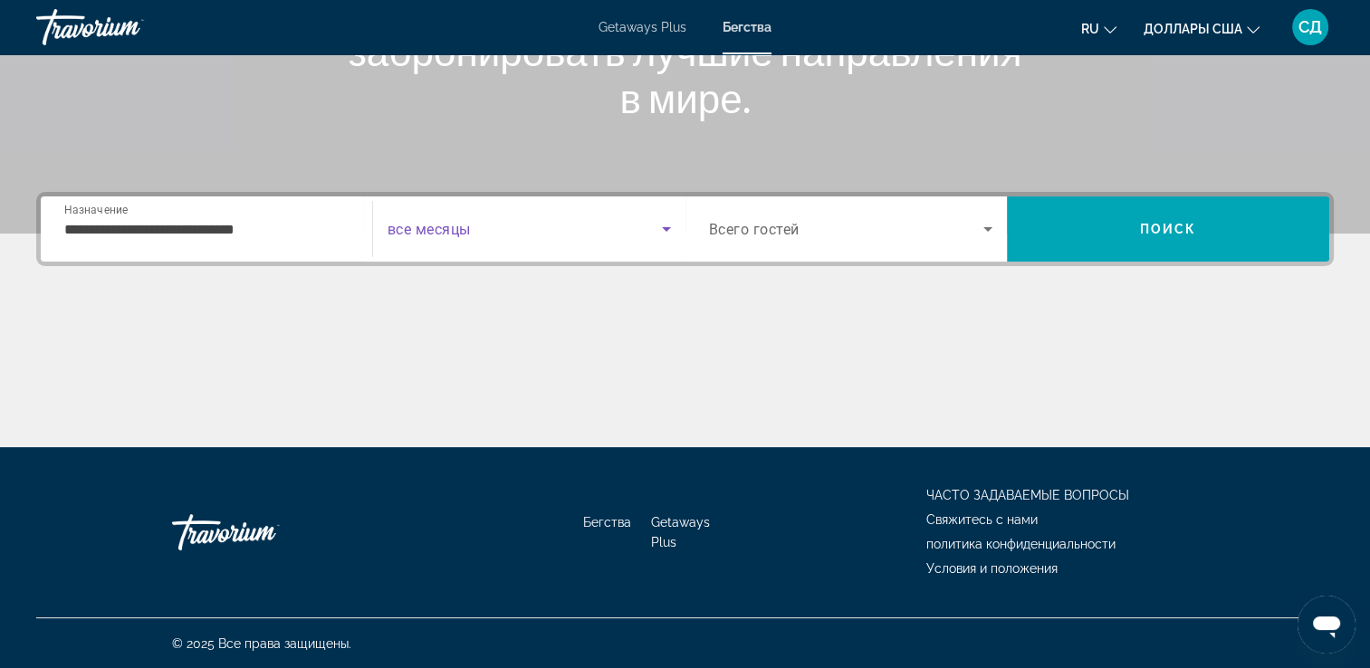
click at [567, 231] on span "Виджет поиска" at bounding box center [524, 229] width 274 height 22
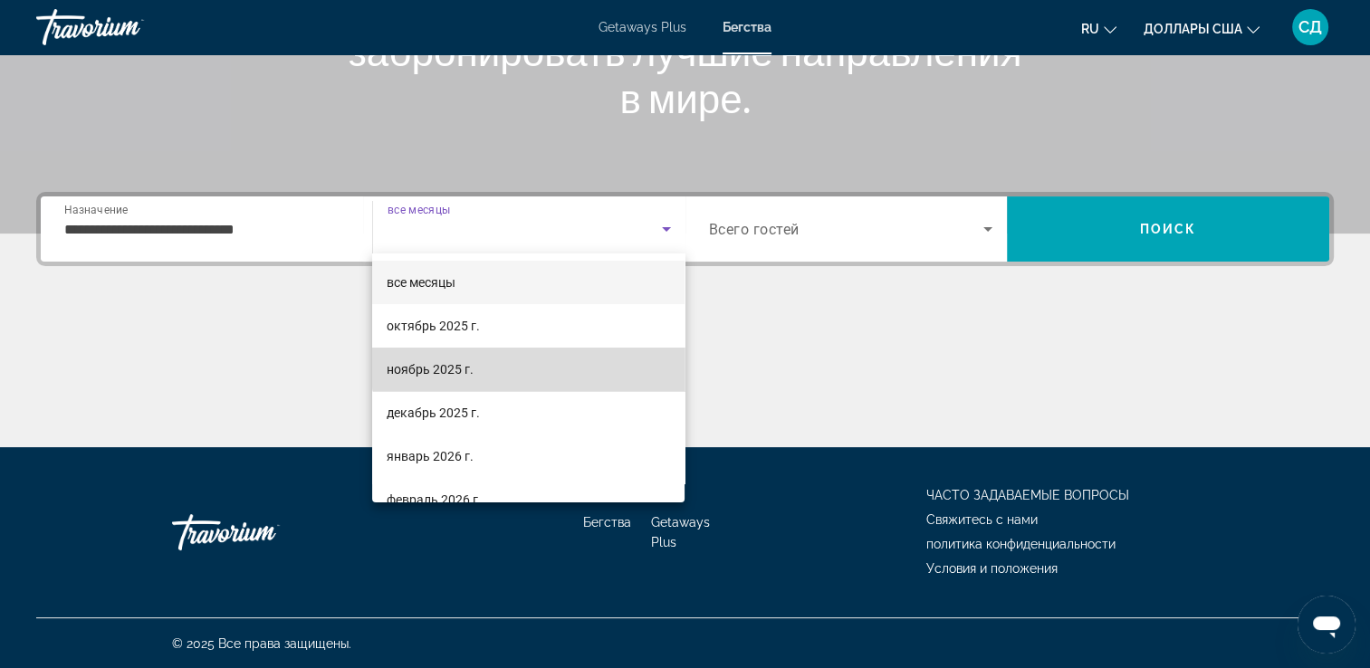
click at [536, 365] on mat-option "ноябрь 2025 г." at bounding box center [528, 369] width 312 height 43
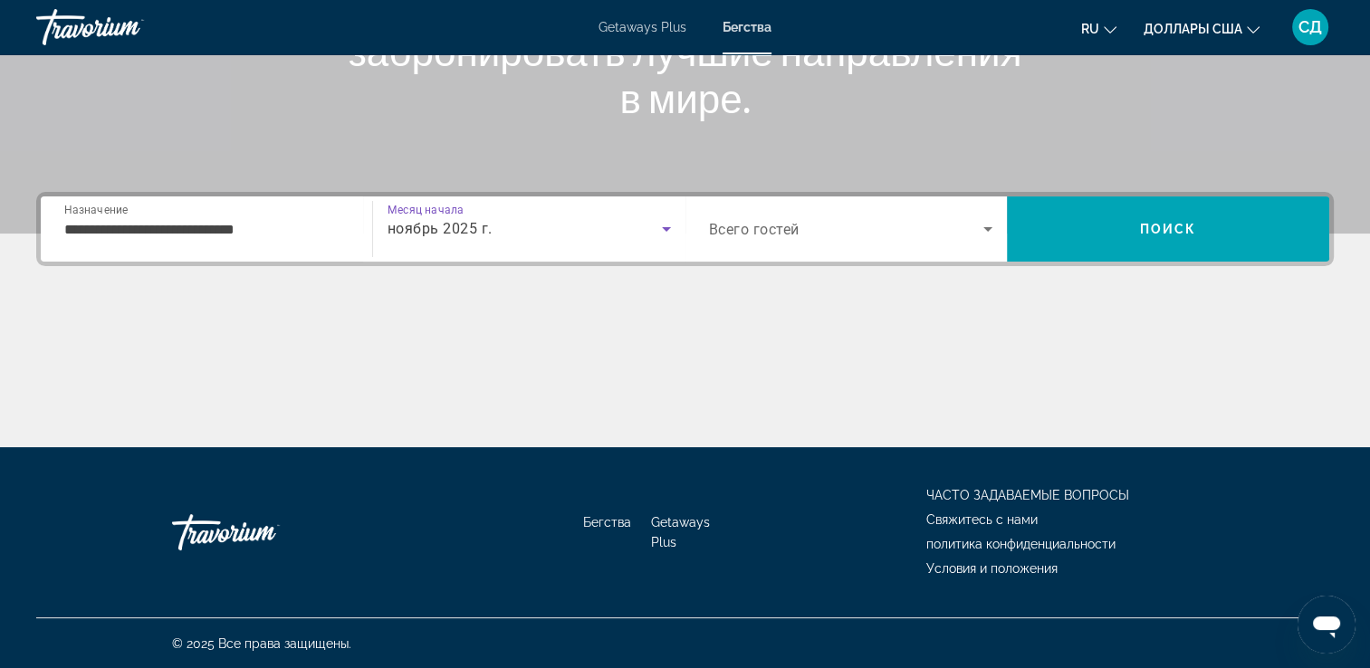
click at [813, 244] on div "Виджет поиска" at bounding box center [851, 229] width 284 height 51
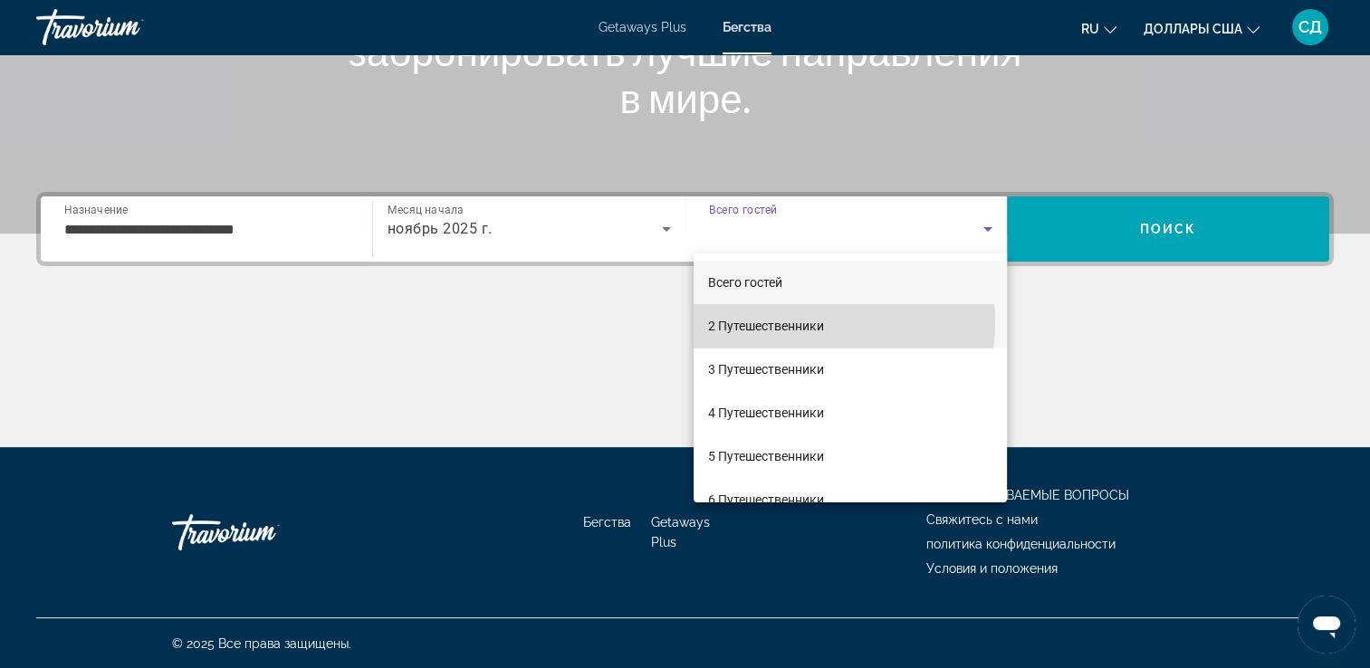
click at [789, 321] on font "2 Путешественники" at bounding box center [766, 326] width 116 height 14
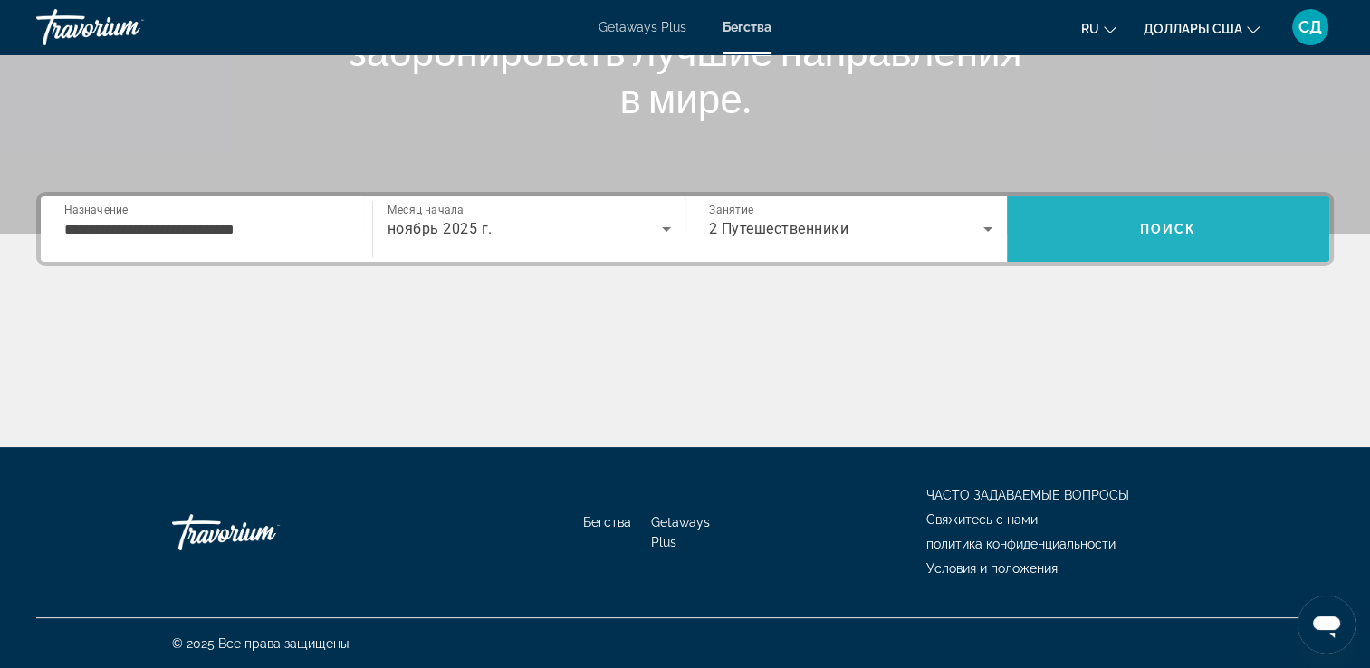
click at [1082, 230] on span "Искать" at bounding box center [1168, 228] width 322 height 43
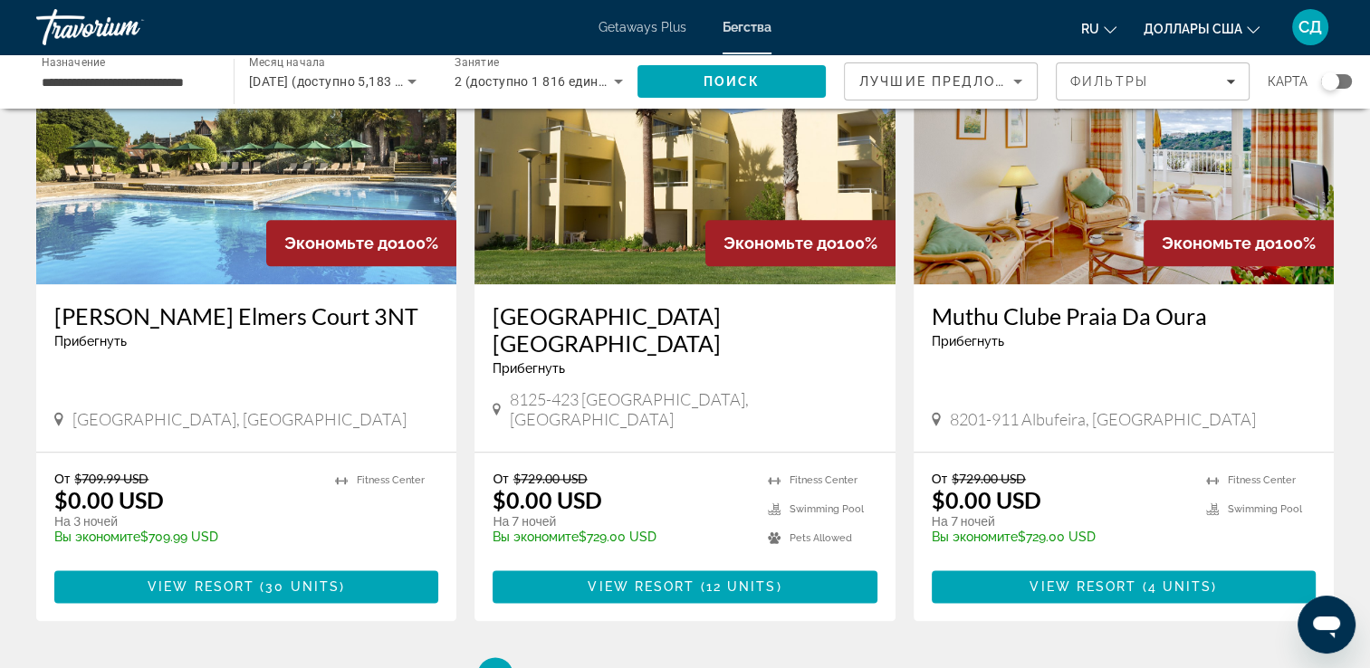
scroll to position [2314, 0]
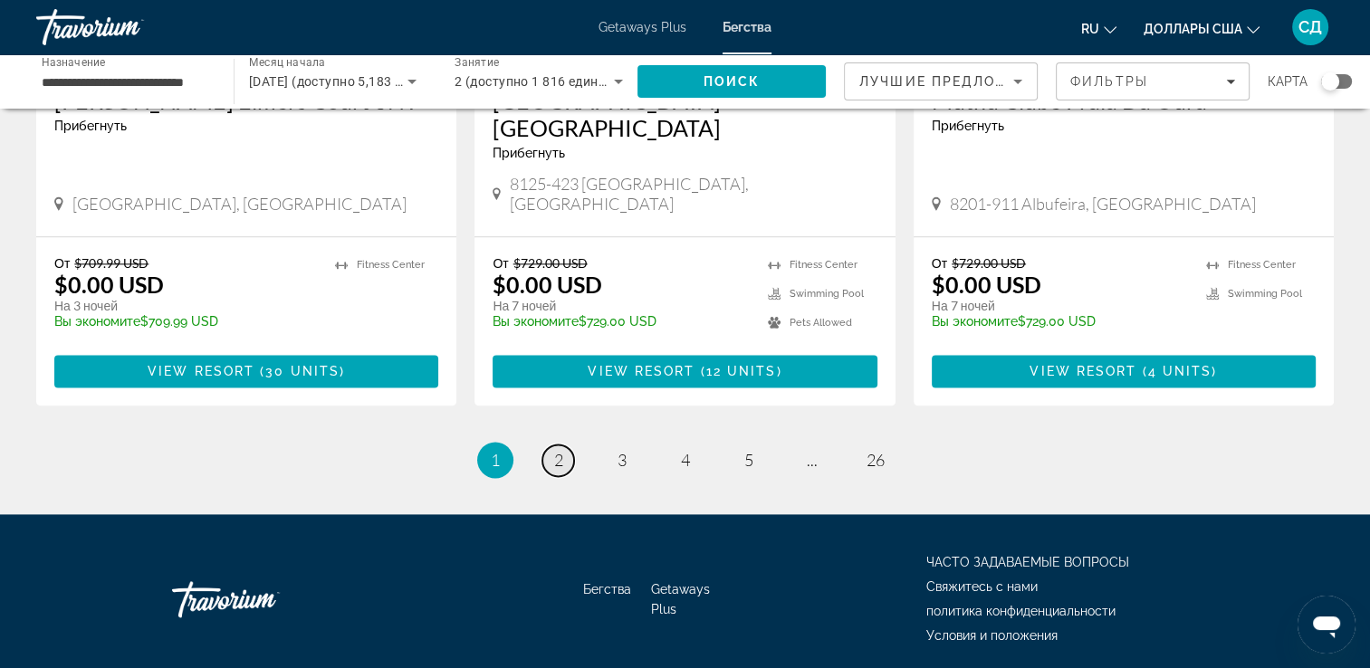
click at [557, 450] on span "2" at bounding box center [558, 460] width 9 height 20
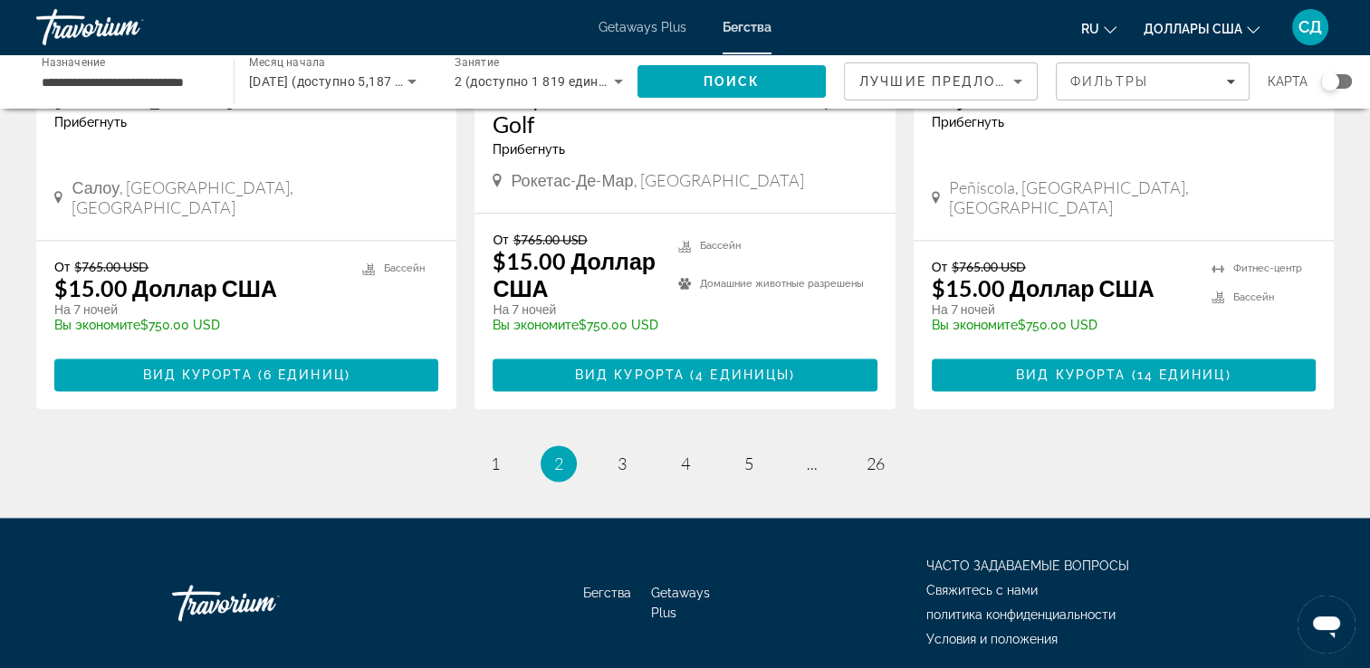
scroll to position [2354, 0]
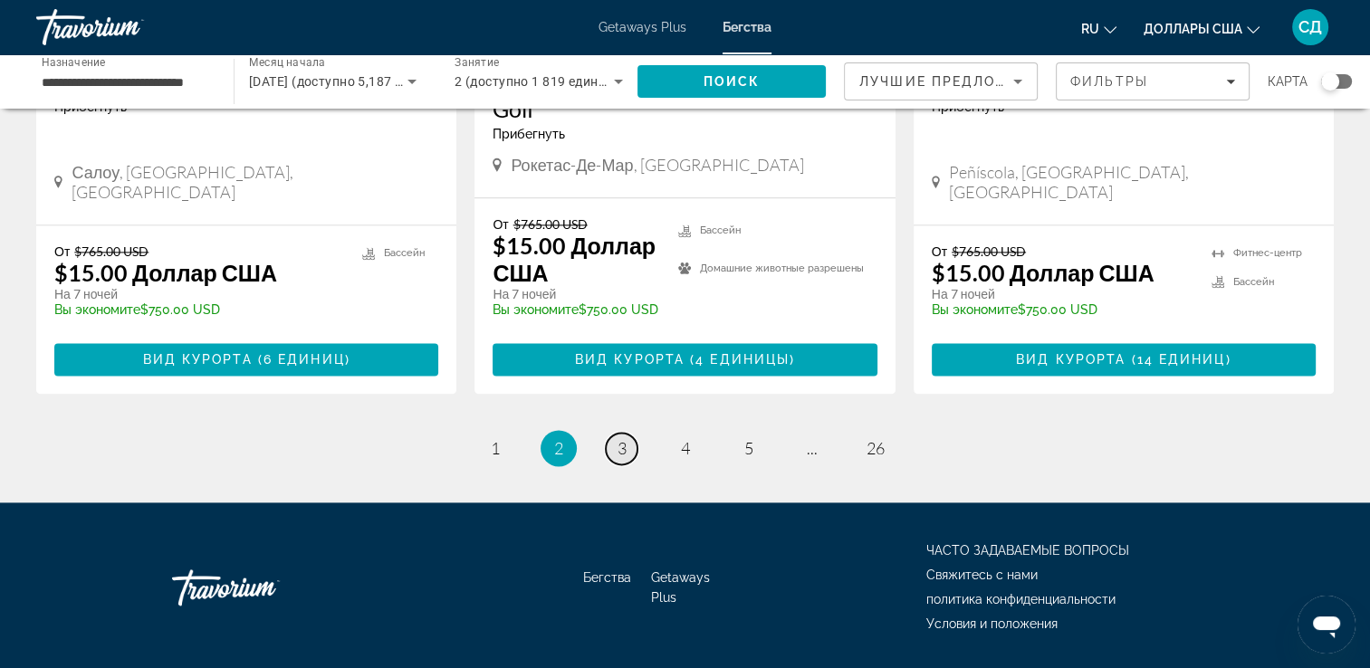
click at [625, 438] on span "3" at bounding box center [621, 448] width 9 height 20
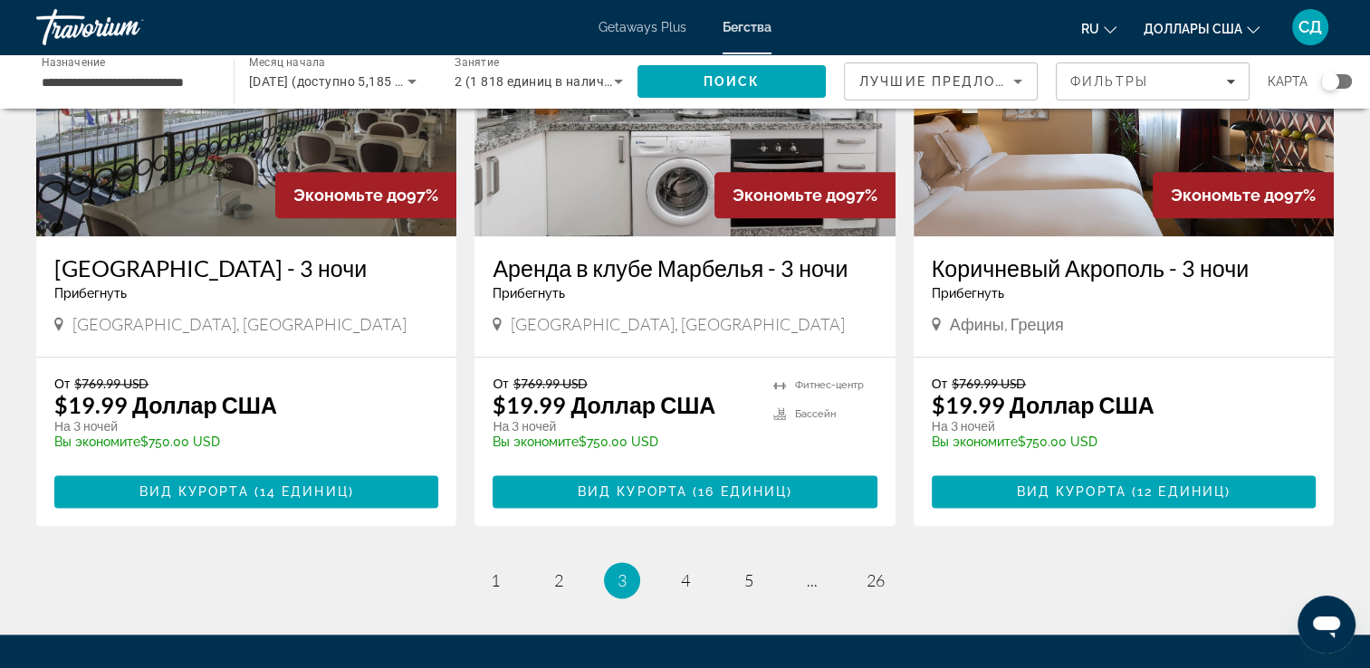
scroll to position [2173, 0]
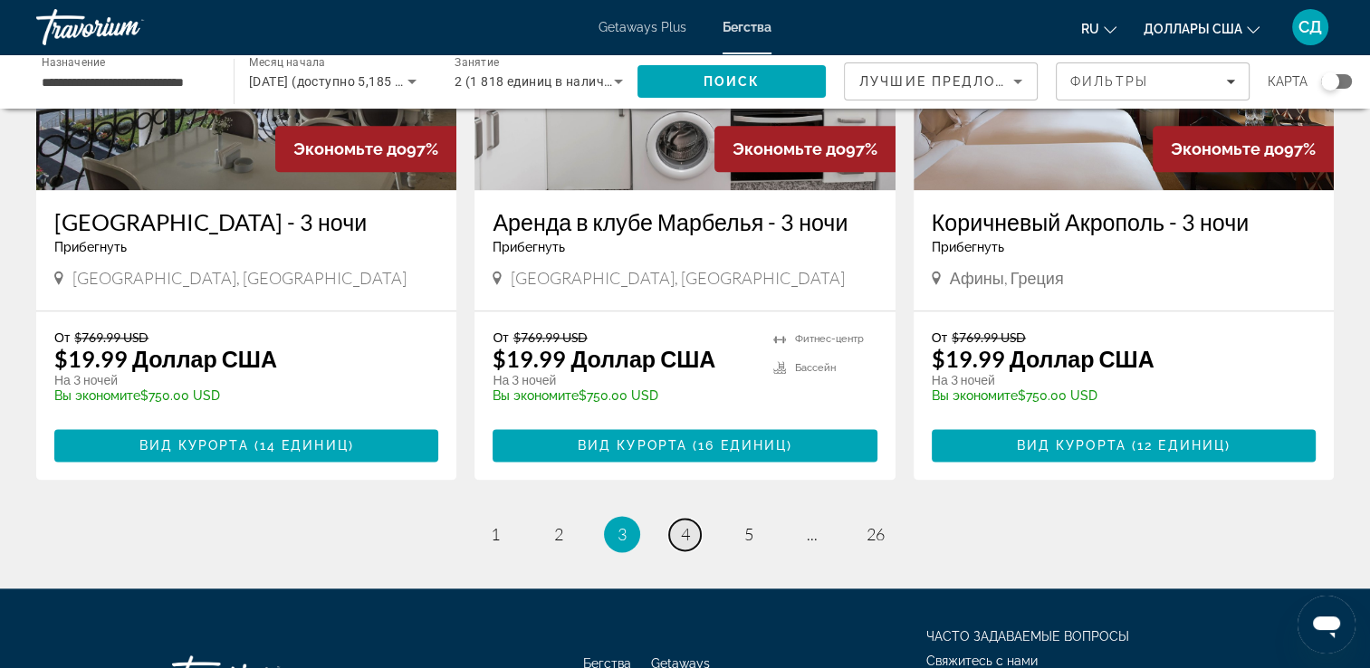
click at [681, 537] on span "4" at bounding box center [685, 534] width 9 height 20
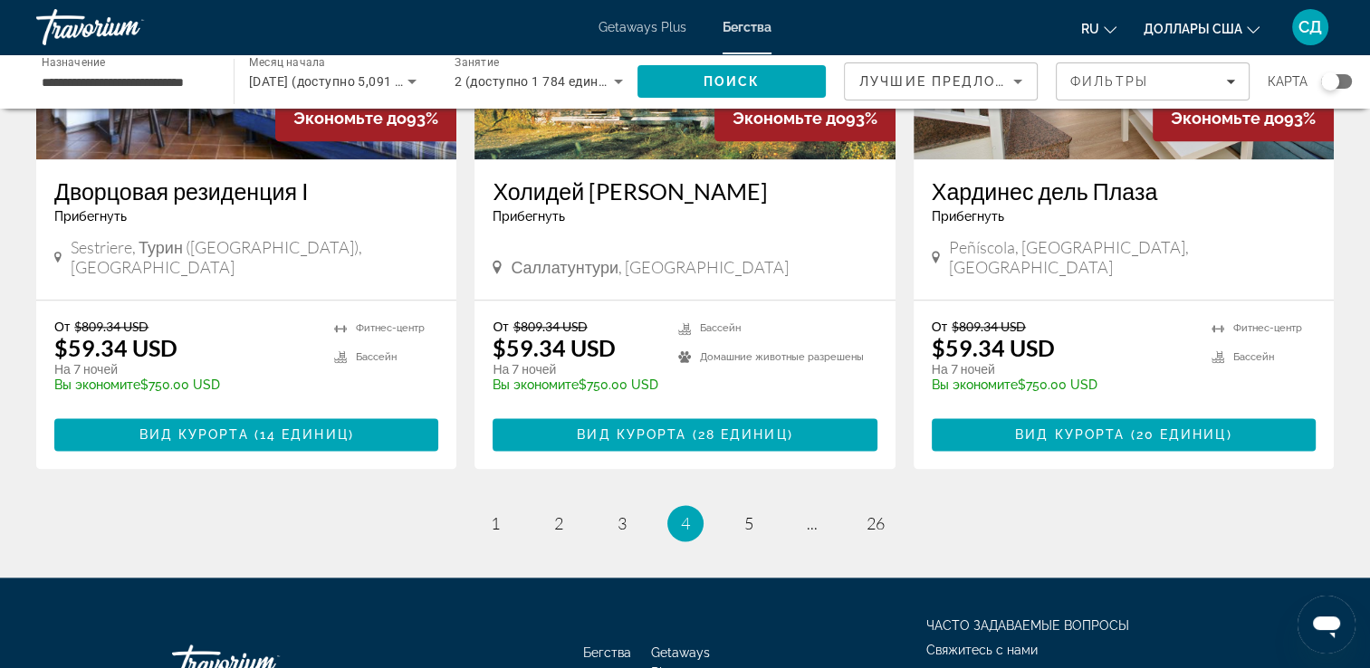
scroll to position [2263, 0]
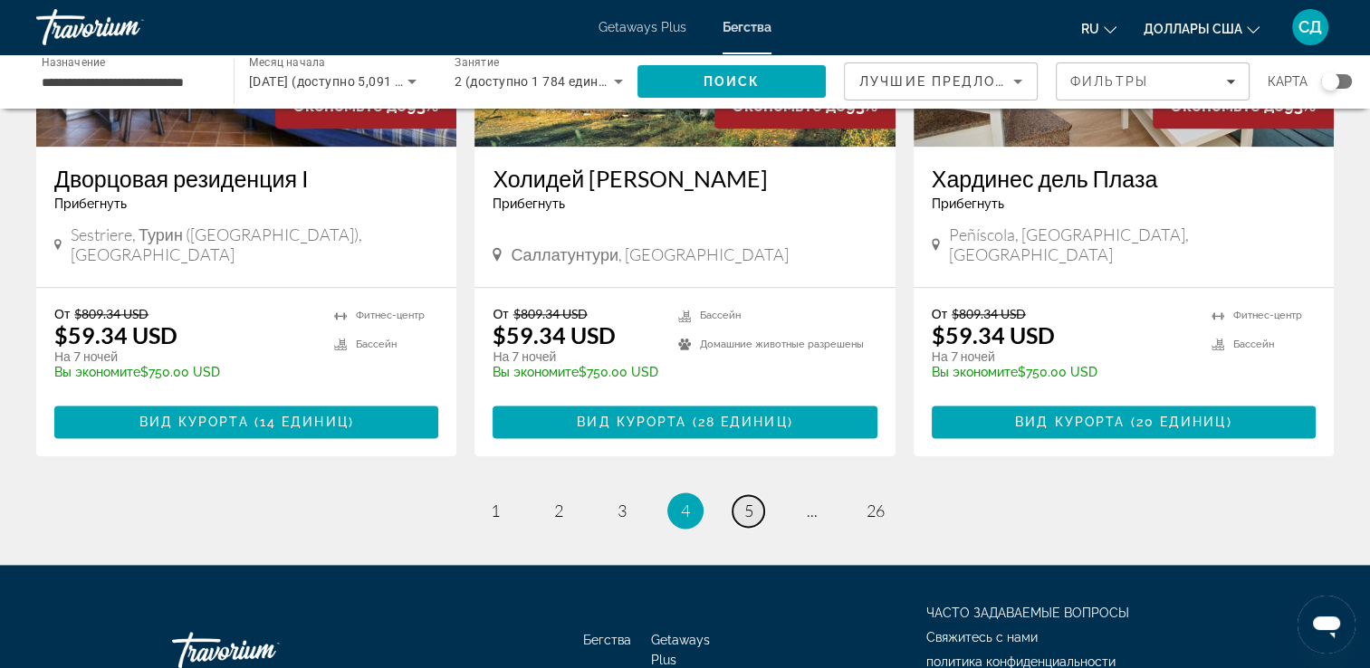
click at [750, 501] on span "5" at bounding box center [748, 511] width 9 height 20
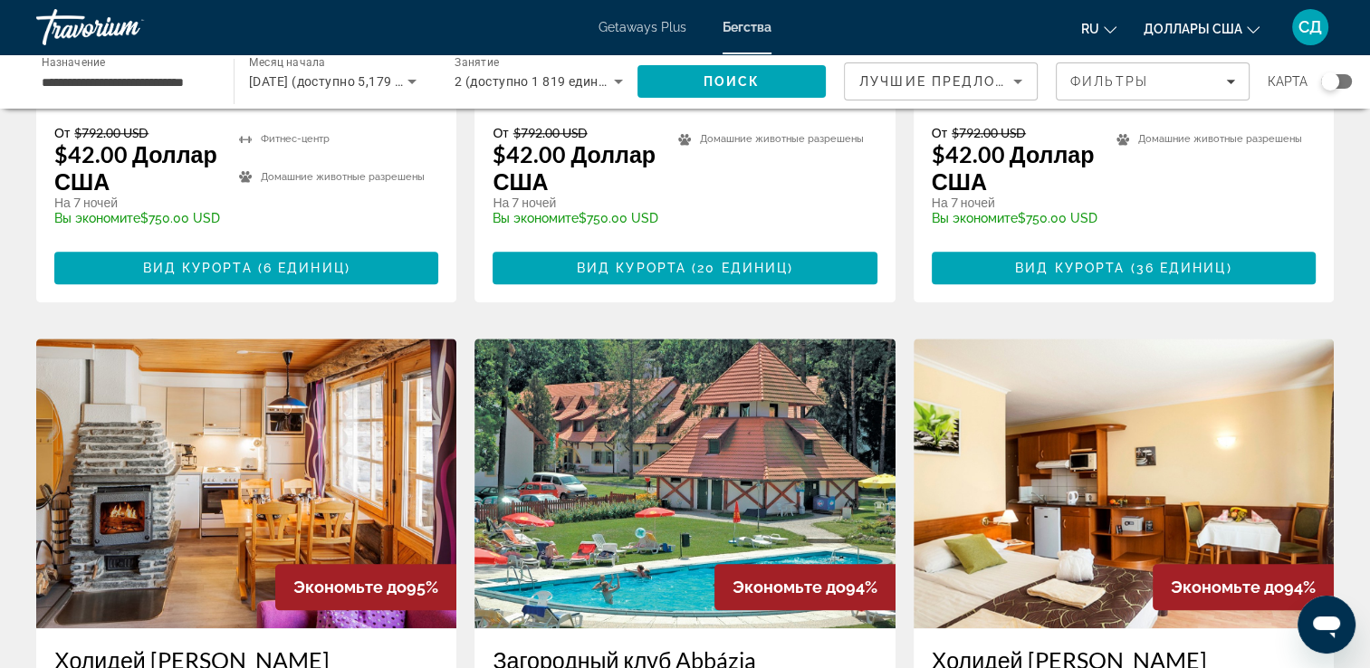
scroll to position [1810, 0]
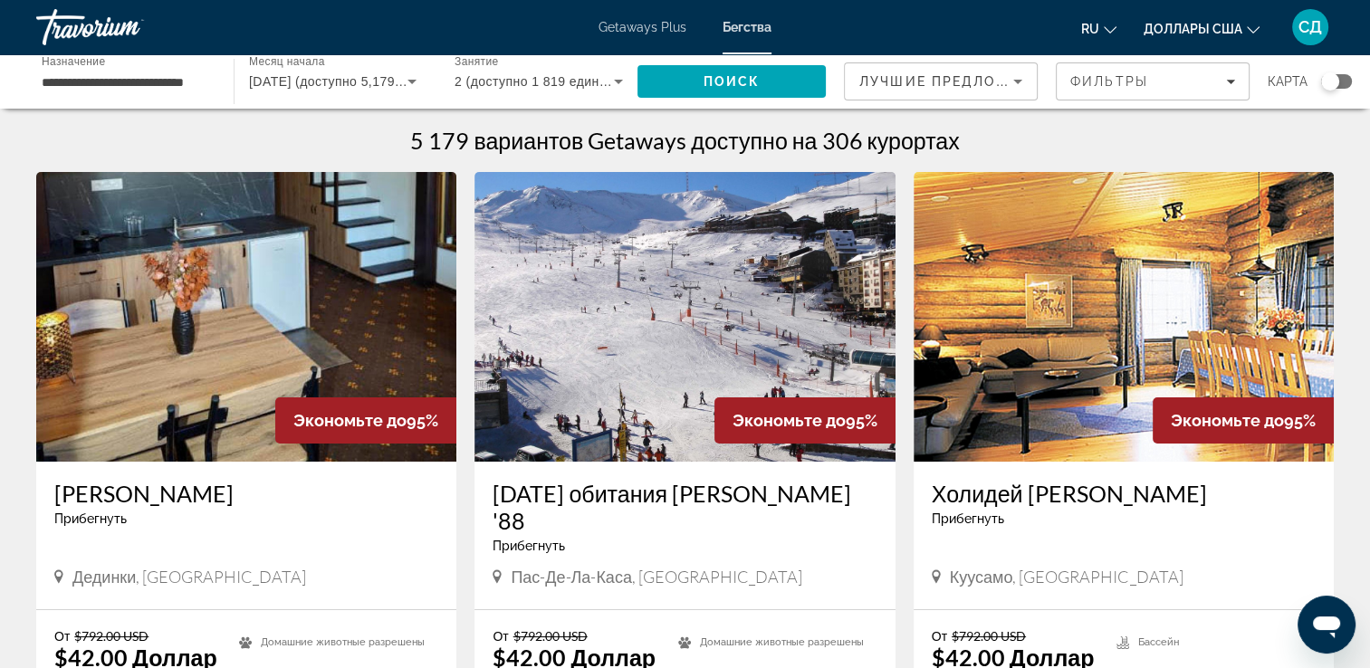
click at [297, 83] on span "ноября 2025 (доступно 5,179 единиц)" at bounding box center [348, 81] width 199 height 14
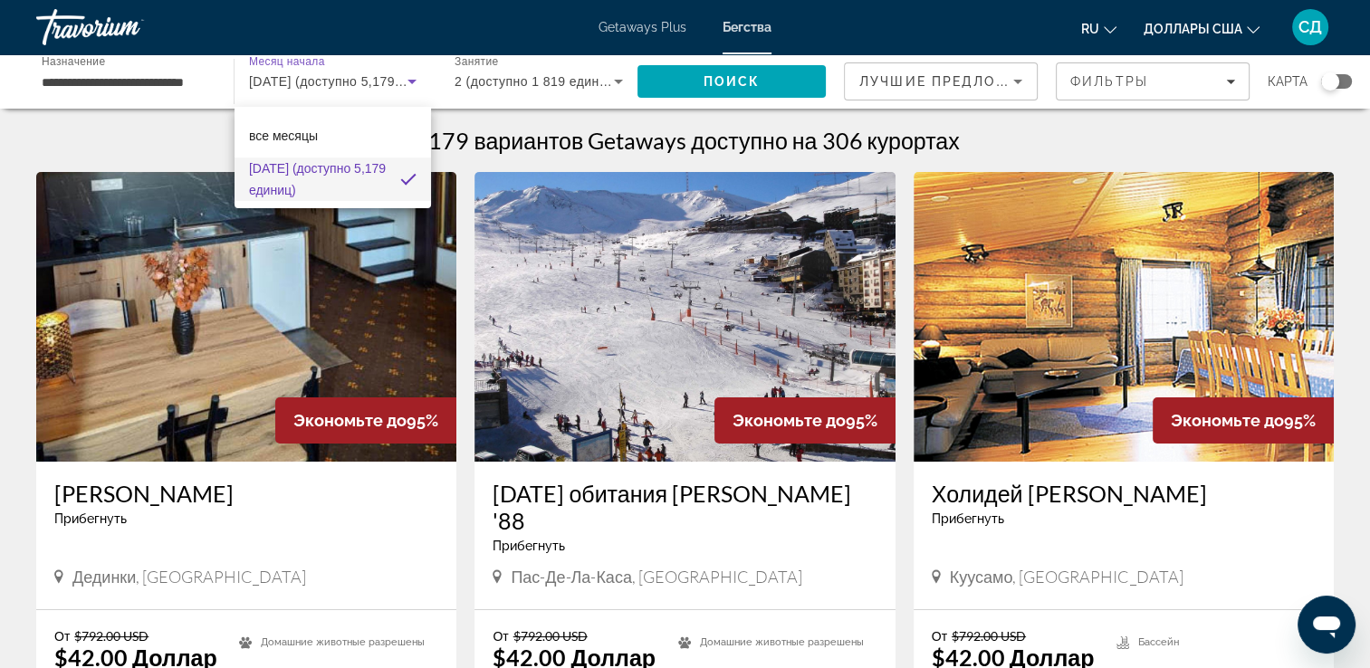
click at [77, 29] on div at bounding box center [685, 334] width 1370 height 668
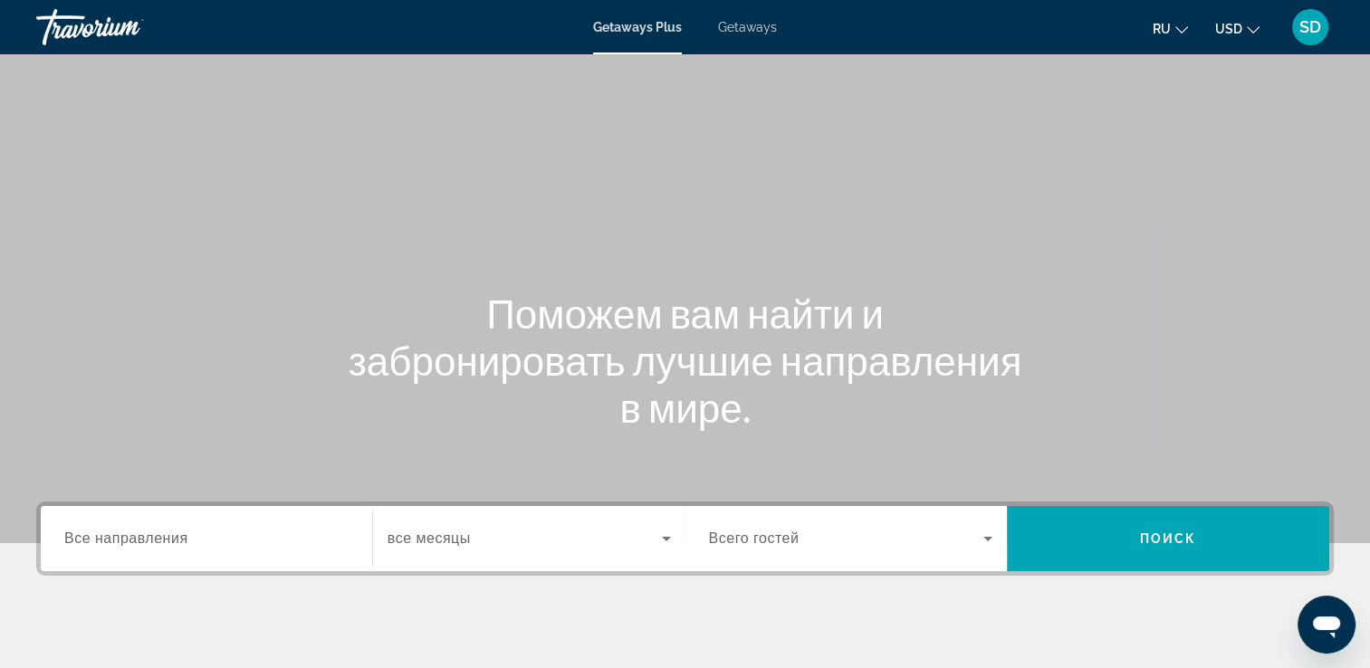
click at [762, 30] on span "Getaways" at bounding box center [747, 27] width 59 height 14
click at [232, 530] on input "Destination Все направления" at bounding box center [206, 540] width 284 height 22
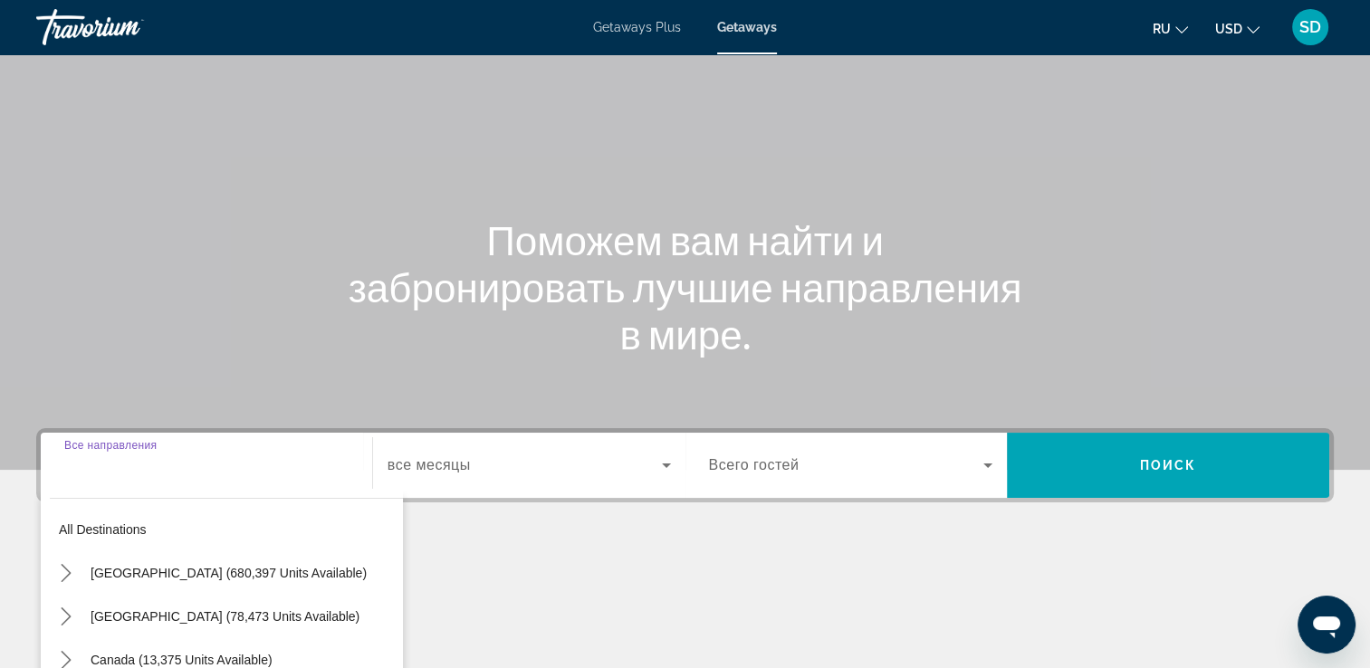
scroll to position [310, 0]
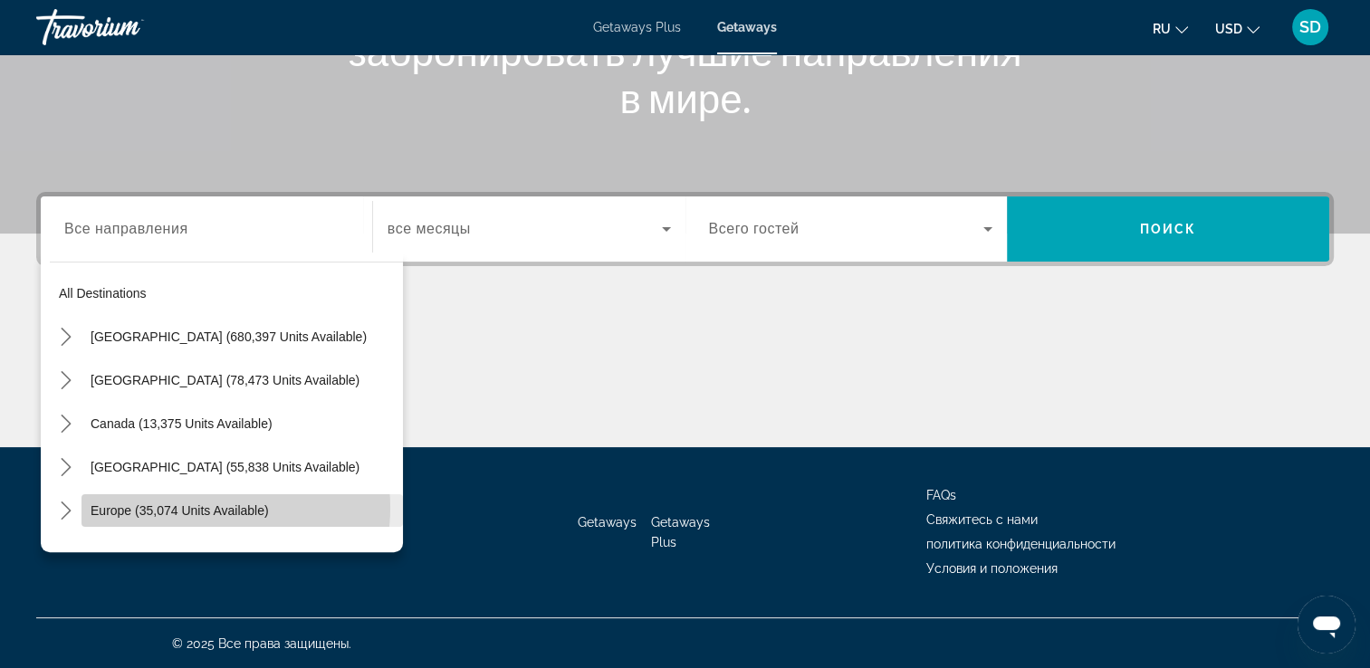
click at [192, 507] on span "Europe (35,074 units available)" at bounding box center [180, 510] width 178 height 14
type input "**********"
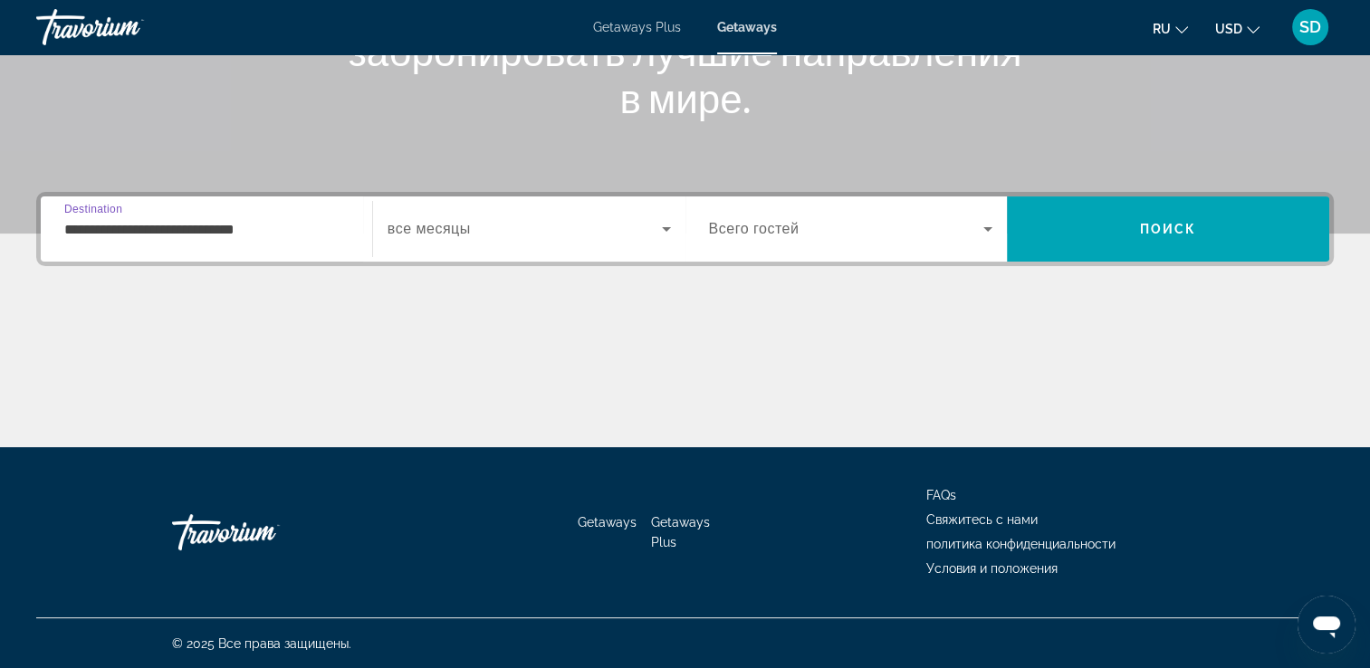
click at [463, 228] on span "все месяцы" at bounding box center [428, 228] width 83 height 15
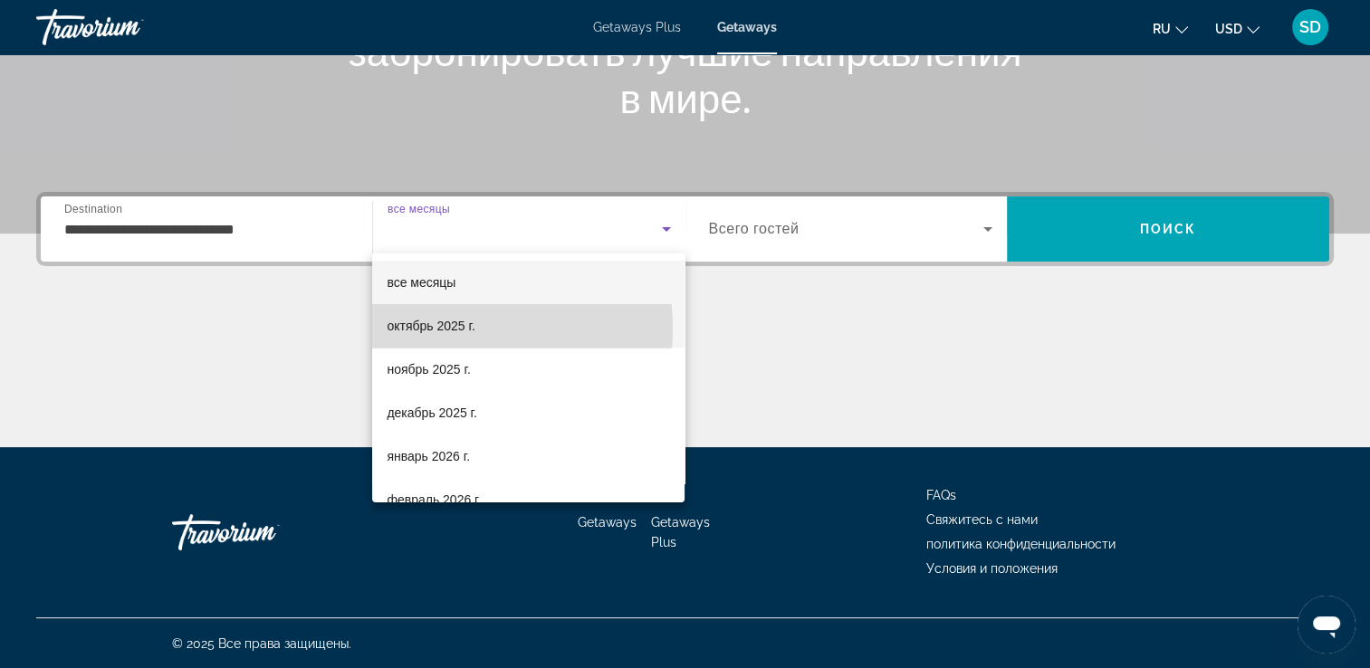
click at [449, 329] on span "октябрь 2025 г." at bounding box center [431, 326] width 88 height 22
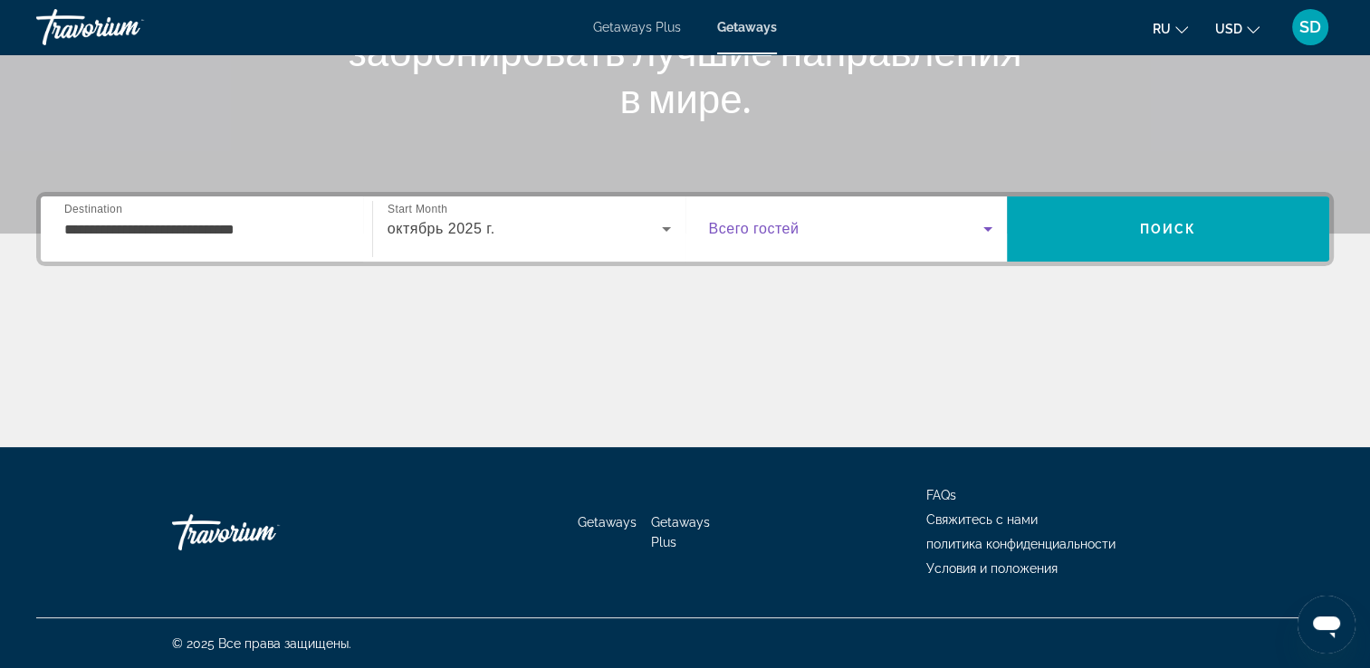
click at [864, 225] on span "Search widget" at bounding box center [846, 229] width 275 height 22
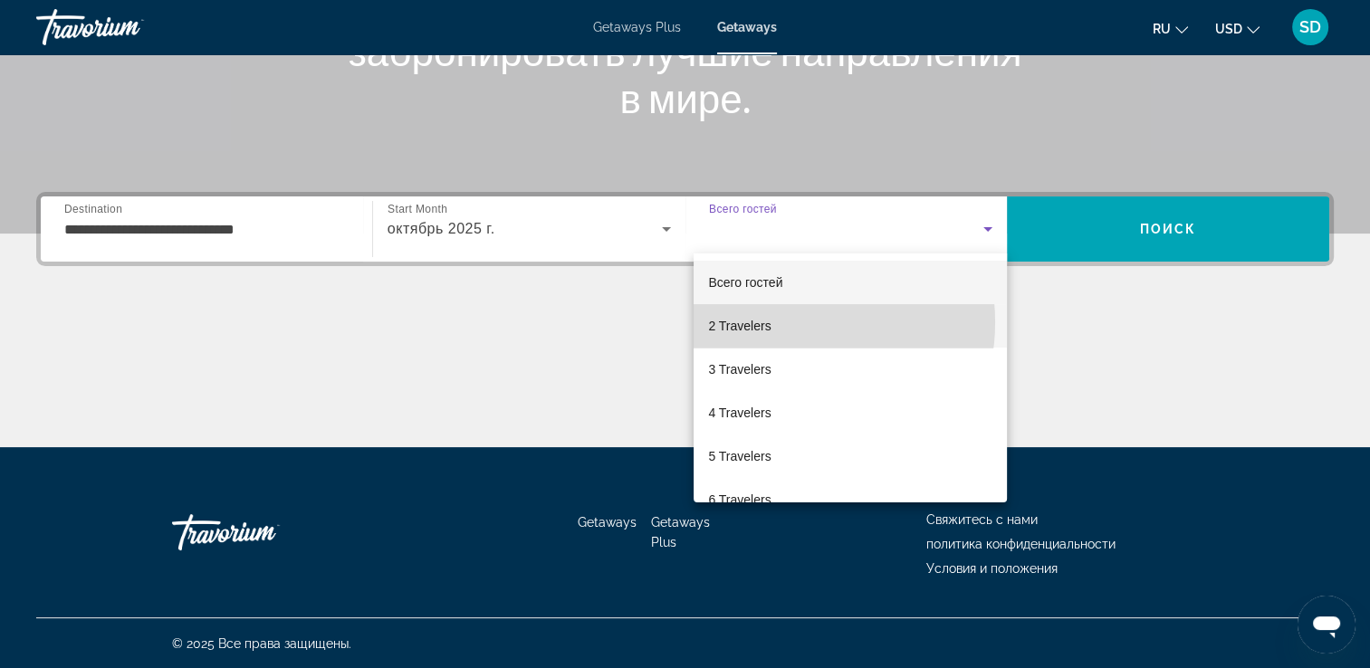
click at [786, 322] on mat-option "2 Travelers" at bounding box center [849, 325] width 313 height 43
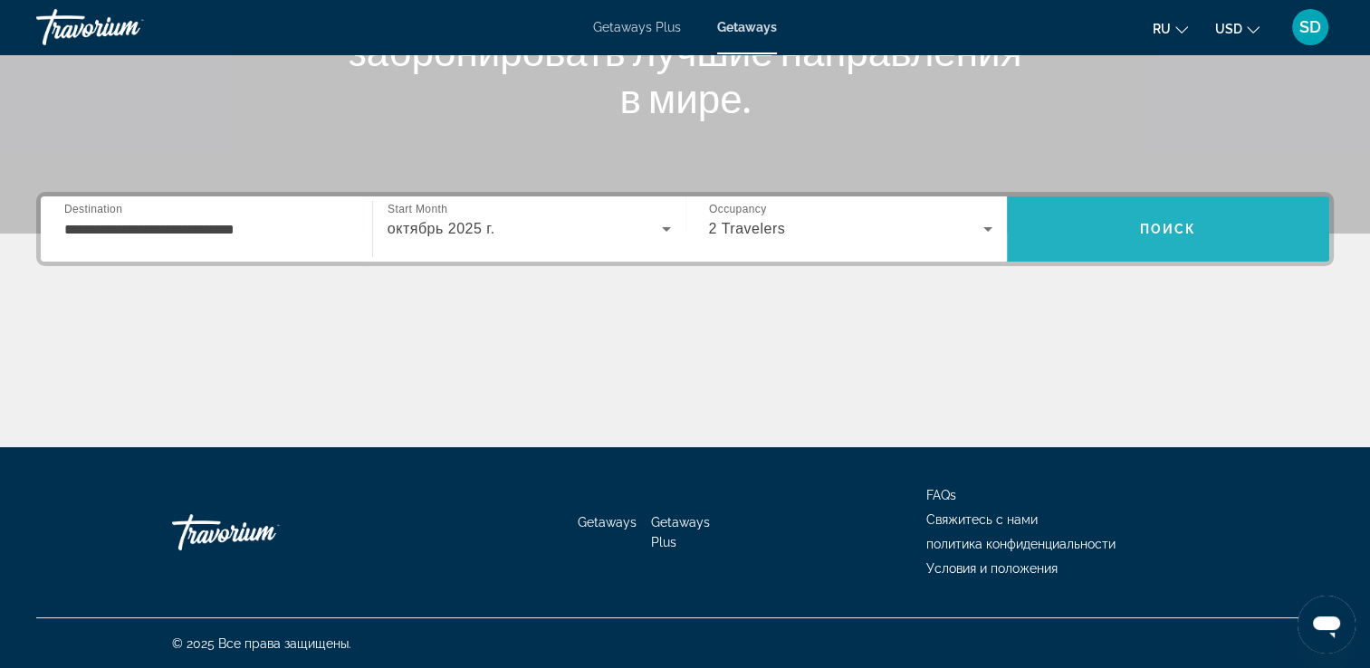
click at [1122, 216] on span "Search" at bounding box center [1168, 228] width 322 height 43
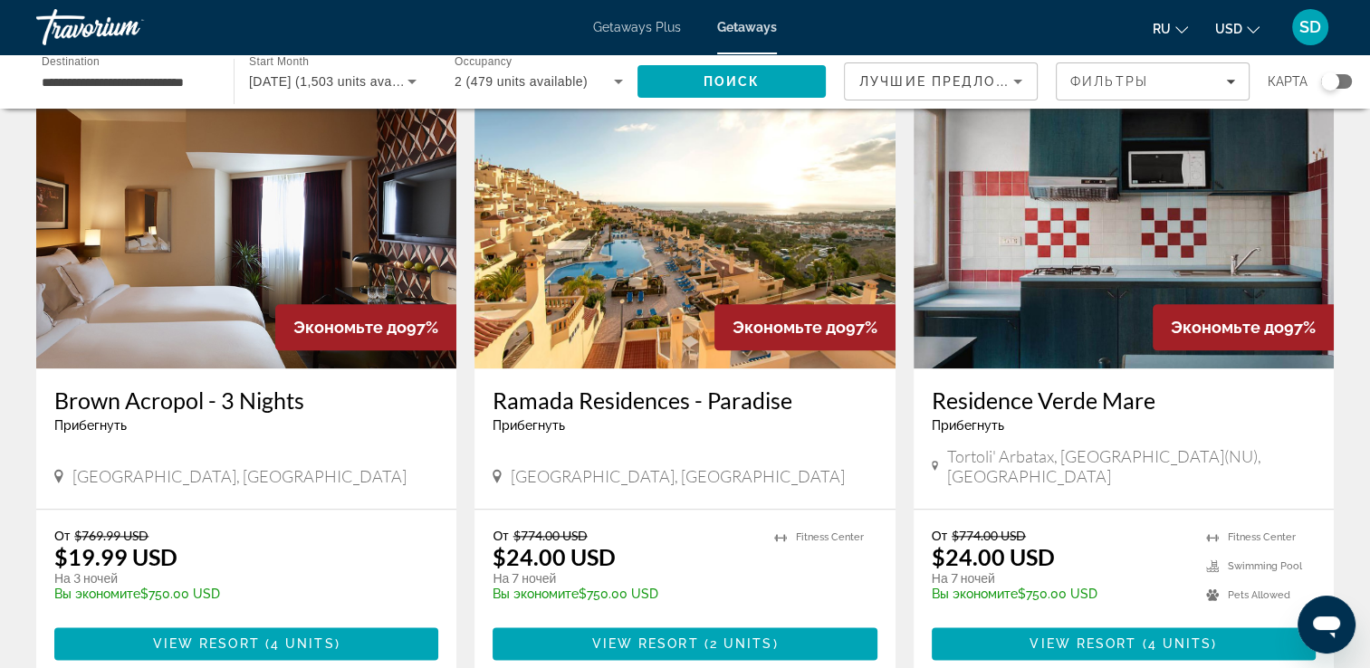
scroll to position [1992, 0]
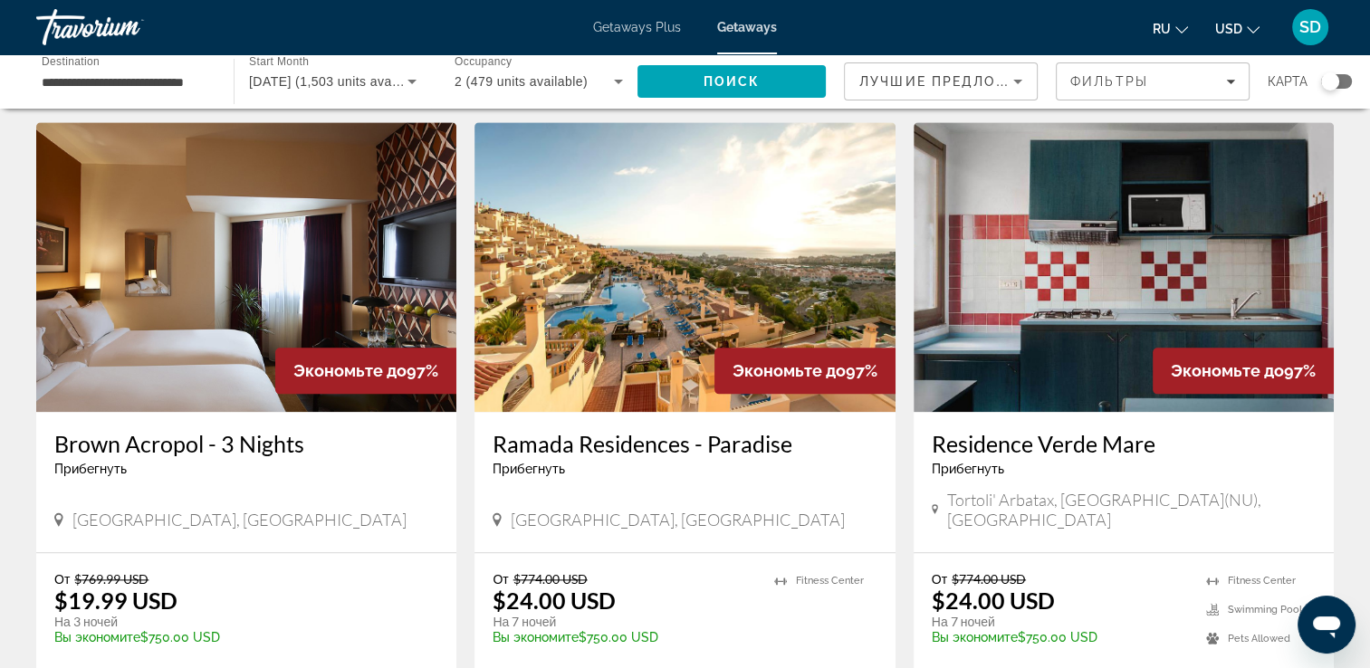
click at [776, 215] on img "Main content" at bounding box center [684, 267] width 420 height 290
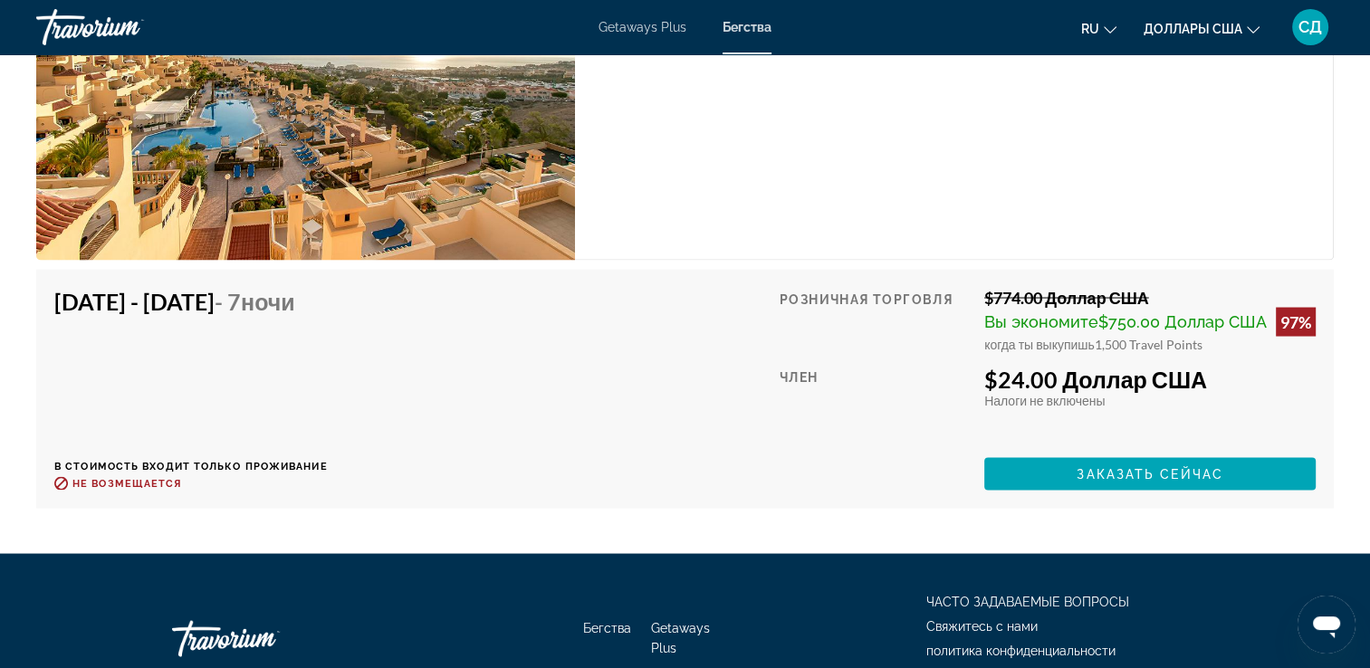
scroll to position [3314, 0]
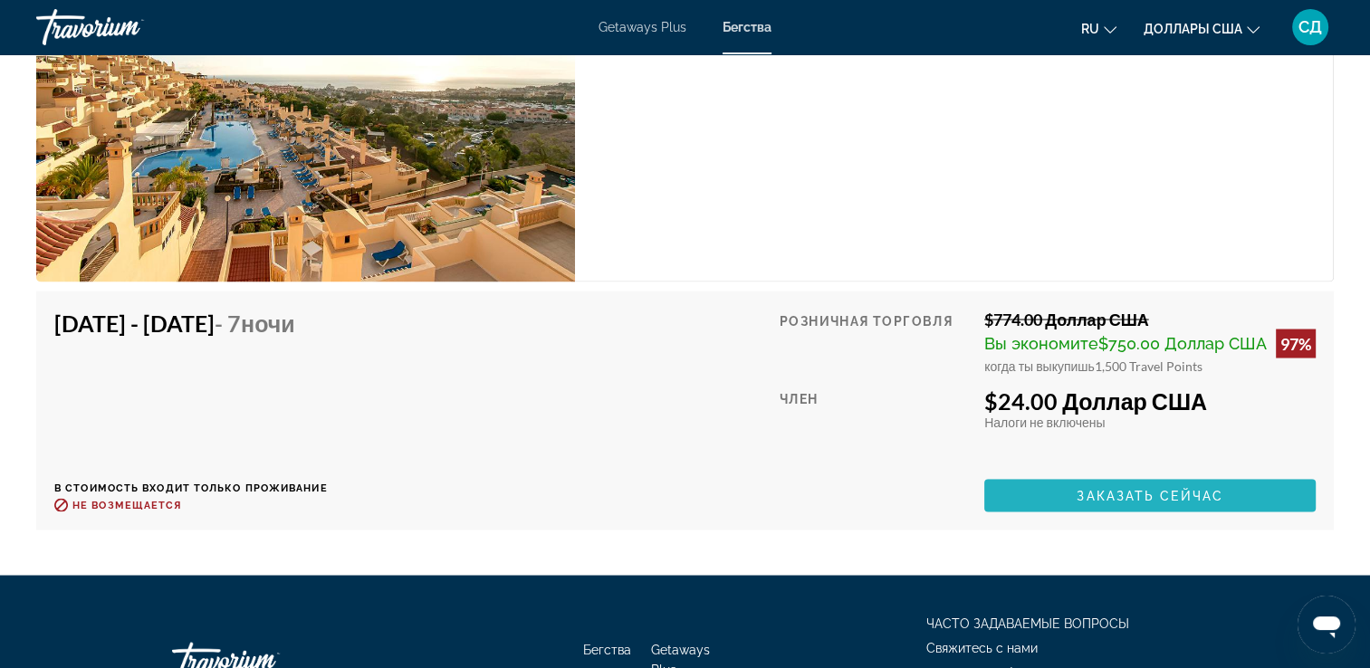
click at [1224, 517] on span "Основное содержание" at bounding box center [1149, 494] width 331 height 43
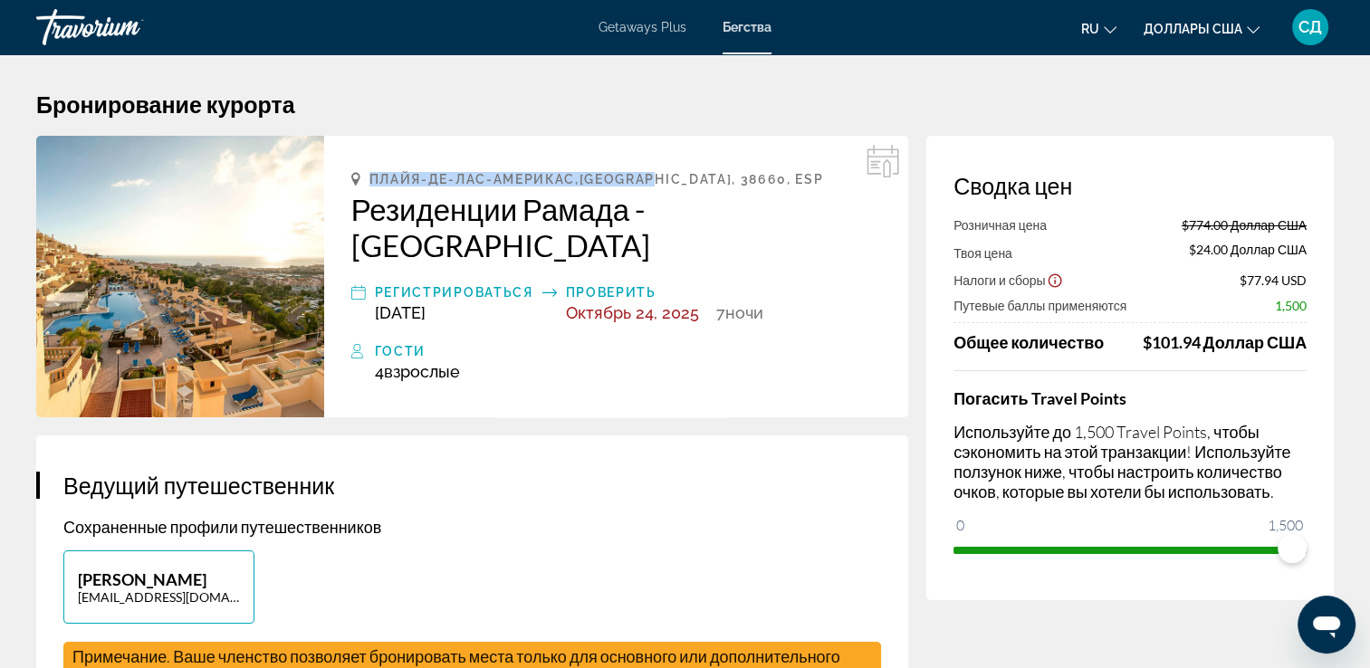
drag, startPoint x: 367, startPoint y: 171, endPoint x: 658, endPoint y: 184, distance: 291.8
click at [659, 184] on div "Плайя-де-лас-Америкас,Тенерифе, 38660, ESP Резиденции Рамада - Парадайз Регистр…" at bounding box center [616, 277] width 584 height 282
drag, startPoint x: 658, startPoint y: 184, endPoint x: 634, endPoint y: 183, distance: 24.5
copy span "Плайя-де-лас-Америкас,Тенерифе"
click at [73, 33] on div "Травориум" at bounding box center [126, 27] width 181 height 47
